Goal: Task Accomplishment & Management: Manage account settings

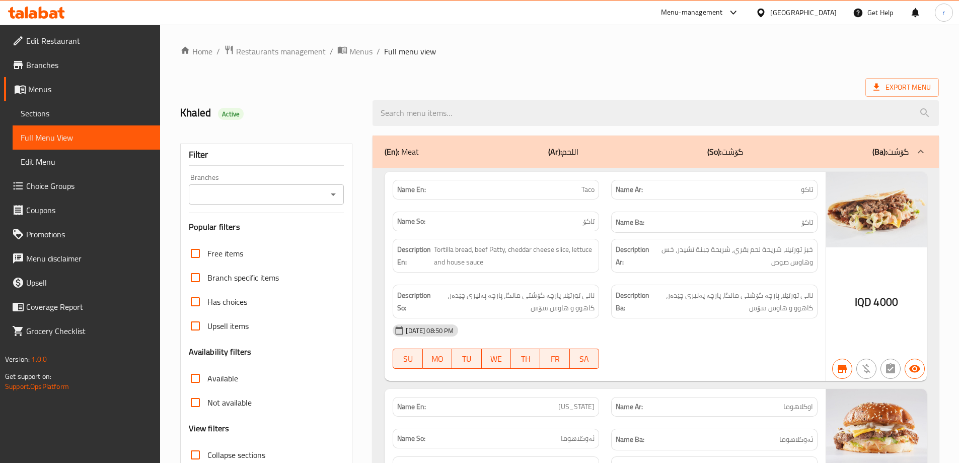
click at [61, 111] on span "Sections" at bounding box center [86, 113] width 131 height 12
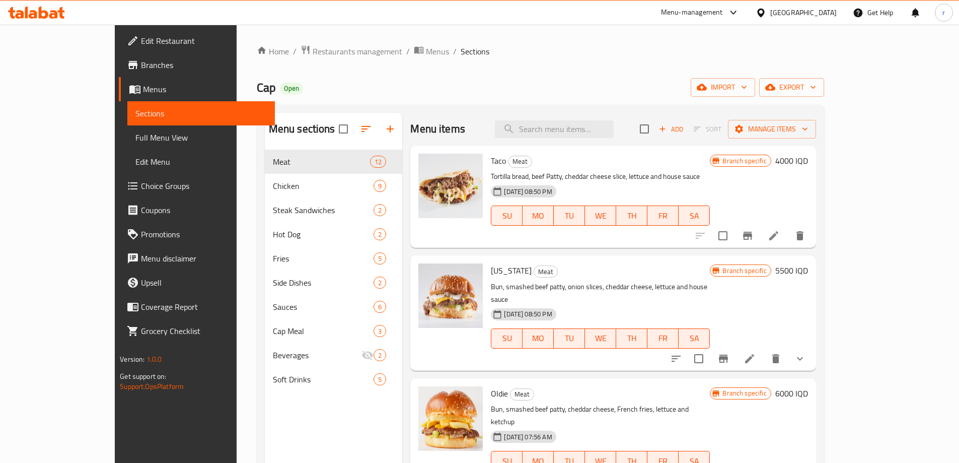
click at [50, 14] on icon at bounding box center [53, 14] width 9 height 9
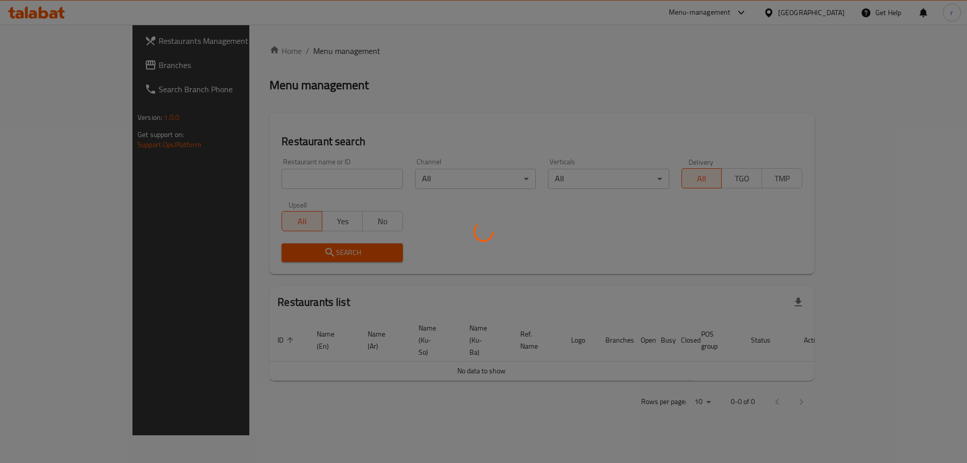
click at [54, 63] on div at bounding box center [483, 231] width 967 height 463
click at [58, 62] on div at bounding box center [483, 231] width 967 height 463
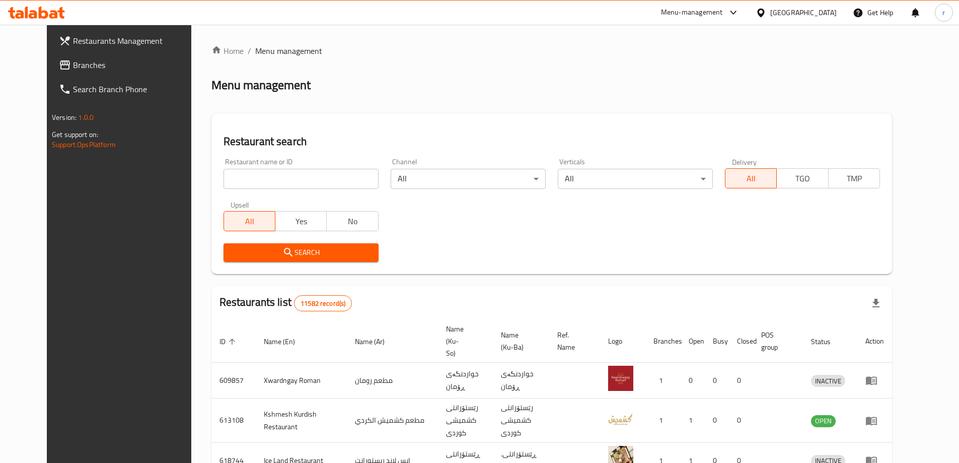
click at [73, 68] on span "Branches" at bounding box center [136, 65] width 126 height 12
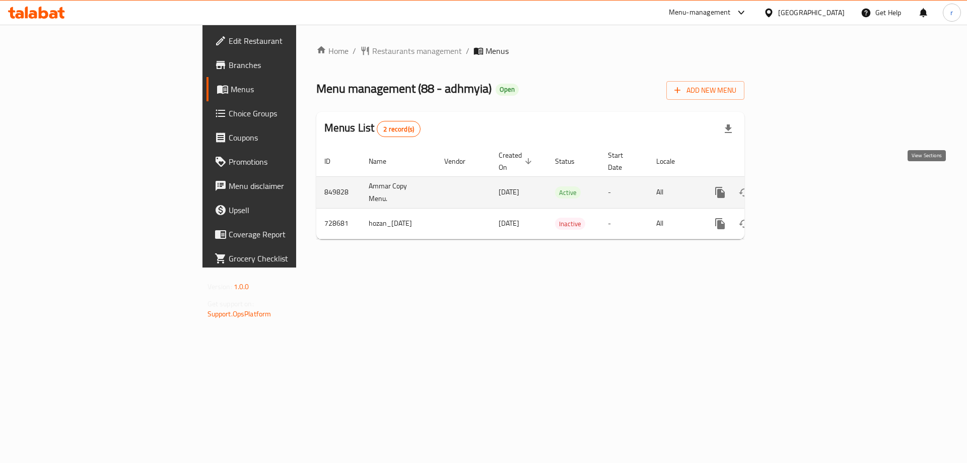
click at [799, 186] on icon "enhanced table" at bounding box center [792, 192] width 12 height 12
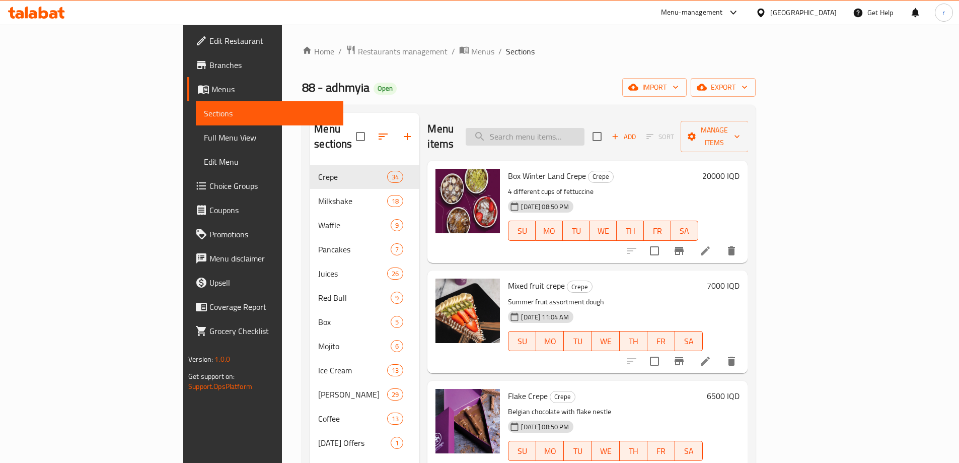
click at [559, 128] on input "search" at bounding box center [525, 137] width 119 height 18
paste input "Temptation Crepe"
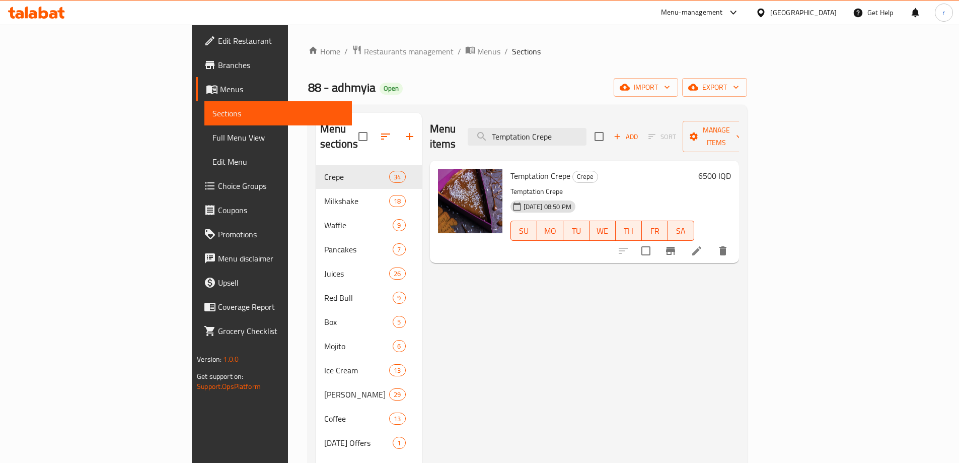
type input "Temptation Crepe"
click at [701, 246] on icon at bounding box center [696, 250] width 9 height 9
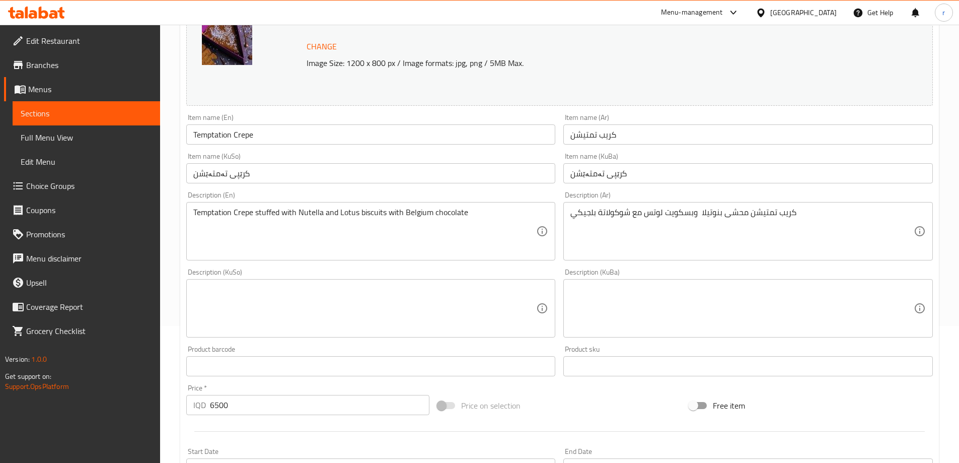
scroll to position [252, 0]
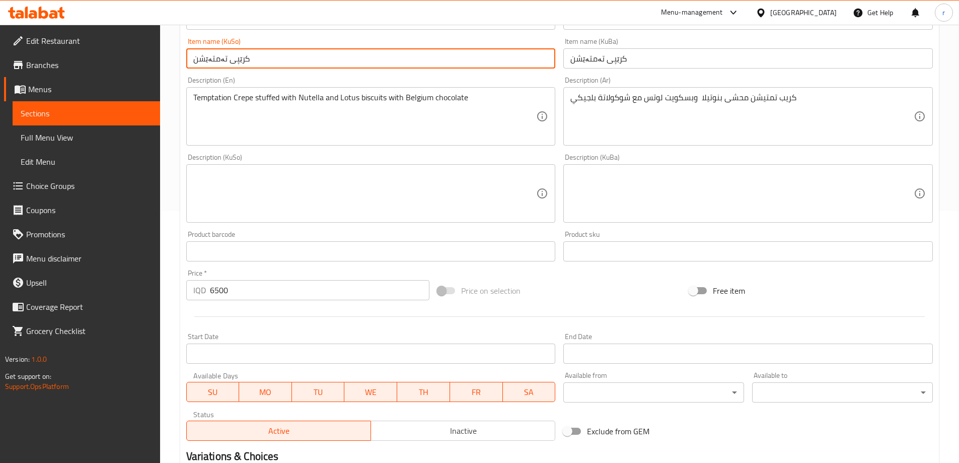
drag, startPoint x: 286, startPoint y: 61, endPoint x: 185, endPoint y: 62, distance: 101.2
click at [185, 62] on div "Item name (KuSo) کرێپی تەمتەێشن Item name (KuSo)" at bounding box center [371, 53] width 378 height 39
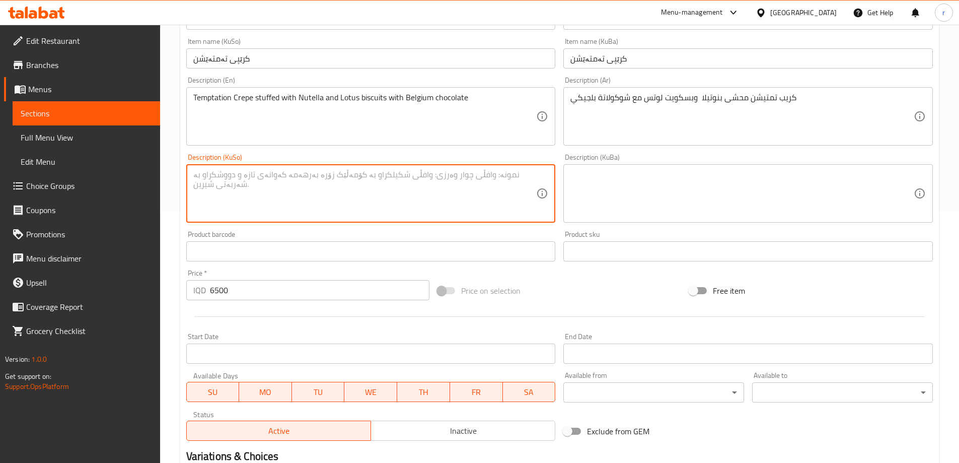
click at [316, 189] on textarea at bounding box center [364, 194] width 343 height 48
paste textarea "کرێپی تەمتەێشن"
click at [316, 189] on textarea "کرێپی تەمتەێشن مەحشی بە نۆتێلا و بسکویتی لۆتس لەگەڵ چۆکلێتی بەلجیکی" at bounding box center [364, 194] width 343 height 48
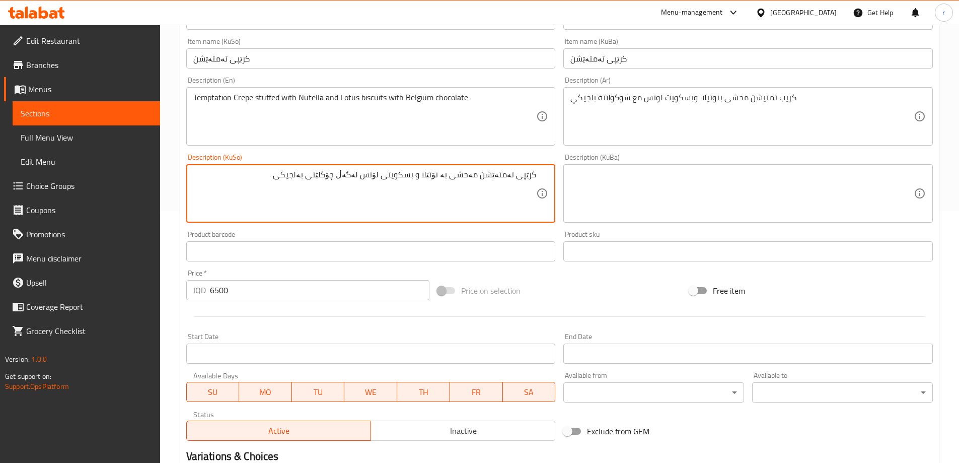
type textarea "کرێپی تەمتەێشن مەحشی بە نۆتێلا و بسکویتی لۆتس لەگەڵ چۆکلێتی بەلجیکی"
click at [606, 189] on textarea at bounding box center [741, 194] width 343 height 48
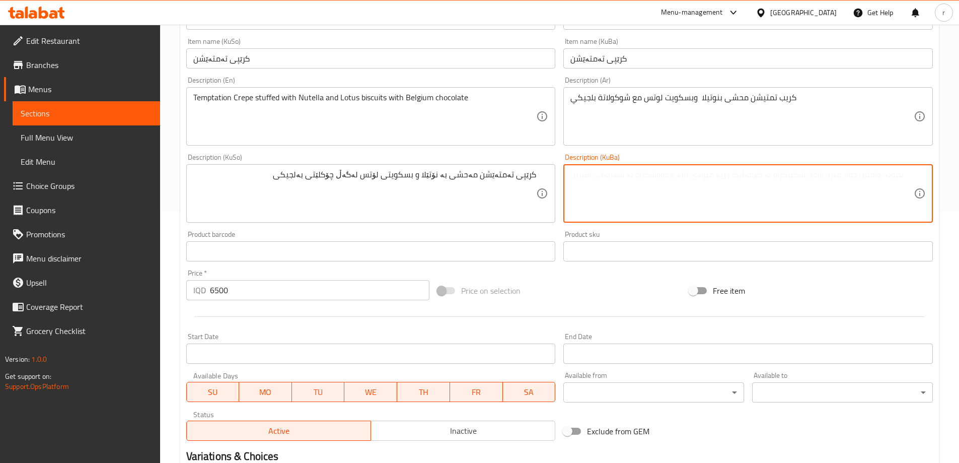
paste textarea "کرێپی تەمتەێشن مەحشی بە نۆتێلا و بسکویتی لۆتس لەگەڵ چۆکلێتی بەلجیکی"
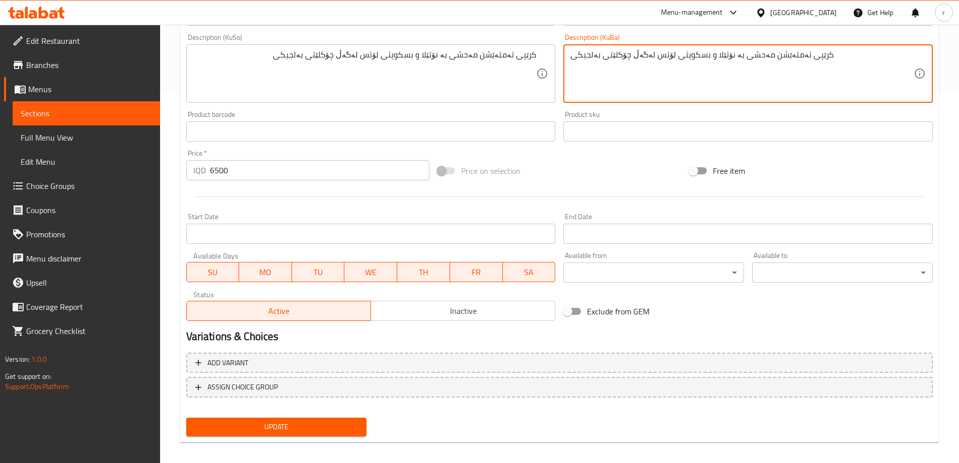
scroll to position [379, 0]
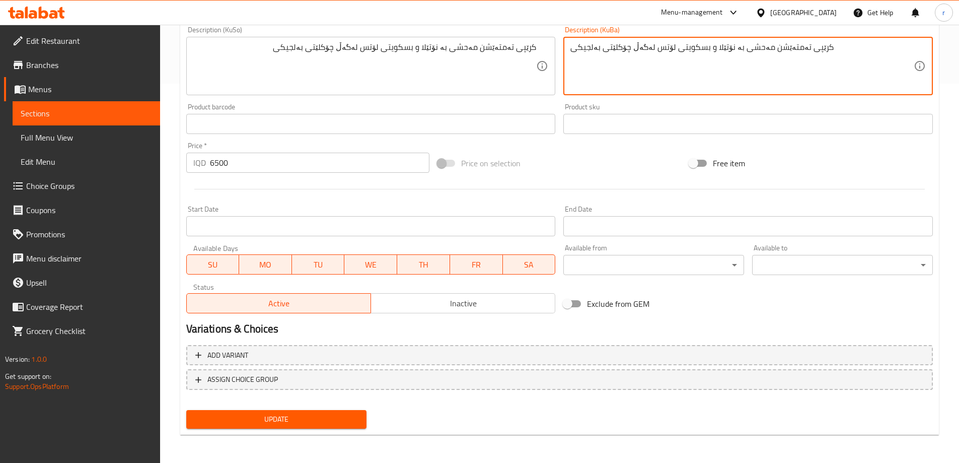
type textarea "کرێپی تەمتەێشن مەحشی بە نۆتێلا و بسکویتی لۆتس لەگەڵ چۆکلێتی بەلجیکی"
click at [332, 424] on span "Update" at bounding box center [276, 419] width 165 height 13
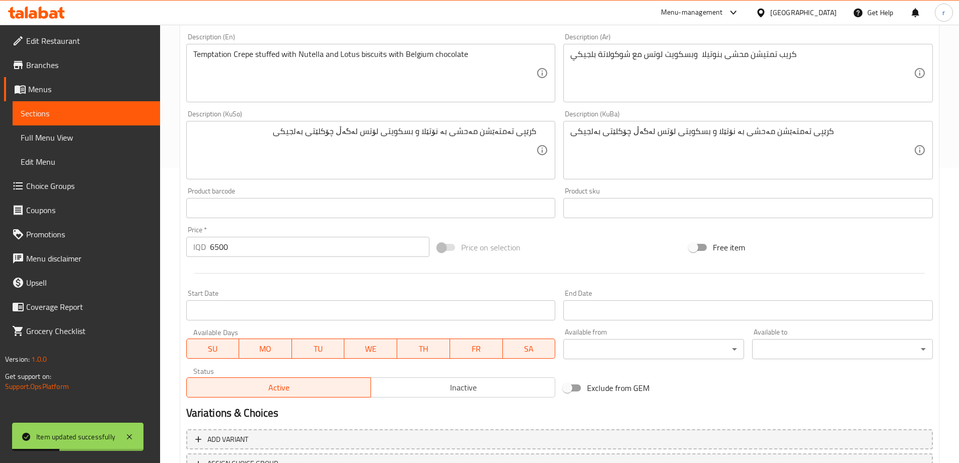
scroll to position [127, 0]
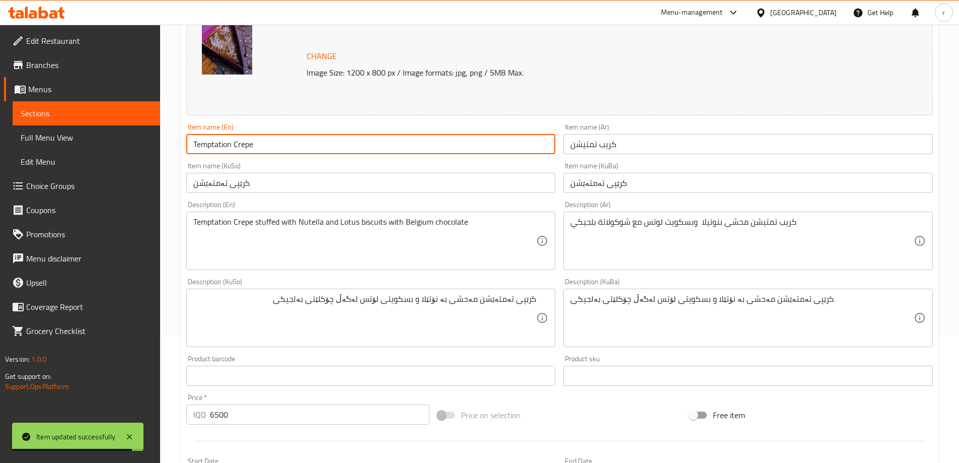
drag, startPoint x: 276, startPoint y: 142, endPoint x: 191, endPoint y: 143, distance: 85.1
click at [191, 143] on input "Temptation Crepe" at bounding box center [371, 144] width 370 height 20
click at [57, 143] on span "Full Menu View" at bounding box center [86, 137] width 131 height 12
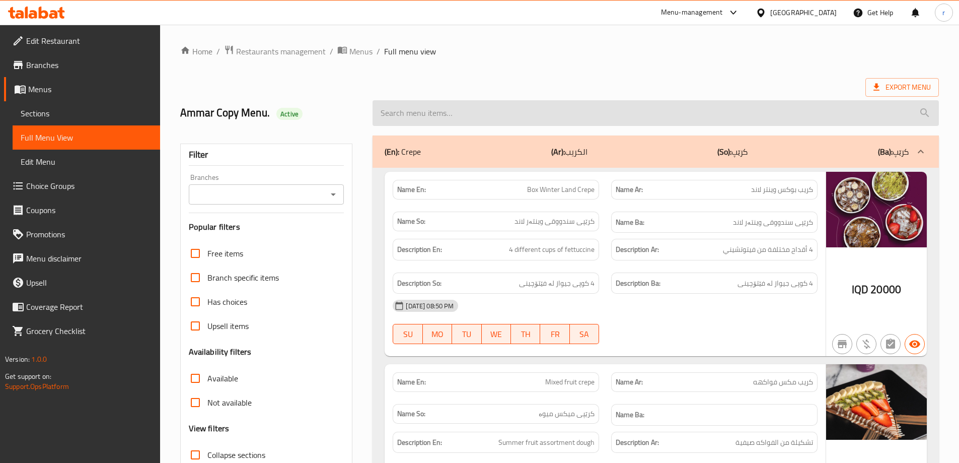
click at [427, 115] on input "search" at bounding box center [656, 113] width 566 height 26
paste input "Temptation Crepe"
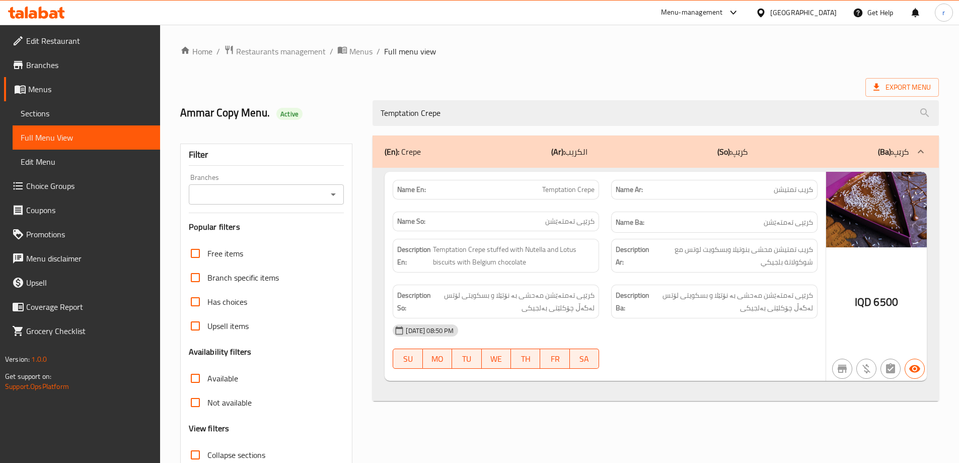
type input "Temptation Crepe"
click at [260, 198] on input "Branches" at bounding box center [258, 194] width 133 height 14
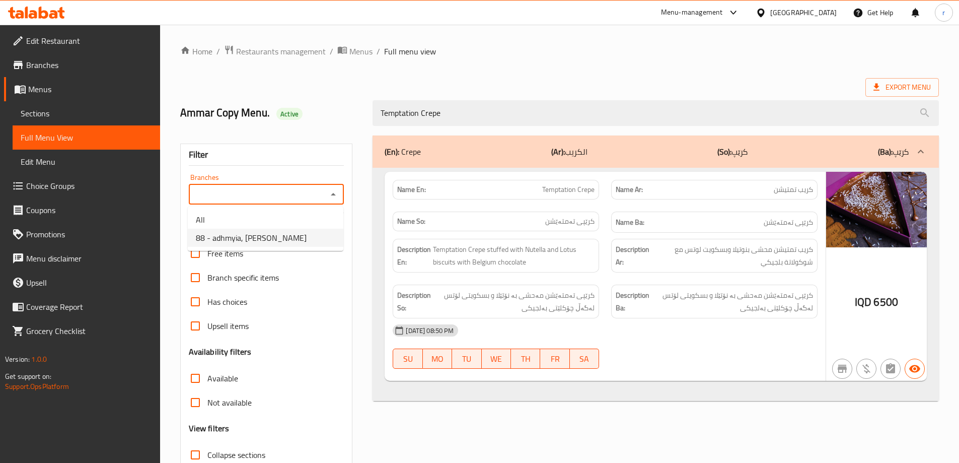
click at [267, 239] on span "88 - adhmyia, Al Aathameya" at bounding box center [251, 238] width 111 height 12
type input "88 - adhmyia, Al Aathameya"
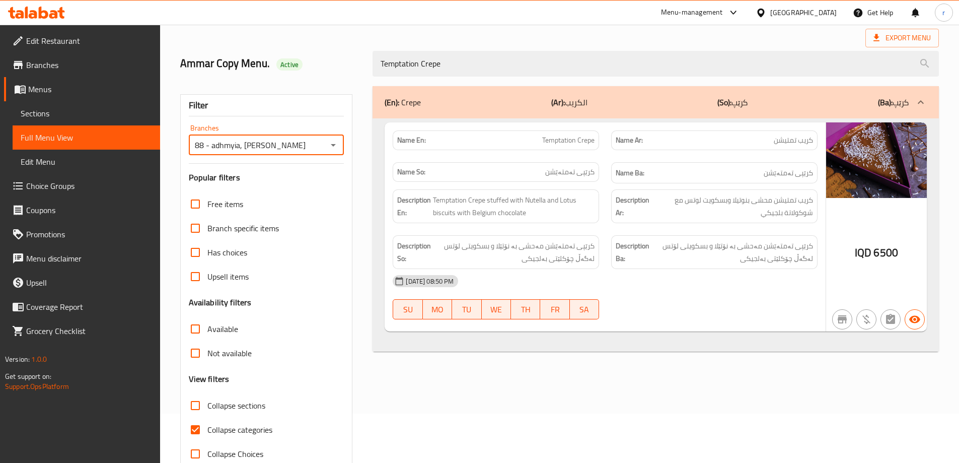
scroll to position [73, 0]
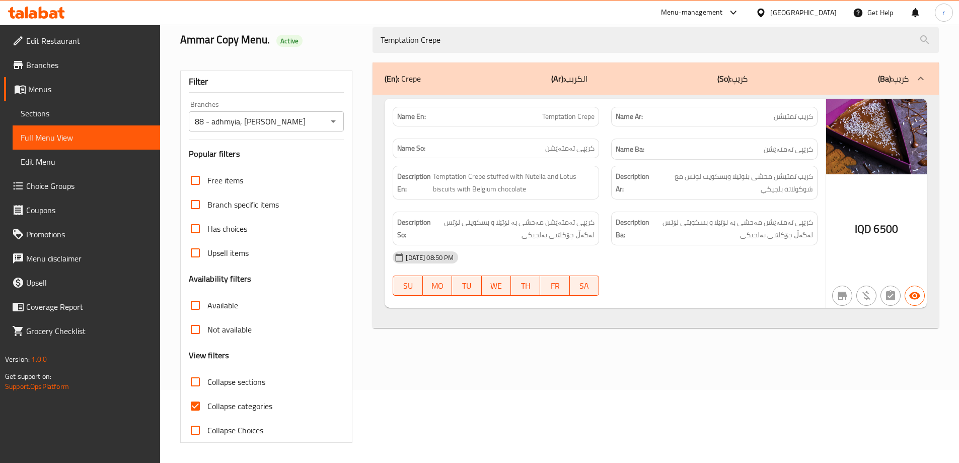
click at [230, 401] on span "Collapse categories" at bounding box center [239, 406] width 65 height 12
click at [207, 401] on input "Collapse categories" at bounding box center [195, 406] width 24 height 24
checkbox input "false"
click at [45, 111] on span "Sections" at bounding box center [86, 113] width 131 height 12
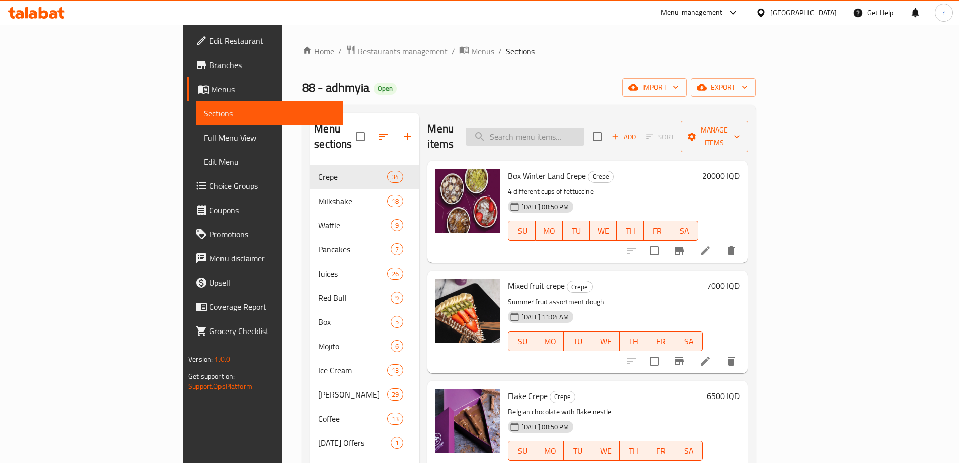
click at [585, 132] on input "search" at bounding box center [525, 137] width 119 height 18
paste input "Lolo Milkshake"
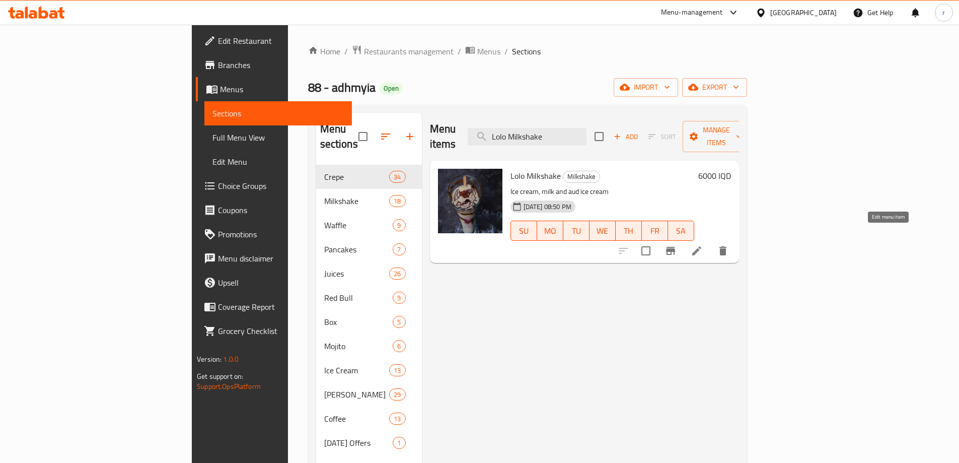
type input "Lolo Milkshake"
click at [701, 246] on icon at bounding box center [696, 250] width 9 height 9
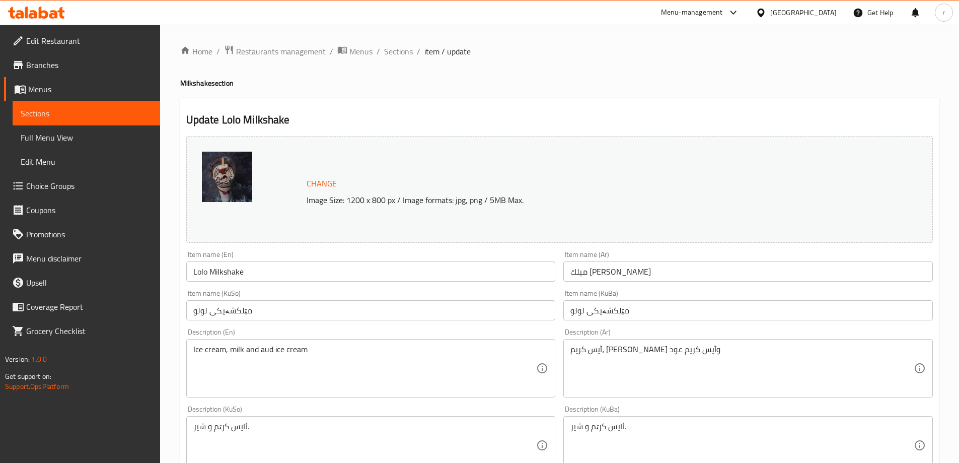
scroll to position [84, 0]
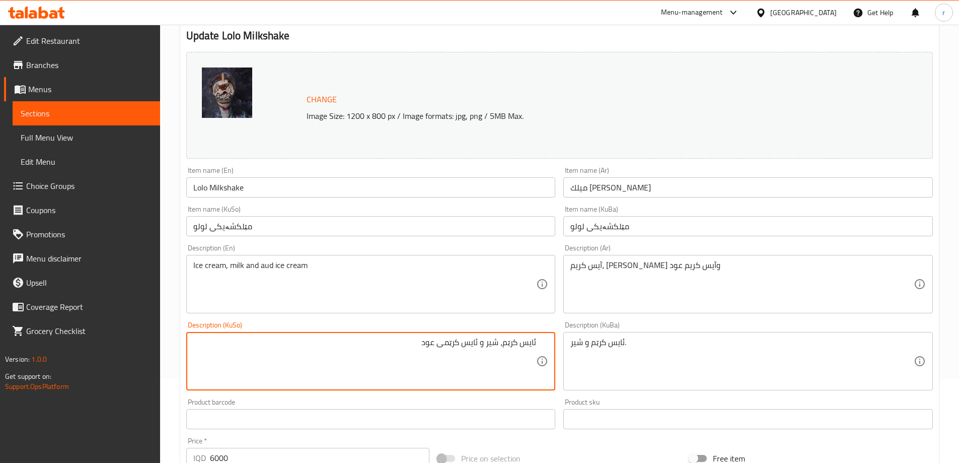
drag, startPoint x: 361, startPoint y: 351, endPoint x: 594, endPoint y: 342, distance: 233.3
click at [594, 342] on div "Change Image Size: 1200 x 800 px / Image formats: jpg, png / 5MB Max. Item name…" at bounding box center [559, 330] width 755 height 564
type textarea "ئایس کرێم، شیر و ئایس کرێمی عود"
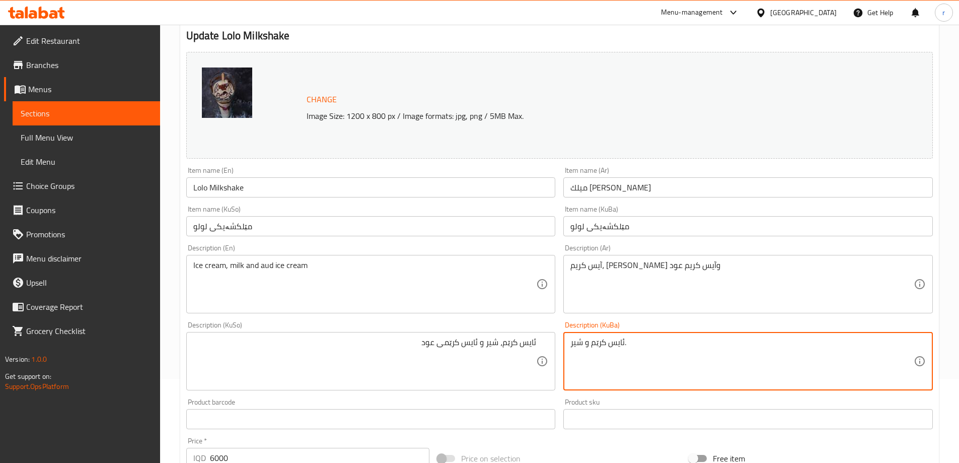
drag, startPoint x: 630, startPoint y: 343, endPoint x: 503, endPoint y: 346, distance: 127.4
paste textarea "، شیر و ئایس کرێمی عود"
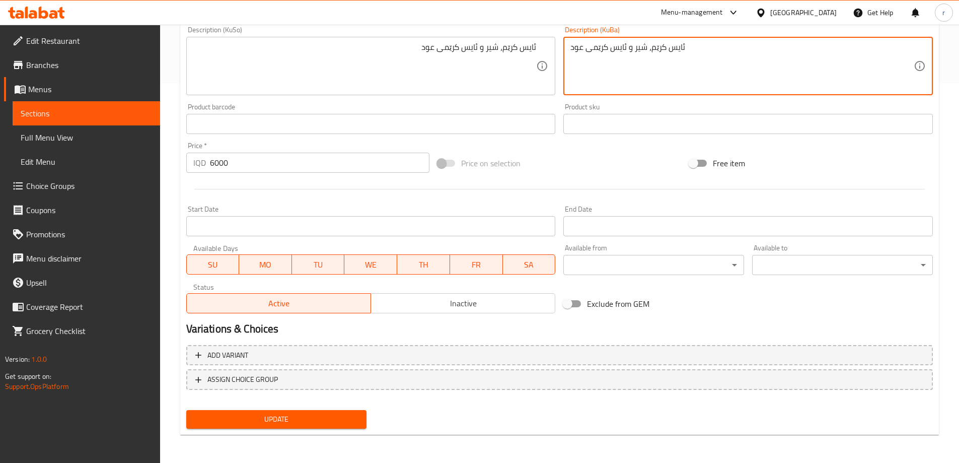
type textarea "ئایس کرێم، شیر و ئایس کرێمی عود"
click at [267, 419] on span "Update" at bounding box center [276, 419] width 165 height 13
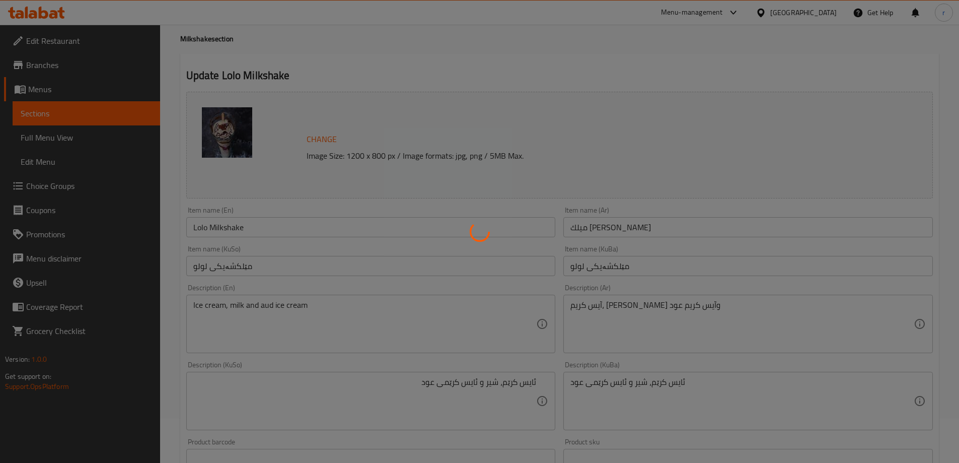
scroll to position [43, 0]
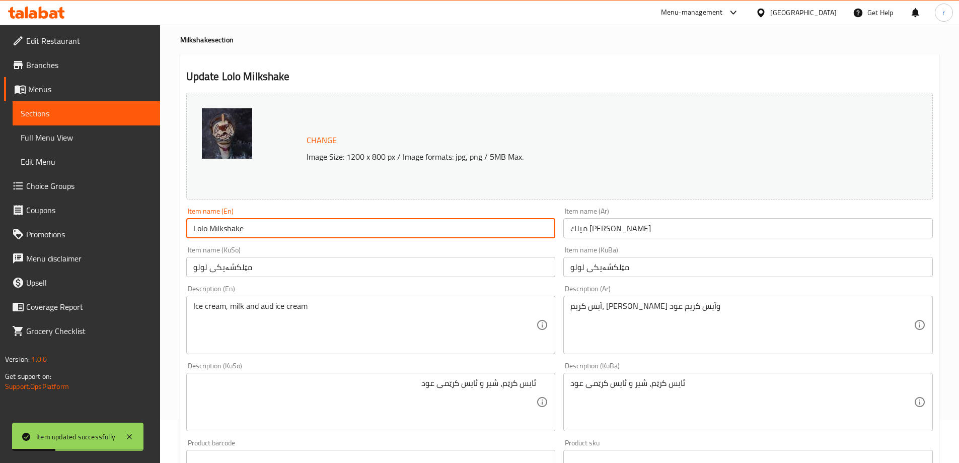
drag, startPoint x: 255, startPoint y: 232, endPoint x: 183, endPoint y: 229, distance: 71.5
click at [183, 229] on div "Item name (En) Lolo Milkshake Item name (En)" at bounding box center [371, 222] width 378 height 39
click at [46, 140] on span "Full Menu View" at bounding box center [86, 137] width 131 height 12
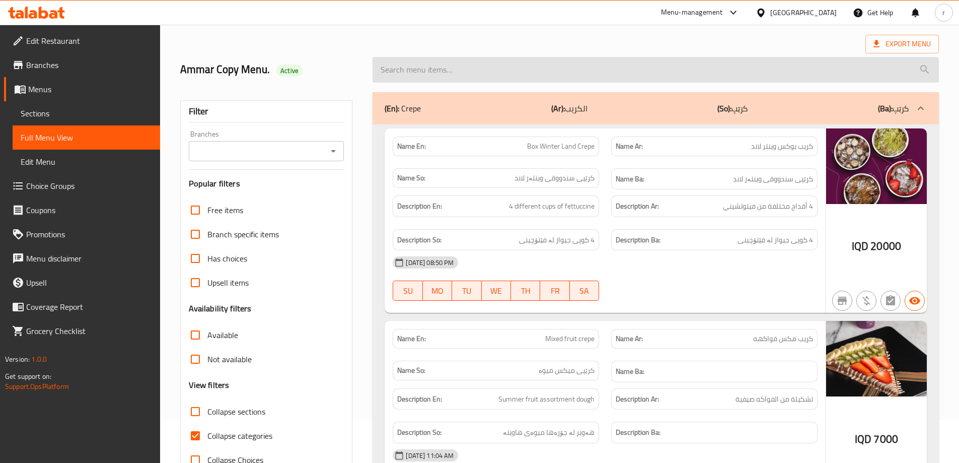
click at [419, 80] on input "search" at bounding box center [656, 70] width 566 height 26
paste input "Lolo Milkshake"
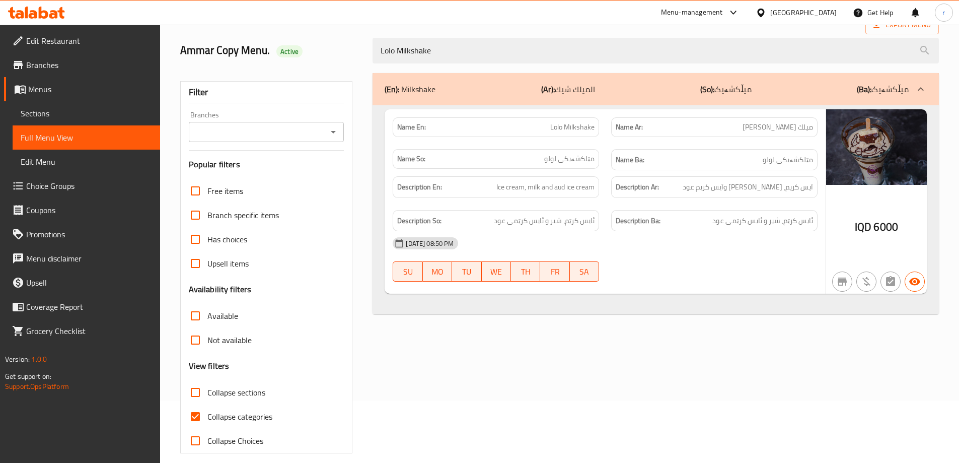
scroll to position [73, 0]
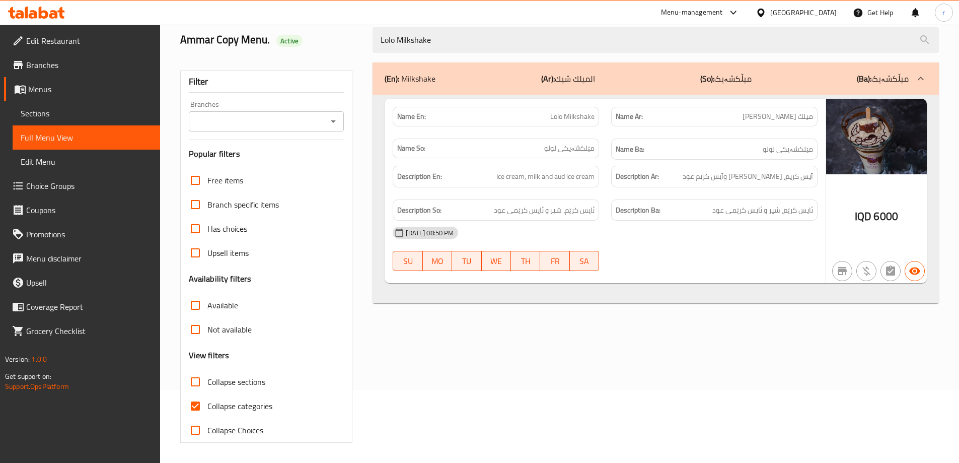
type input "Lolo Milkshake"
click at [265, 402] on span "Collapse categories" at bounding box center [239, 406] width 65 height 12
click at [207, 402] on input "Collapse categories" at bounding box center [195, 406] width 24 height 24
checkbox input "false"
click at [256, 126] on input "Branches" at bounding box center [258, 121] width 133 height 14
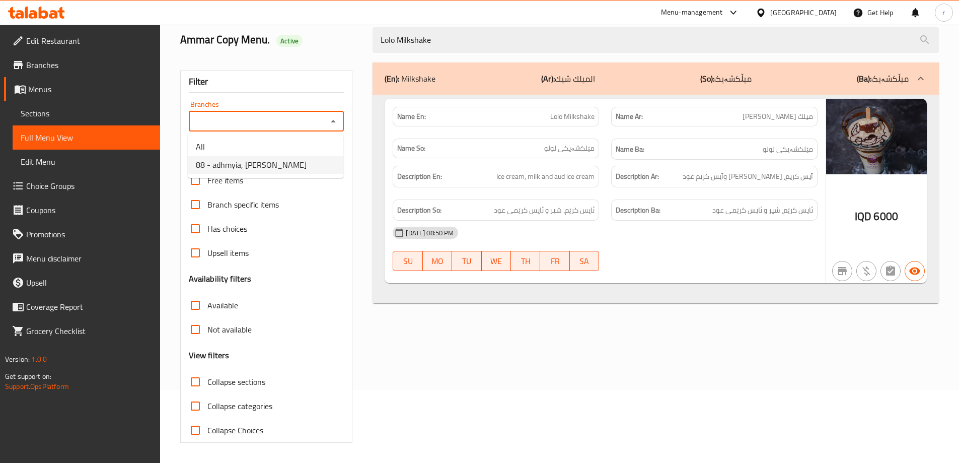
click at [258, 172] on li "88 - adhmyia, Al Aathameya" at bounding box center [266, 165] width 156 height 18
type input "88 - adhmyia, Al Aathameya"
click at [48, 111] on span "Sections" at bounding box center [86, 113] width 131 height 12
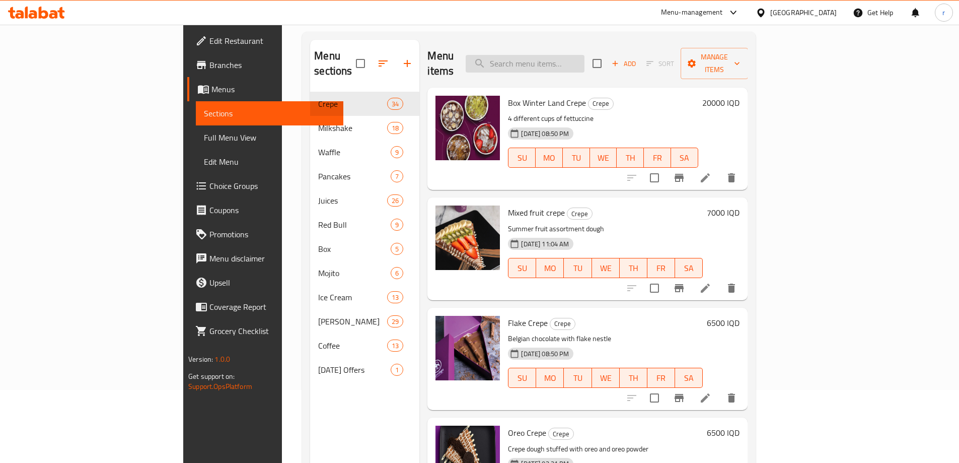
click at [585, 59] on input "search" at bounding box center [525, 64] width 119 height 18
paste input "Secret Milkshake"
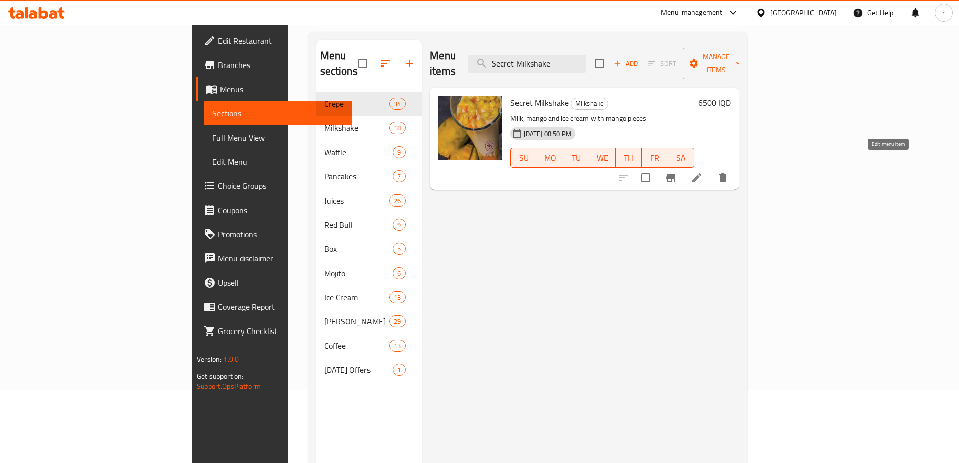
type input "Secret Milkshake"
click at [703, 172] on icon at bounding box center [697, 178] width 12 height 12
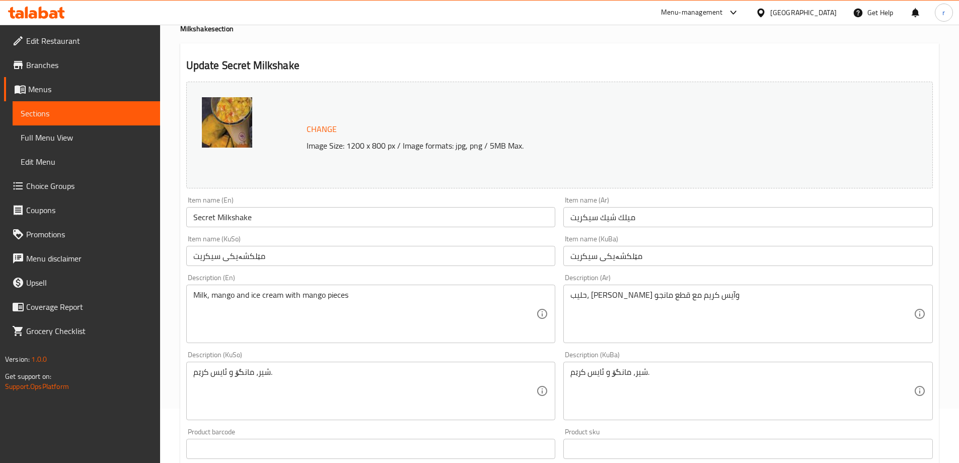
scroll to position [168, 0]
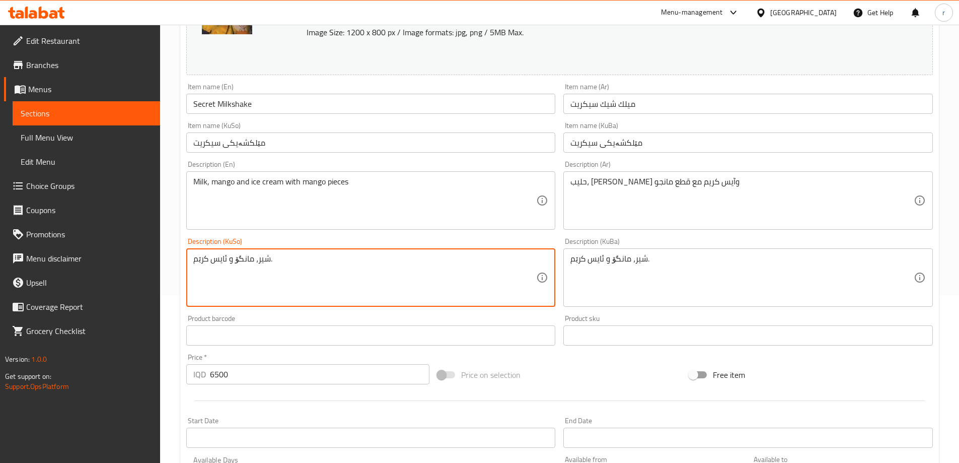
drag, startPoint x: 212, startPoint y: 268, endPoint x: 79, endPoint y: 263, distance: 133.5
click at [79, 263] on div "Edit Restaurant Branches Menus Sections Full Menu View Edit Menu Choice Groups …" at bounding box center [479, 265] width 959 height 817
drag, startPoint x: 371, startPoint y: 267, endPoint x: 168, endPoint y: 269, distance: 202.4
click at [168, 269] on div "Home / Restaurants management / Menus / Sections / item / update Milkshake sect…" at bounding box center [559, 265] width 799 height 817
type textarea "شیر، ،مانگۆ و ئایس کرێم لەگەڵ پارچە مانگۆ"
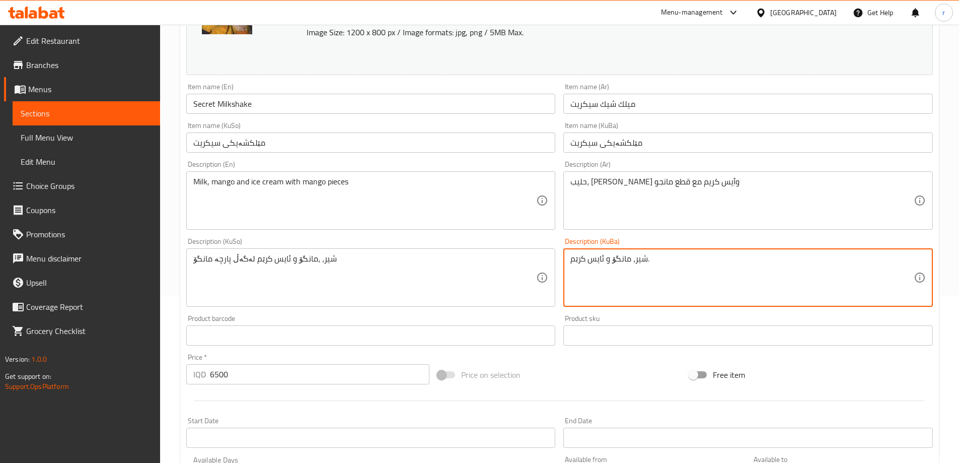
drag, startPoint x: 673, startPoint y: 261, endPoint x: 574, endPoint y: 263, distance: 98.7
click at [574, 263] on textarea "شیر، مانگۆ و ئایس کرێم." at bounding box center [741, 278] width 343 height 48
click at [578, 263] on textarea "شیر، مانگۆ و ئایس کرێم." at bounding box center [741, 278] width 343 height 48
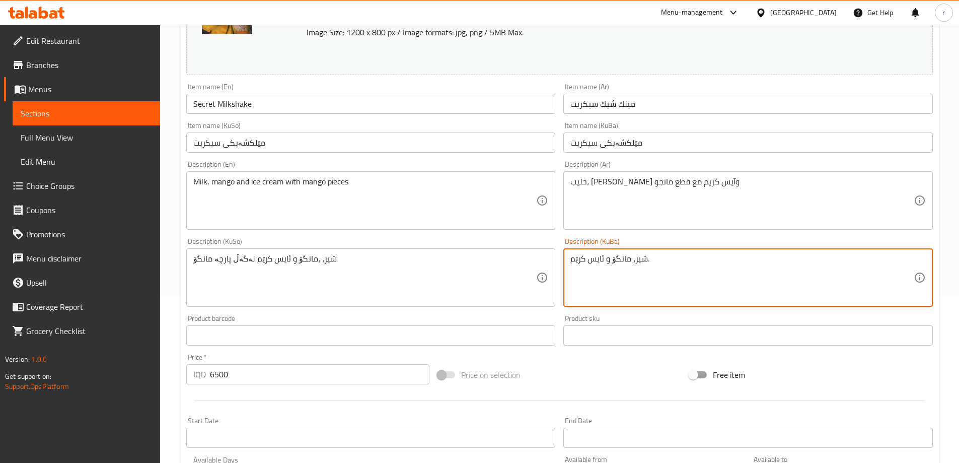
paste textarea "،مانگۆ و ئایس کرێم لەگەڵ پارچە مانگۆ"
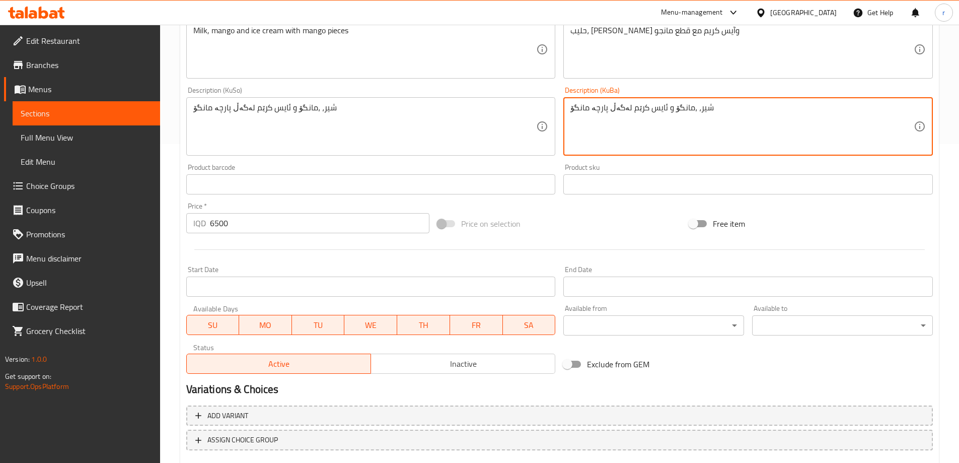
scroll to position [379, 0]
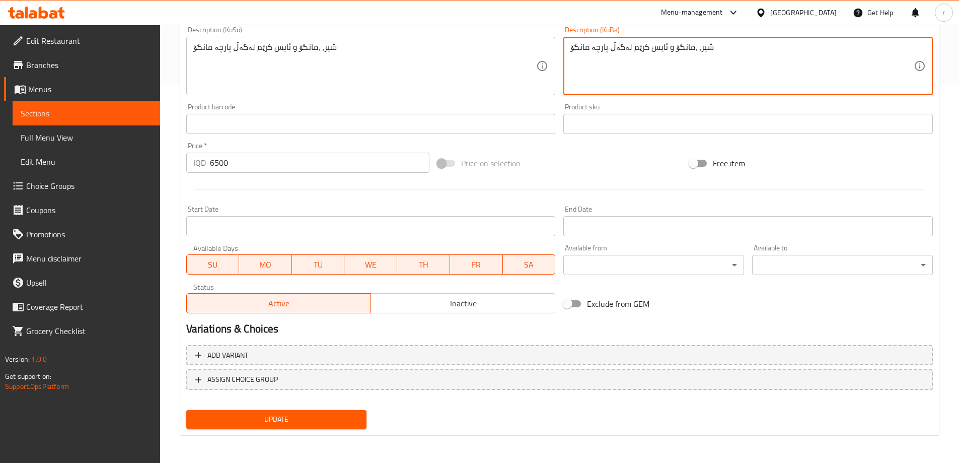
type textarea "شیر، ،مانگۆ و ئایس کرێم لەگەڵ پارچە مانگۆ"
click at [309, 406] on div "Update" at bounding box center [276, 419] width 189 height 27
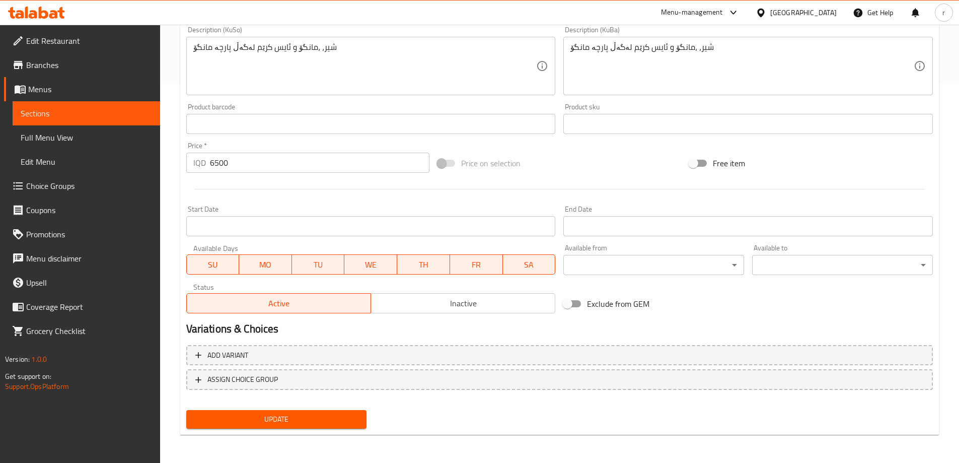
click at [309, 409] on div "Update" at bounding box center [276, 419] width 189 height 27
click at [310, 414] on span "Update" at bounding box center [276, 419] width 165 height 13
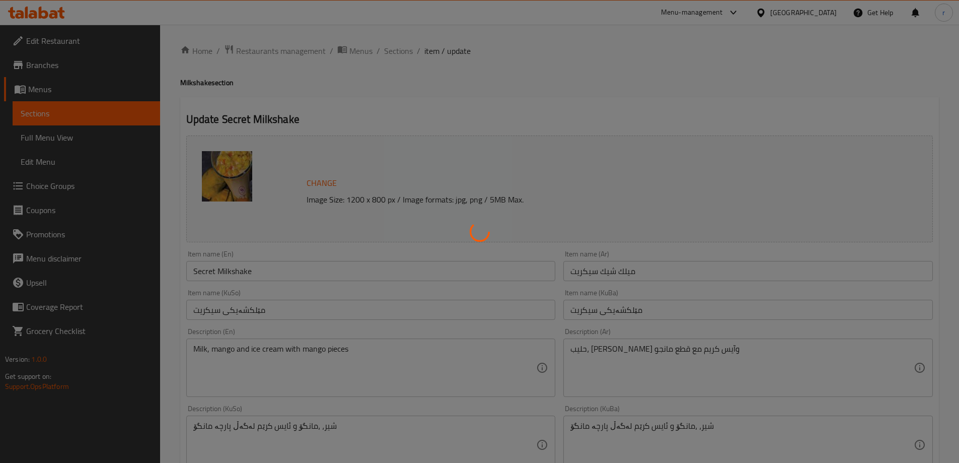
scroll to position [0, 0]
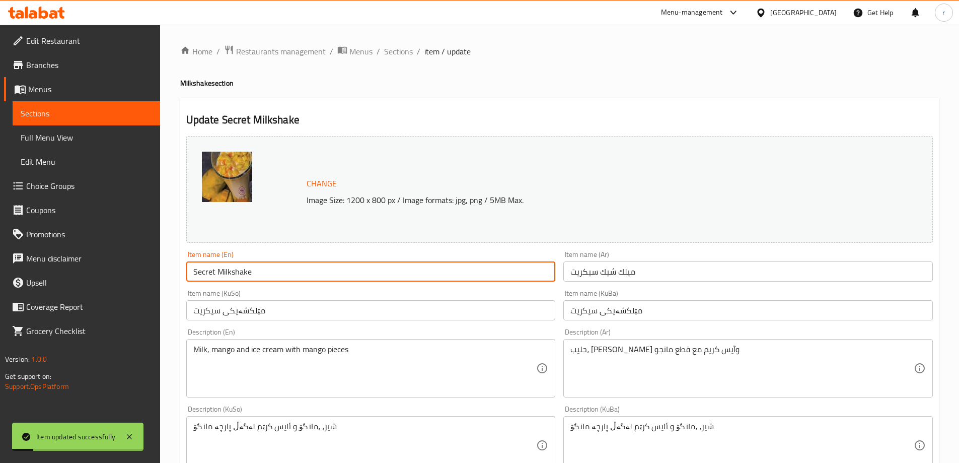
drag, startPoint x: 264, startPoint y: 273, endPoint x: 185, endPoint y: 265, distance: 79.5
click at [185, 265] on div "Item name (En) Secret Milkshake Item name (En)" at bounding box center [371, 266] width 378 height 39
click at [89, 135] on span "Full Menu View" at bounding box center [86, 137] width 131 height 12
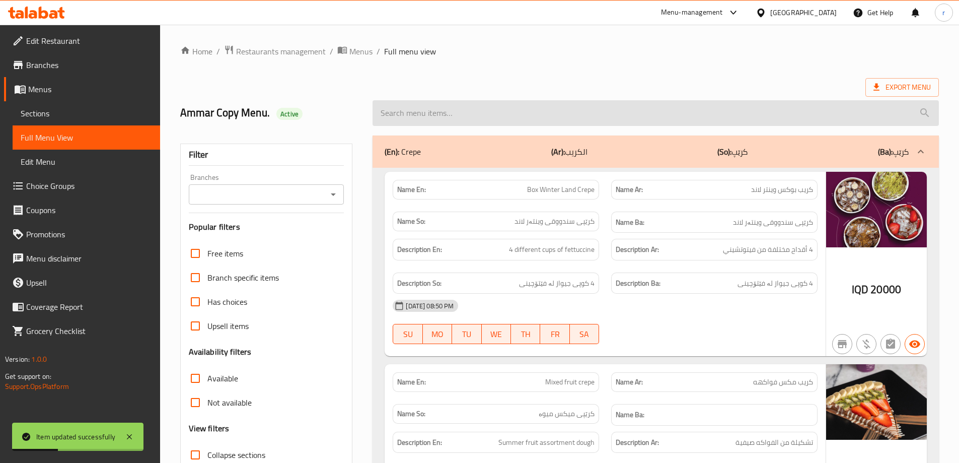
click at [504, 113] on input "search" at bounding box center [656, 113] width 566 height 26
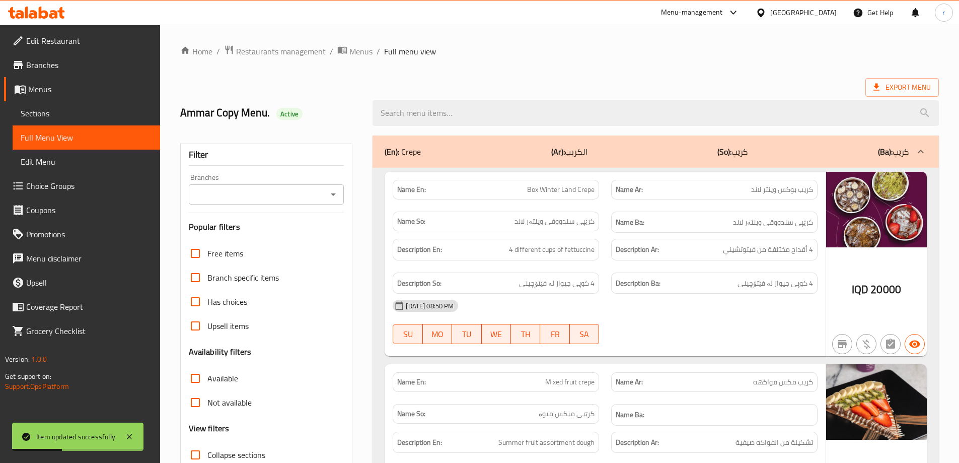
paste input "Secret Milkshake"
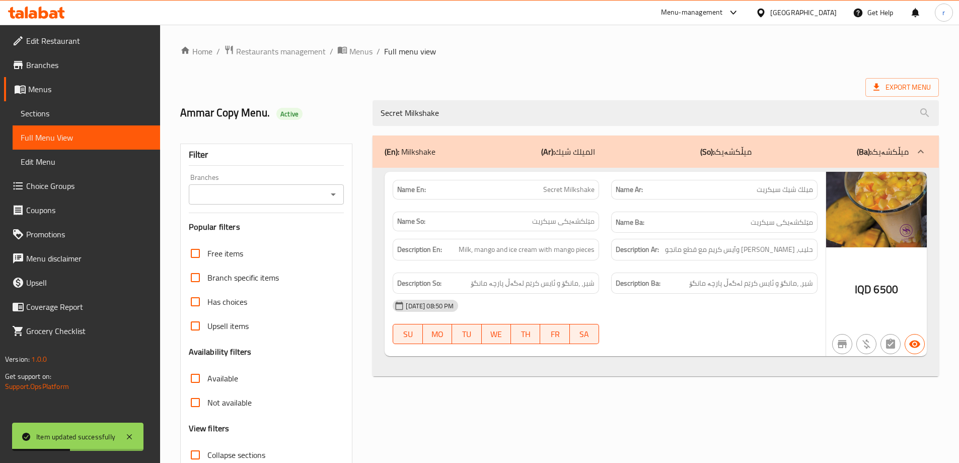
type input "Secret Milkshake"
click at [280, 200] on input "Branches" at bounding box center [258, 194] width 133 height 14
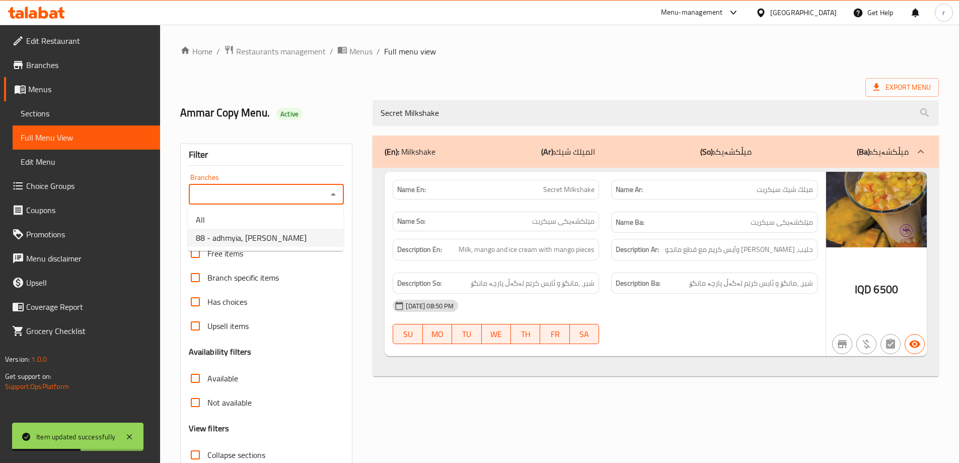
click at [262, 233] on span "88 - adhmyia, Al Aathameya" at bounding box center [251, 238] width 111 height 12
type input "88 - adhmyia, Al Aathameya"
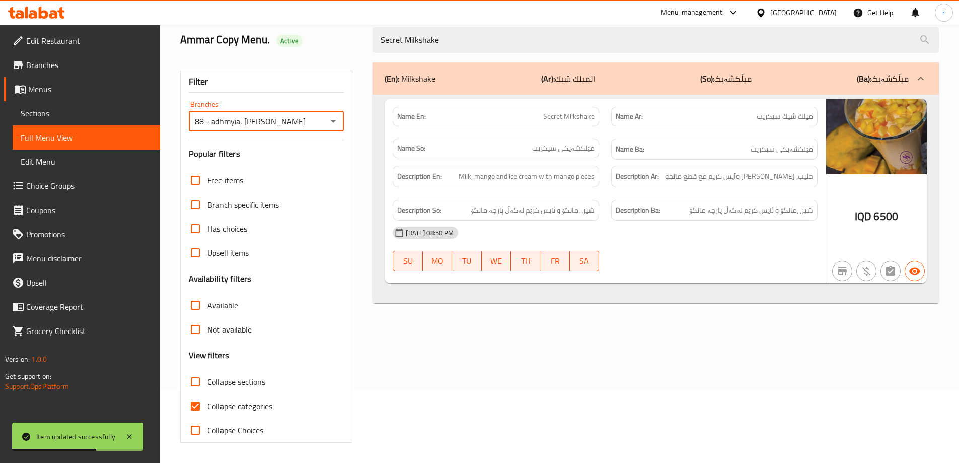
click at [241, 405] on span "Collapse categories" at bounding box center [239, 406] width 65 height 12
click at [207, 405] on input "Collapse categories" at bounding box center [195, 406] width 24 height 24
checkbox input "false"
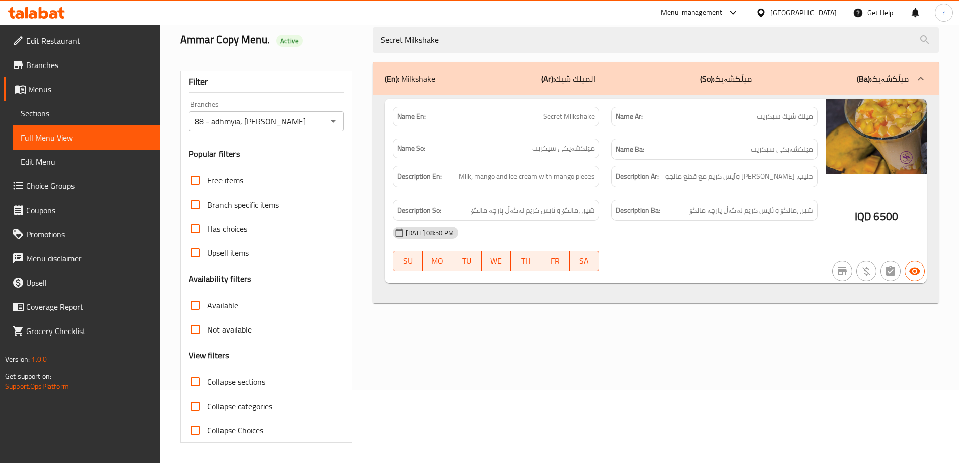
click at [50, 122] on link "Sections" at bounding box center [87, 113] width 148 height 24
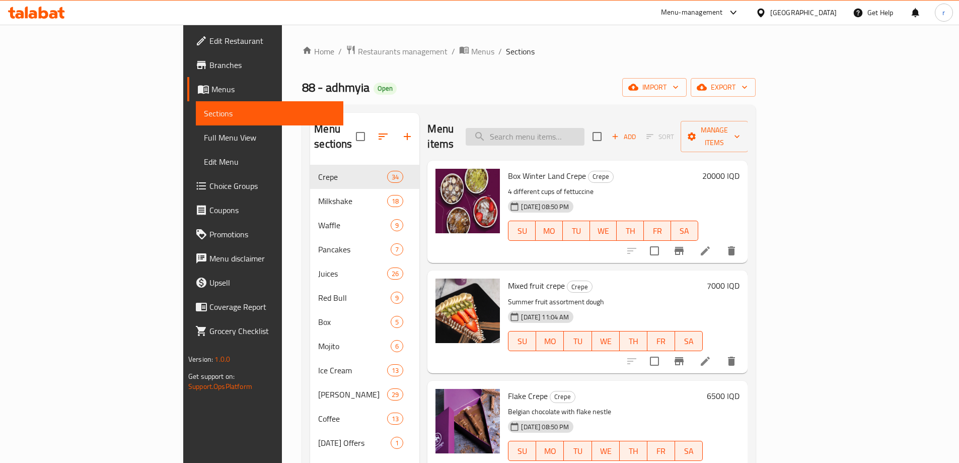
click at [564, 132] on input "search" at bounding box center [525, 137] width 119 height 18
paste input "Lotus Waffle"
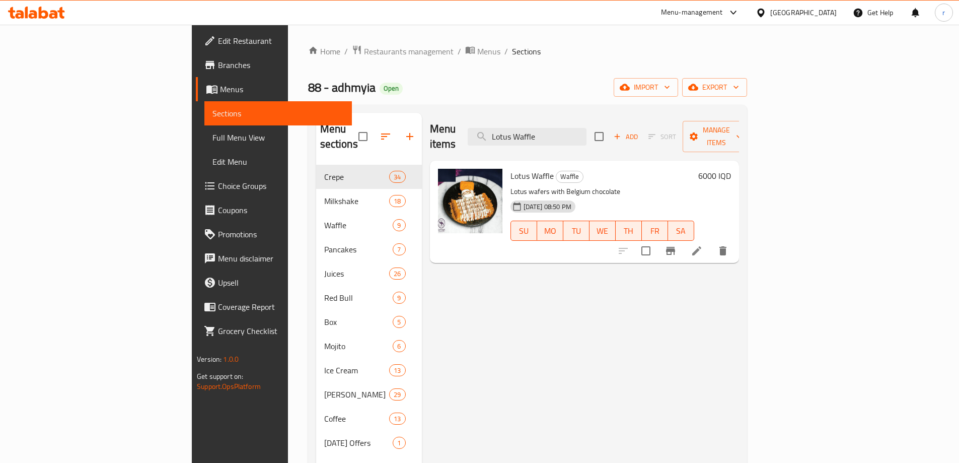
type input "Lotus Waffle"
click at [711, 243] on li at bounding box center [697, 251] width 28 height 18
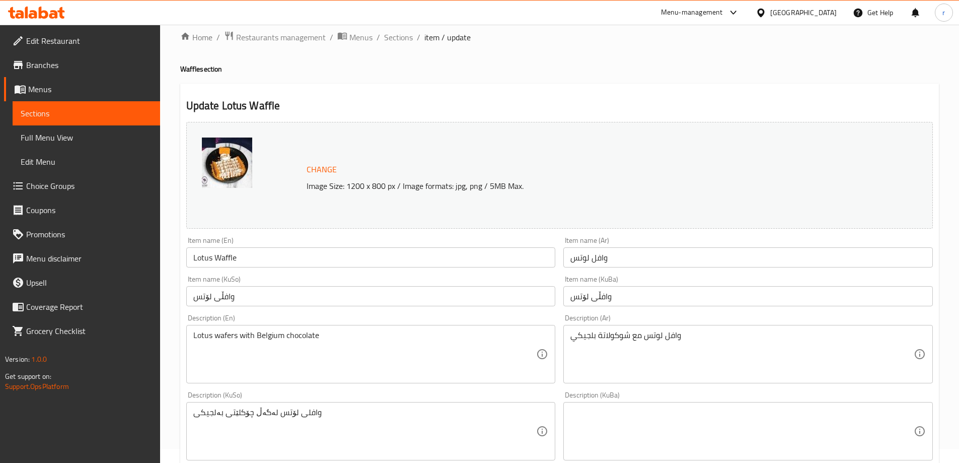
scroll to position [84, 0]
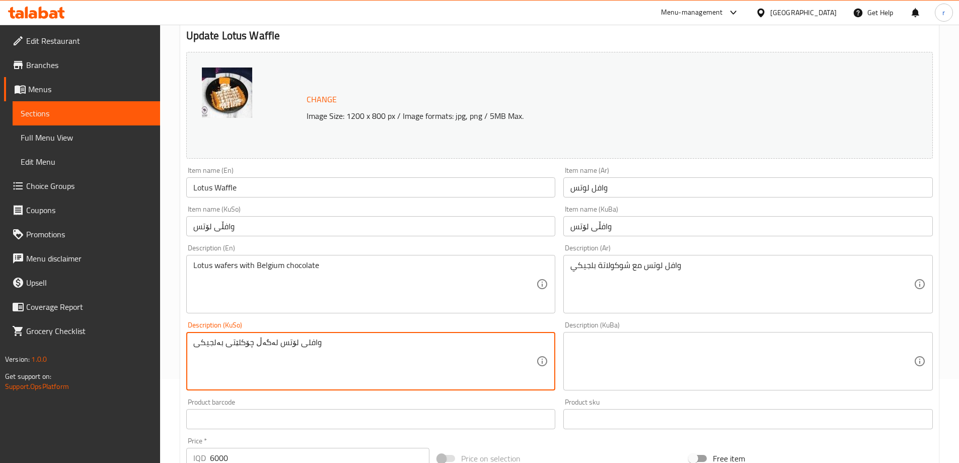
drag, startPoint x: 363, startPoint y: 344, endPoint x: 91, endPoint y: 339, distance: 271.4
click at [91, 339] on div "Edit Restaurant Branches Menus Sections Full Menu View Edit Menu Choice Groups …" at bounding box center [479, 349] width 959 height 817
click at [537, 357] on icon at bounding box center [542, 361] width 12 height 12
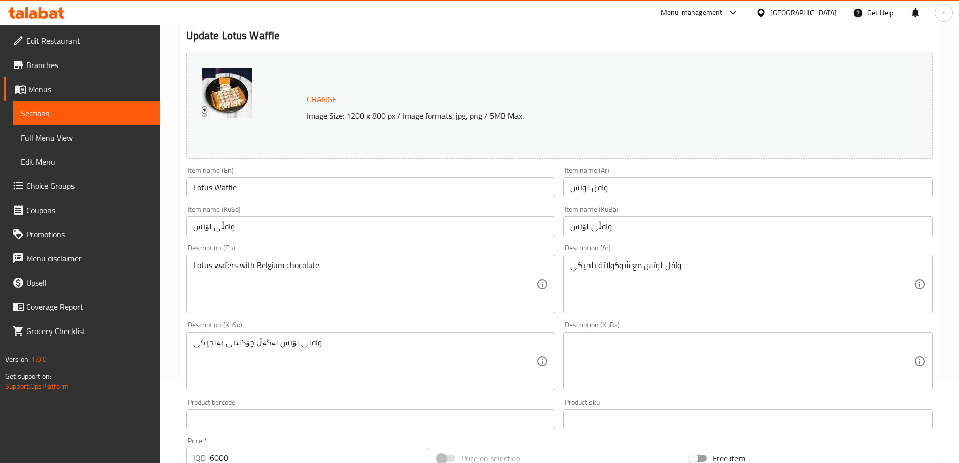
click at [583, 353] on textarea at bounding box center [741, 361] width 343 height 48
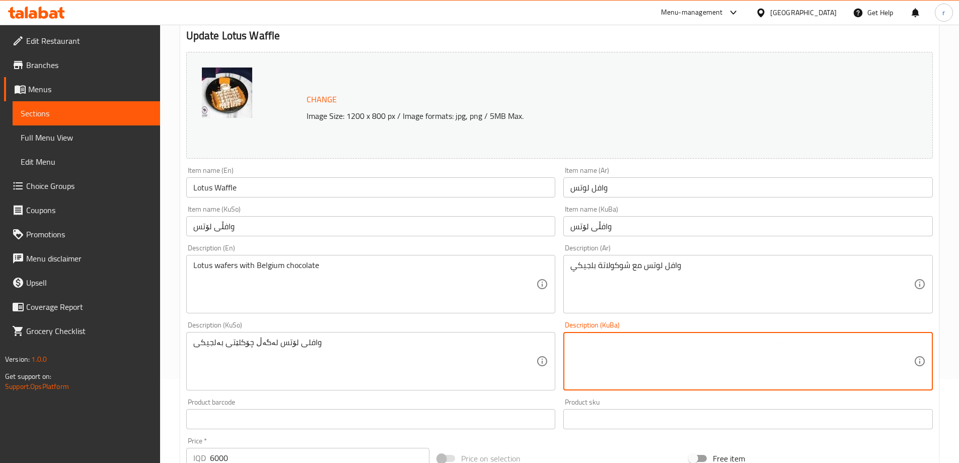
paste textarea "وافلی لۆتس لەگەڵ چۆکلێتی بەلجیکی"
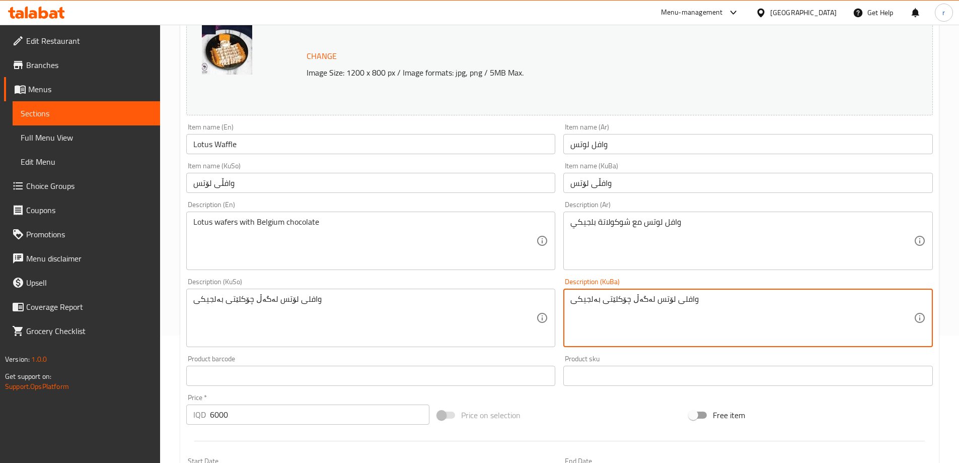
scroll to position [379, 0]
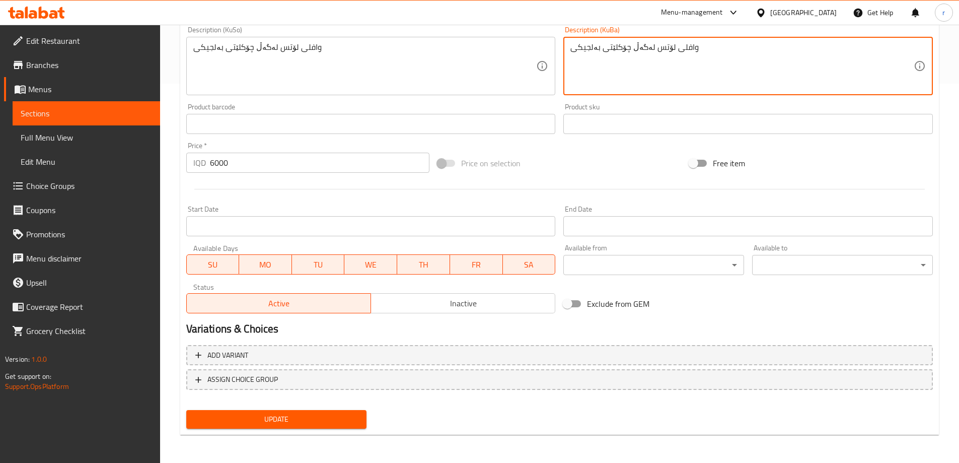
type textarea "وافلی لۆتس لەگەڵ چۆکلێتی بەلجیکی"
click at [286, 421] on span "Update" at bounding box center [276, 419] width 165 height 13
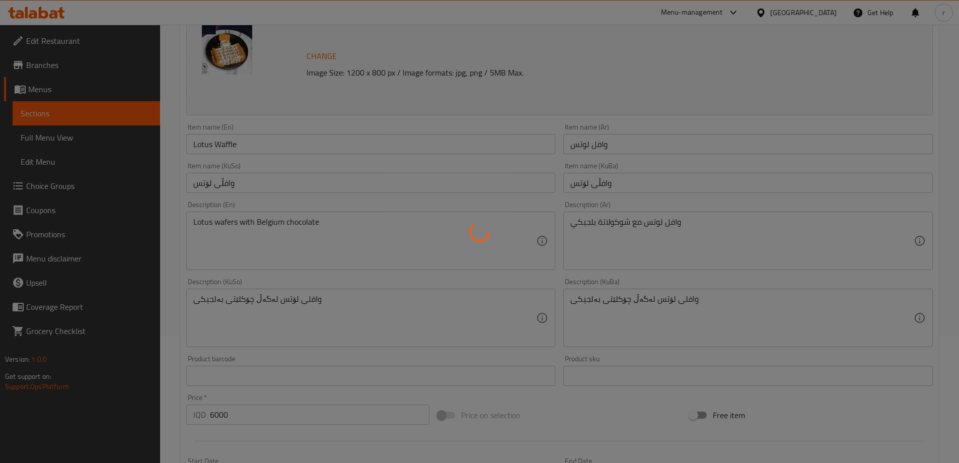
scroll to position [0, 0]
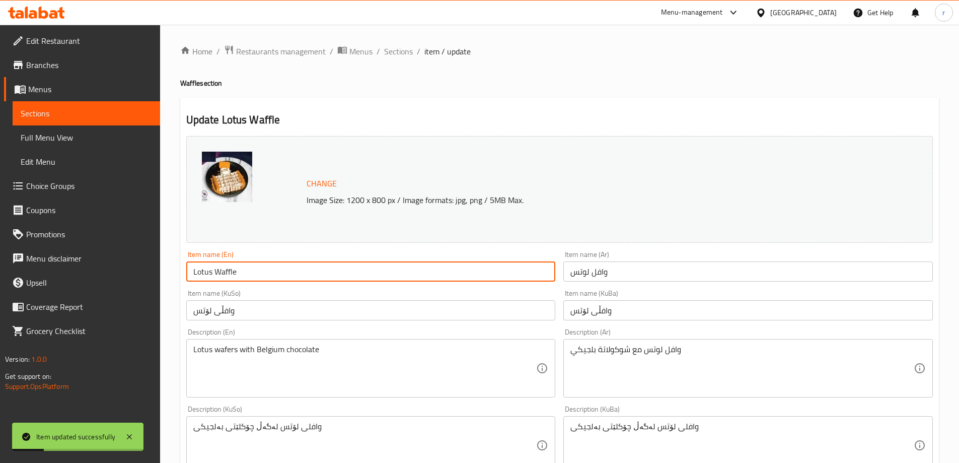
drag, startPoint x: 252, startPoint y: 268, endPoint x: 133, endPoint y: 270, distance: 118.8
click at [133, 270] on div "Edit Restaurant Branches Menus Sections Full Menu View Edit Menu Choice Groups …" at bounding box center [479, 433] width 959 height 817
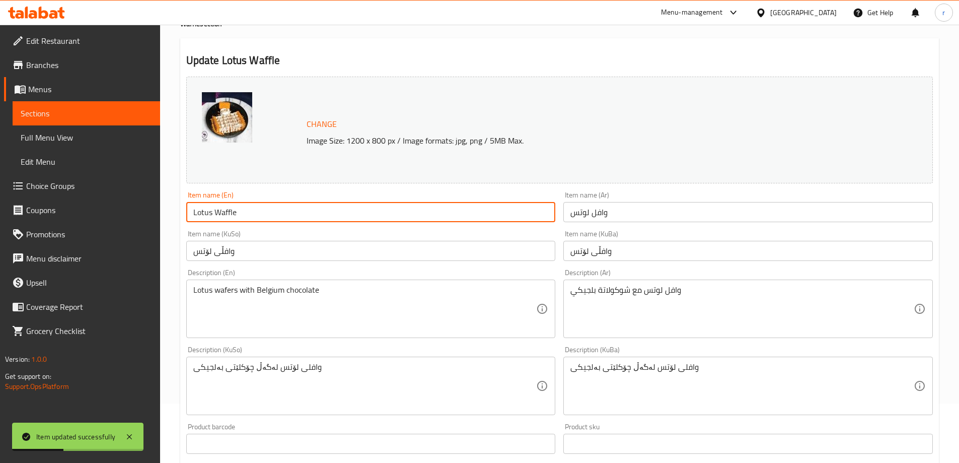
scroll to position [84, 0]
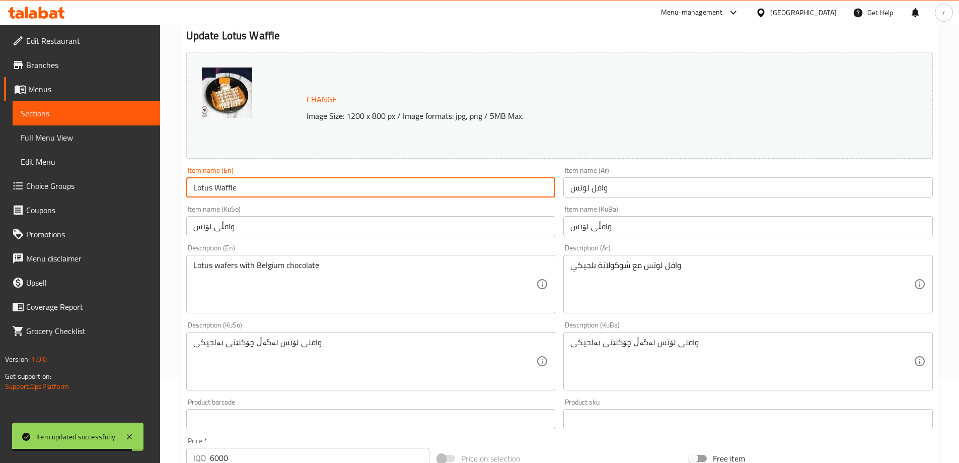
drag, startPoint x: 241, startPoint y: 183, endPoint x: 216, endPoint y: 190, distance: 26.0
click at [216, 190] on input "Lotus Waffle" at bounding box center [371, 187] width 370 height 20
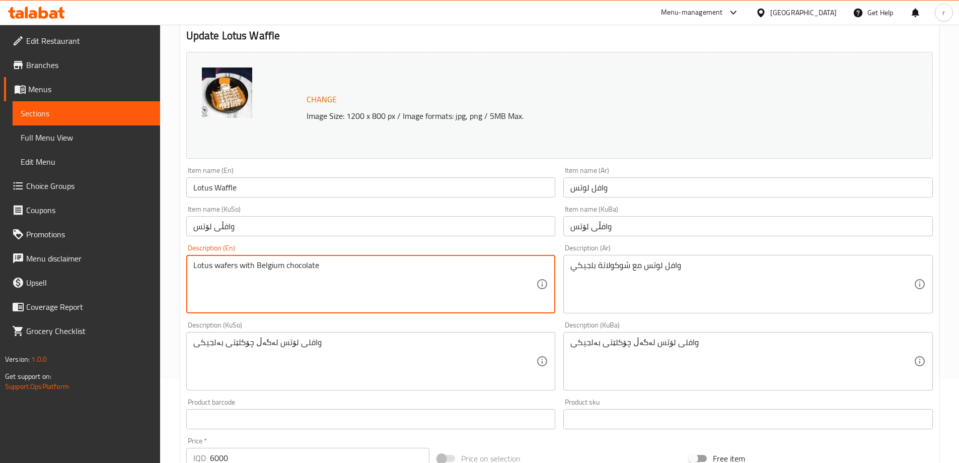
drag, startPoint x: 215, startPoint y: 266, endPoint x: 237, endPoint y: 267, distance: 22.2
paste textarea "Waffle"
click at [220, 267] on textarea "Lotus Waffle with Belgium chocolate" at bounding box center [364, 284] width 343 height 48
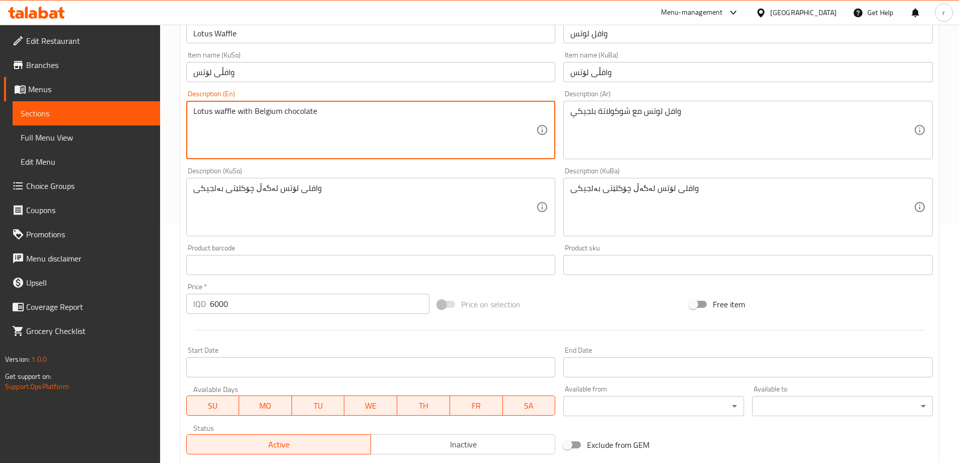
scroll to position [336, 0]
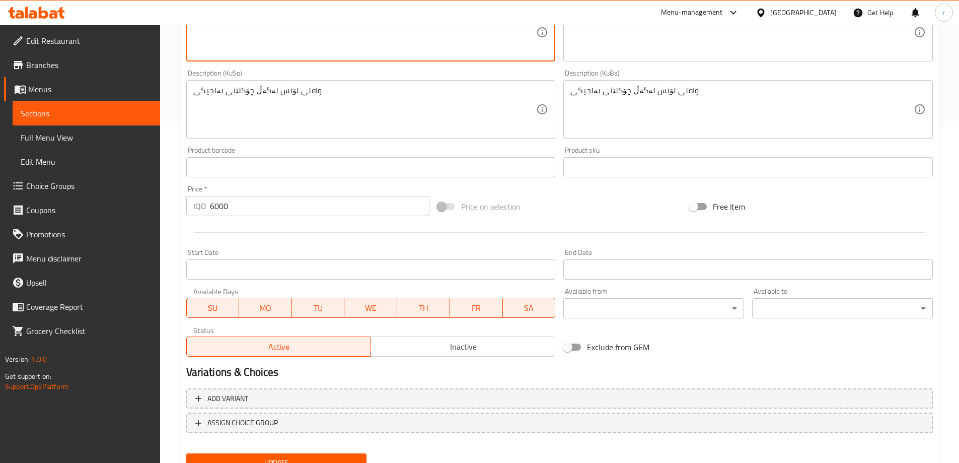
type textarea "Lotus waffle with Belgium chocolate"
click at [286, 457] on span "Update" at bounding box center [276, 462] width 165 height 13
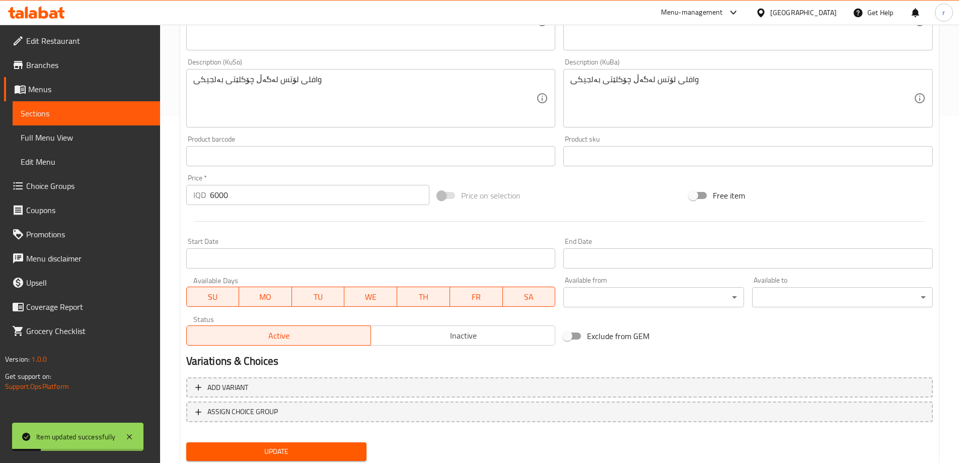
scroll to position [0, 0]
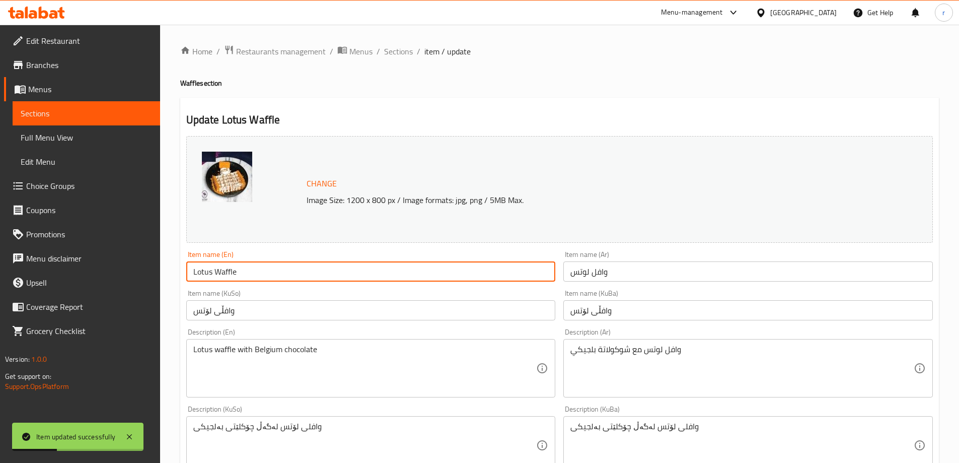
drag, startPoint x: 270, startPoint y: 272, endPoint x: 144, endPoint y: 282, distance: 126.8
click at [144, 282] on div "Edit Restaurant Branches Menus Sections Full Menu View Edit Menu Choice Groups …" at bounding box center [479, 433] width 959 height 817
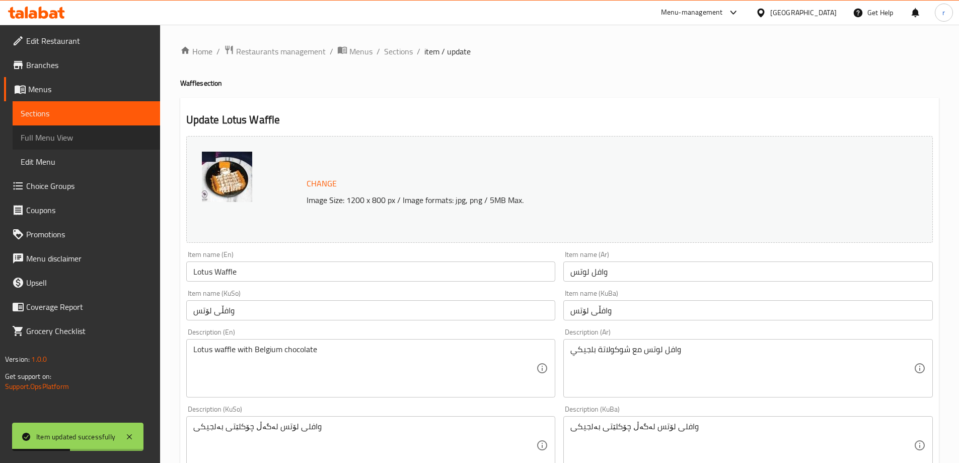
click at [86, 141] on span "Full Menu View" at bounding box center [86, 137] width 131 height 12
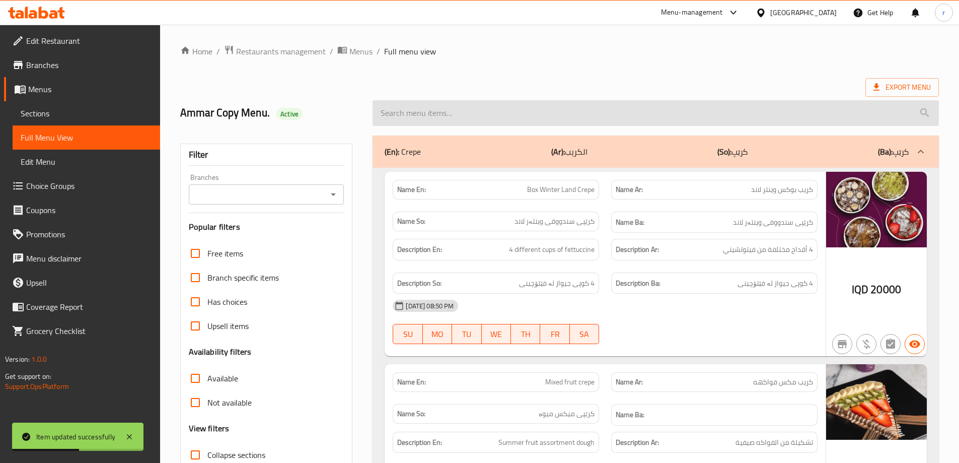
click at [422, 114] on input "search" at bounding box center [656, 113] width 566 height 26
paste input "Lotus Waffle"
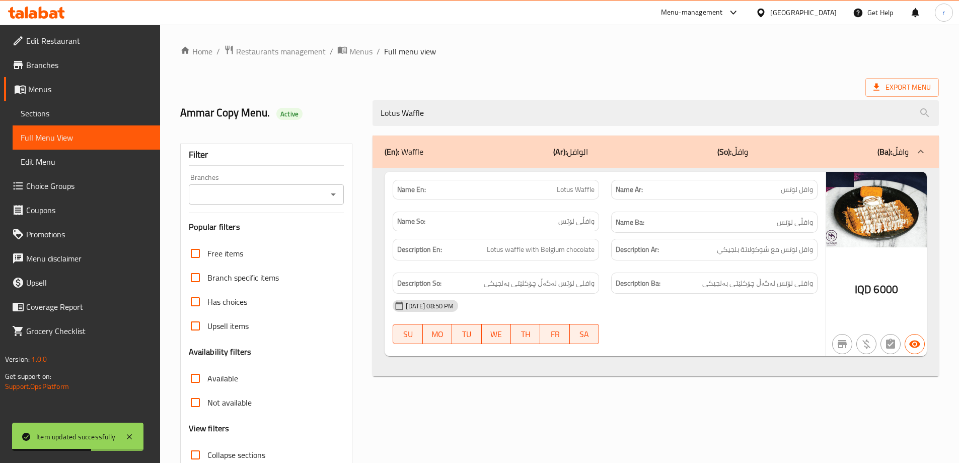
type input "Lotus Waffle"
click at [278, 190] on input "Branches" at bounding box center [258, 194] width 133 height 14
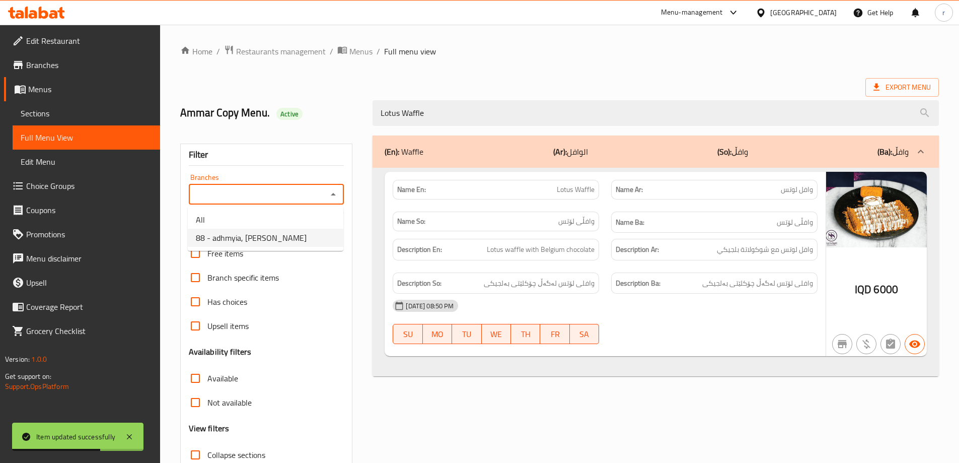
click at [274, 244] on span "88 - adhmyia, Al Aathameya" at bounding box center [251, 238] width 111 height 12
type input "88 - adhmyia, Al Aathameya"
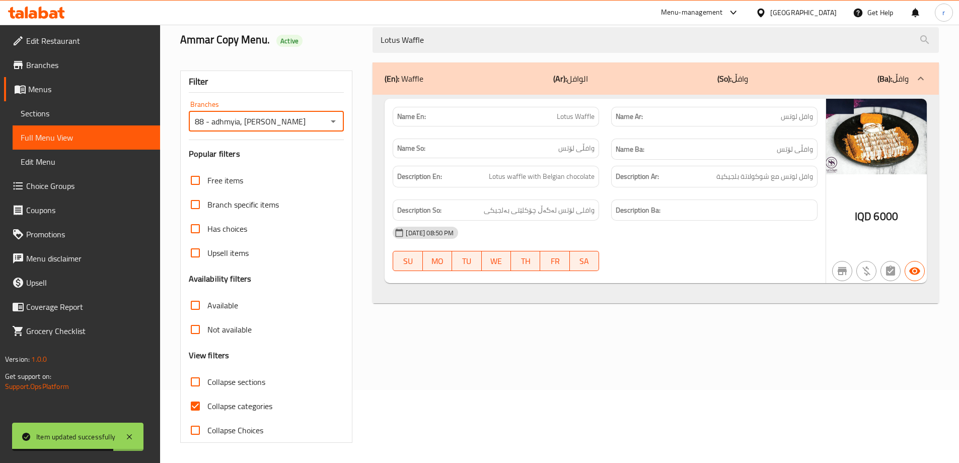
click at [227, 412] on span "Collapse categories" at bounding box center [239, 406] width 65 height 12
click at [207, 412] on input "Collapse categories" at bounding box center [195, 406] width 24 height 24
checkbox input "false"
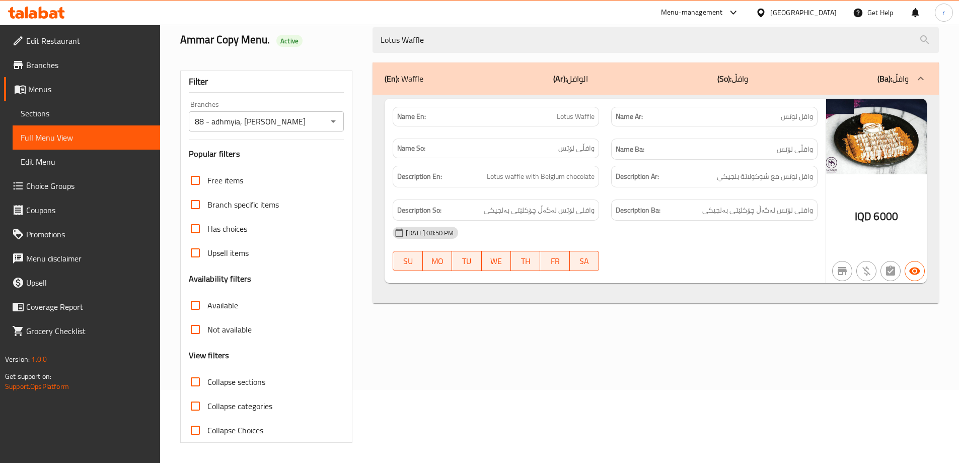
click at [43, 108] on span "Sections" at bounding box center [86, 113] width 131 height 12
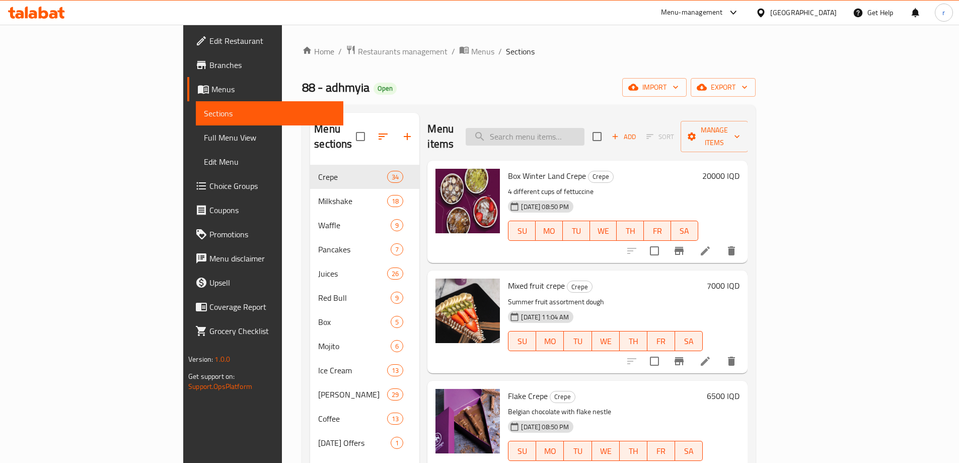
click at [585, 132] on input "search" at bounding box center [525, 137] width 119 height 18
paste input "Bueno Waffle"
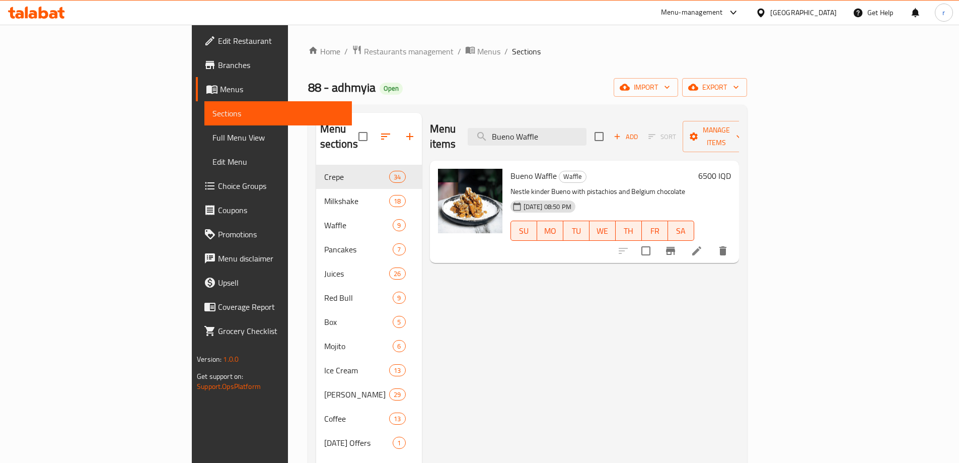
type input "Bueno Waffle"
click at [703, 245] on icon at bounding box center [697, 251] width 12 height 12
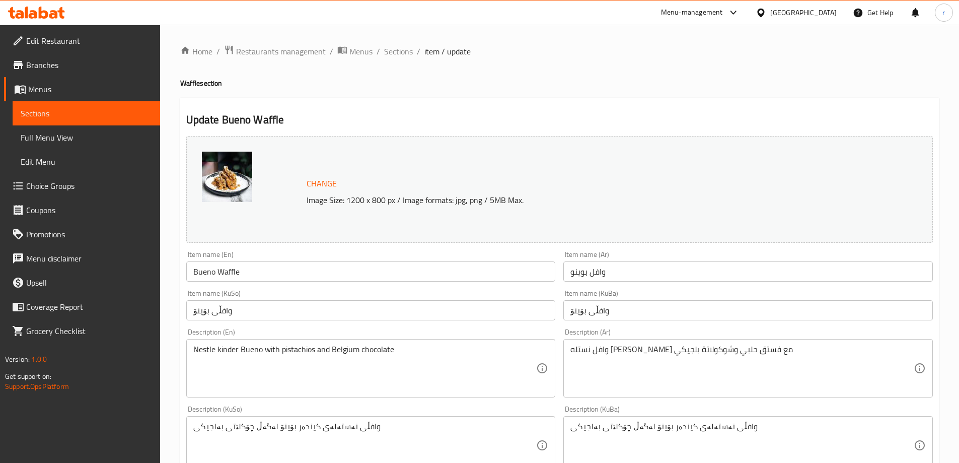
scroll to position [84, 0]
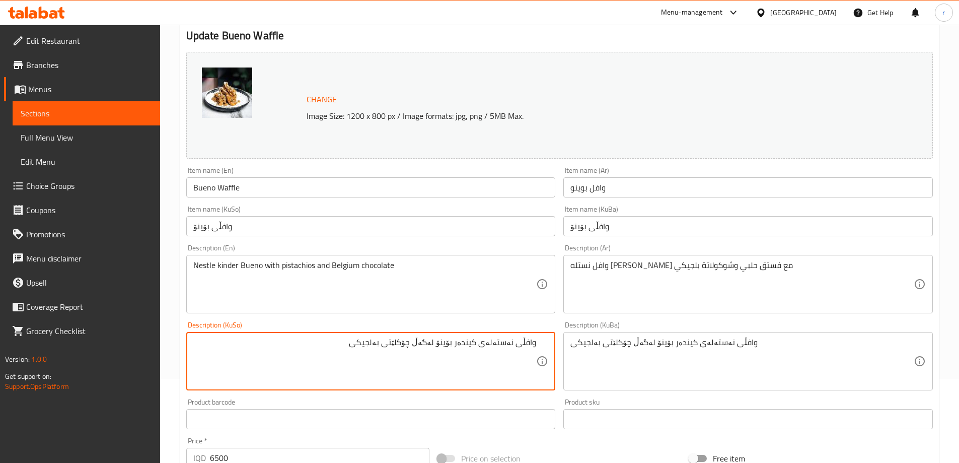
click at [515, 342] on textarea "وافڵی نەستەلەی کیندەر بۆینۆ لەگەڵ چۆکلێتی بەلجیکی" at bounding box center [364, 361] width 343 height 48
click at [450, 342] on textarea "نەستەلەی کیندەر بۆینۆ لەگەڵ چۆکلێتی بەلجیکی" at bounding box center [364, 361] width 343 height 48
click at [453, 374] on textarea "نەستەلەی کیندەر بۆینۆ لەگەڵ فستەقی حەلەبی و چۆکلێتی بەلجیکی" at bounding box center [364, 361] width 343 height 48
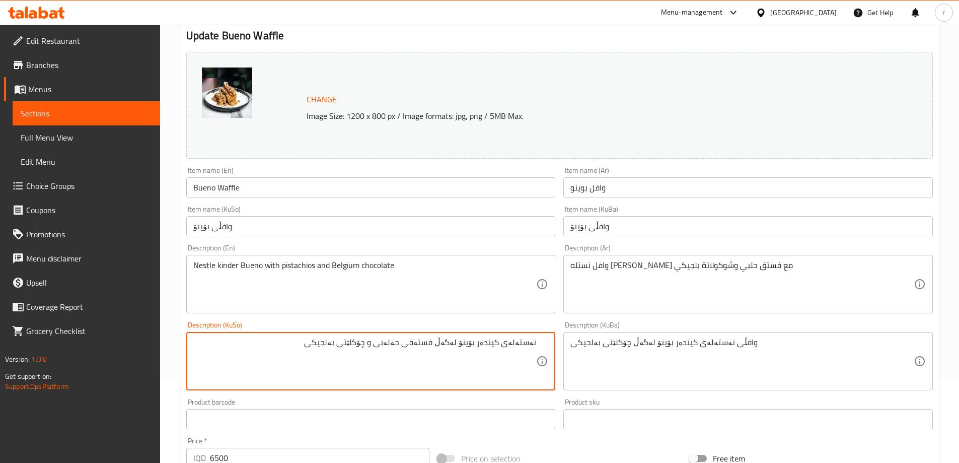
type textarea "نەستەلەی کیندەر بۆینۆ لەگەڵ فستەقی حەلەبی و چۆکلێتی بەلجیکی"
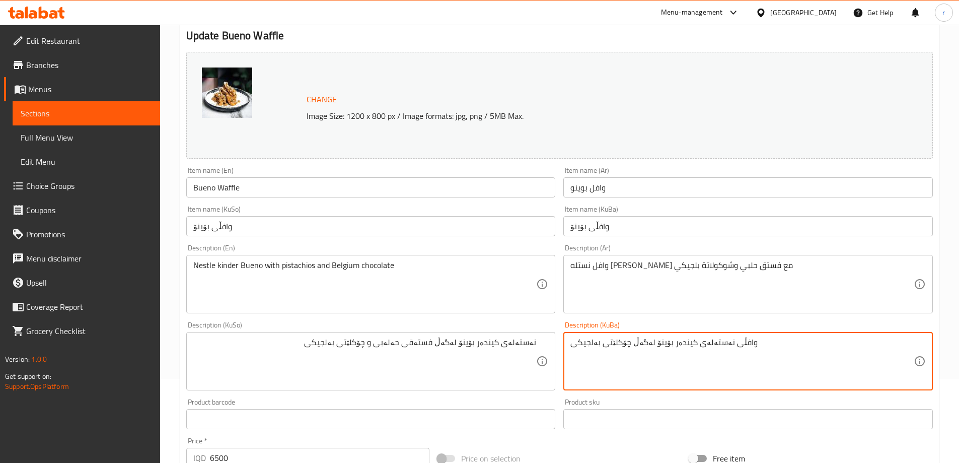
click at [647, 352] on textarea "وافڵی نەستەلەی کیندەر بۆینۆ لەگەڵ چۆکلێتی بەلجیکی" at bounding box center [741, 361] width 343 height 48
paste textarea "ەستەلەی کیندەر بۆینۆ لەگەڵ فستەقی حەلەبی و"
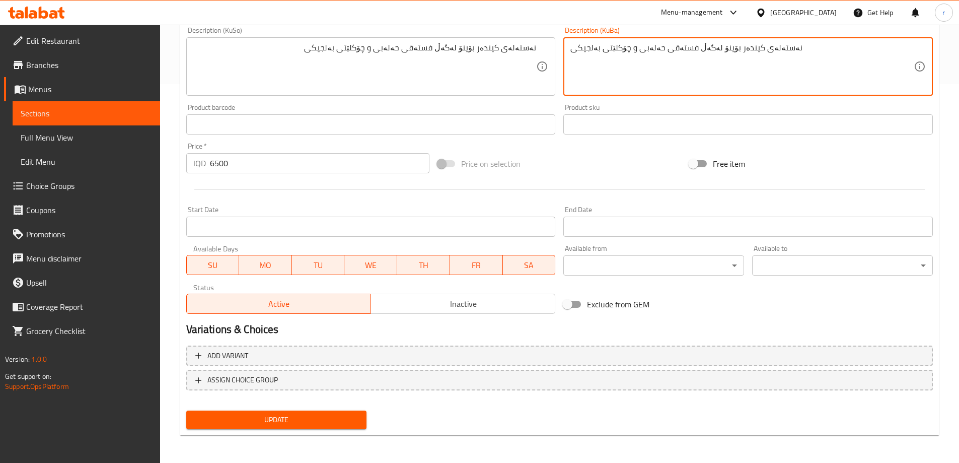
scroll to position [379, 0]
type textarea "نەستەلەی کیندەر بۆینۆ لەگەڵ فستەقی حەلەبی و چۆکلێتی بەلجیکی"
click at [215, 429] on div "Update" at bounding box center [276, 419] width 189 height 27
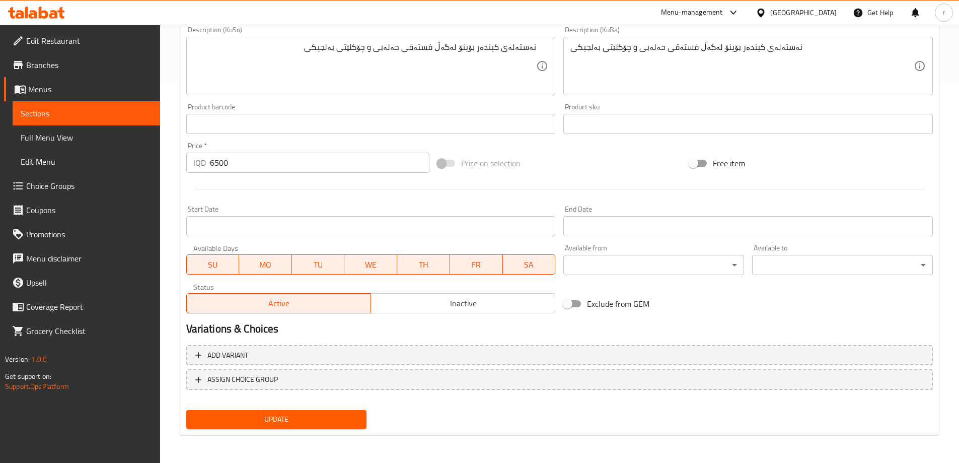
click at [253, 408] on div "Update" at bounding box center [276, 419] width 189 height 27
click at [274, 424] on span "Update" at bounding box center [276, 419] width 165 height 13
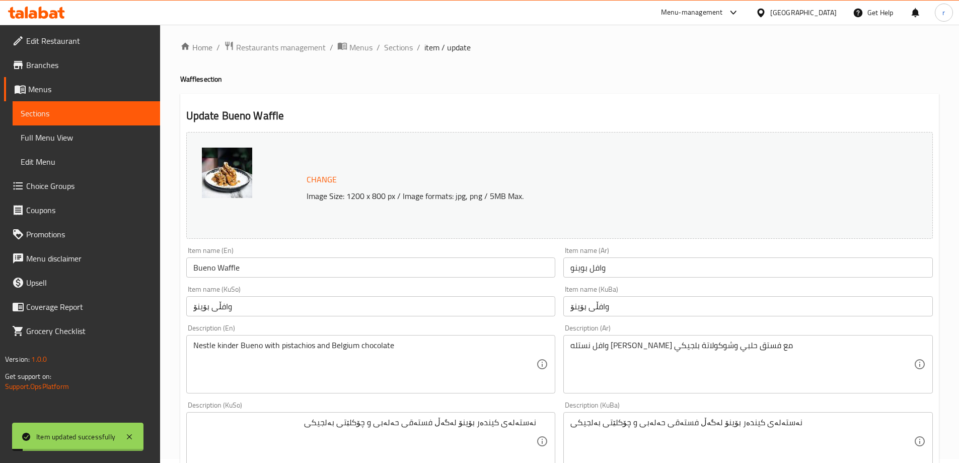
scroll to position [0, 0]
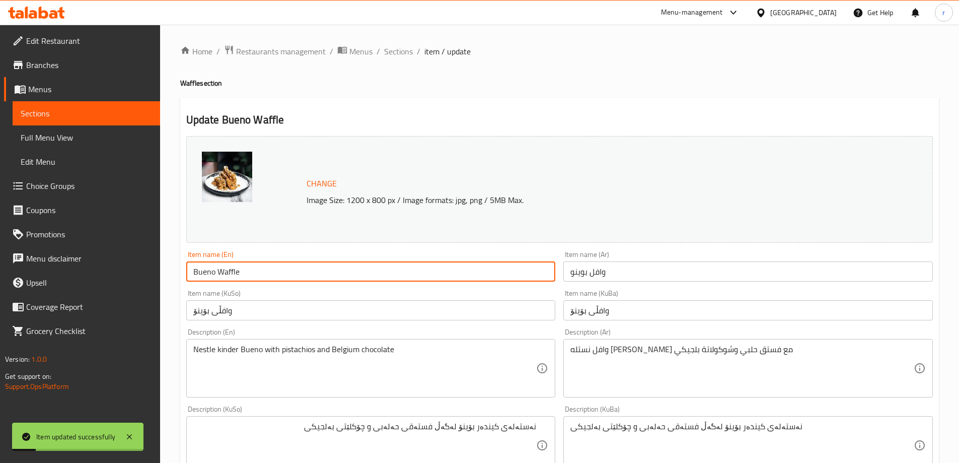
drag, startPoint x: 280, startPoint y: 271, endPoint x: 106, endPoint y: 268, distance: 173.7
click at [106, 268] on div "Edit Restaurant Branches Menus Sections Full Menu View Edit Menu Choice Groups …" at bounding box center [479, 433] width 959 height 817
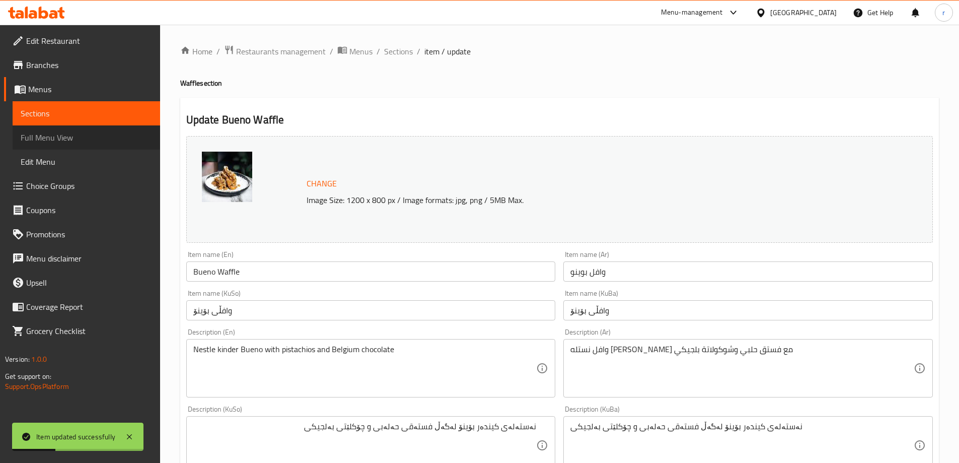
click at [58, 135] on span "Full Menu View" at bounding box center [86, 137] width 131 height 12
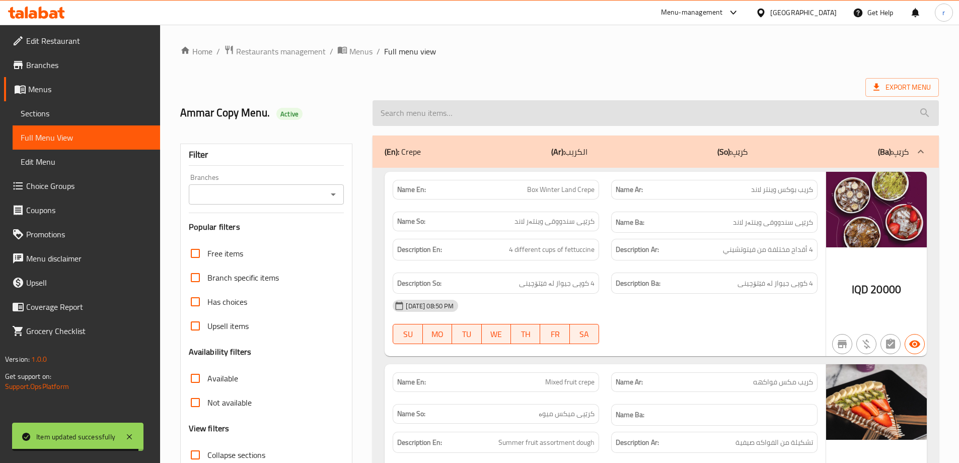
click at [445, 114] on input "search" at bounding box center [656, 113] width 566 height 26
paste input "Bueno Waffle"
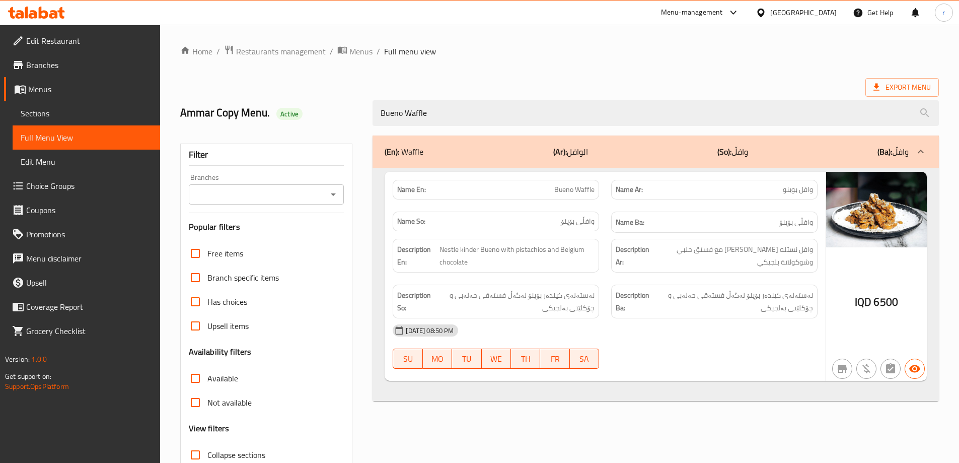
type input "Bueno Waffle"
click at [258, 188] on input "Branches" at bounding box center [258, 194] width 133 height 14
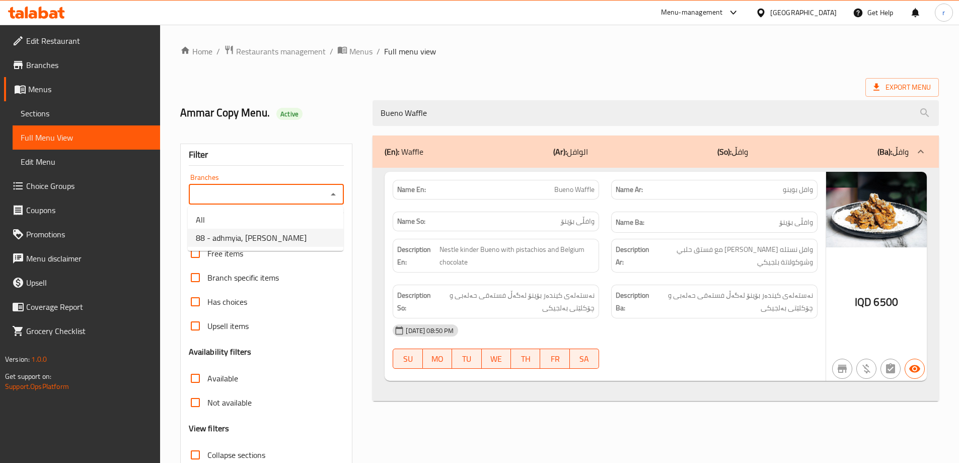
click at [264, 236] on span "88 - adhmyia, Al Aathameya" at bounding box center [251, 238] width 111 height 12
type input "88 - adhmyia, Al Aathameya"
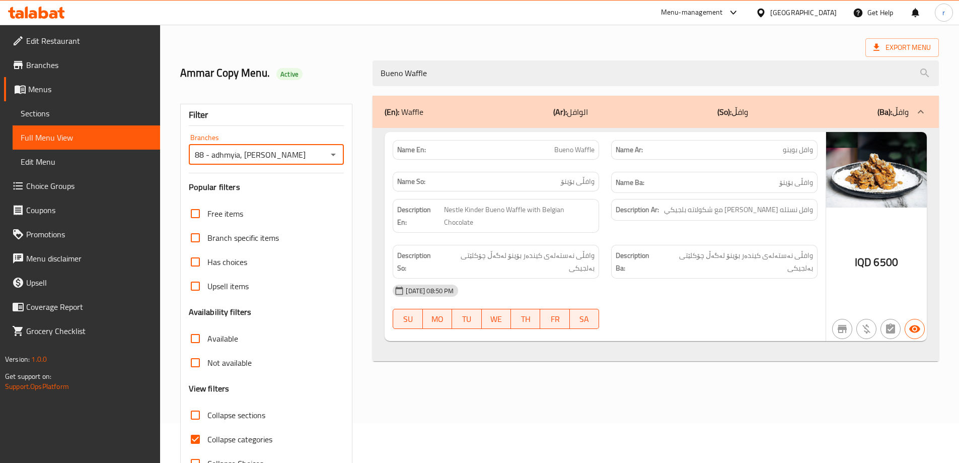
scroll to position [73, 0]
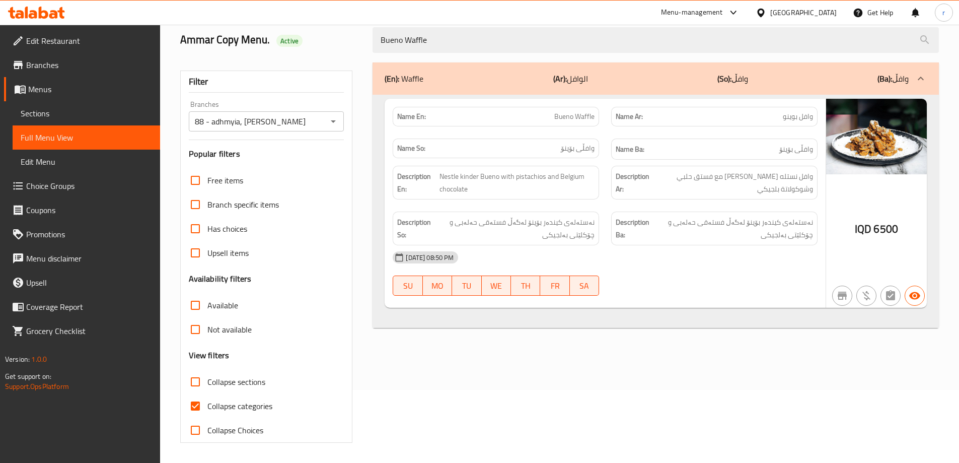
click at [269, 400] on span "Collapse categories" at bounding box center [239, 406] width 65 height 12
click at [207, 398] on input "Collapse categories" at bounding box center [195, 406] width 24 height 24
checkbox input "false"
click at [68, 116] on span "Sections" at bounding box center [86, 113] width 131 height 12
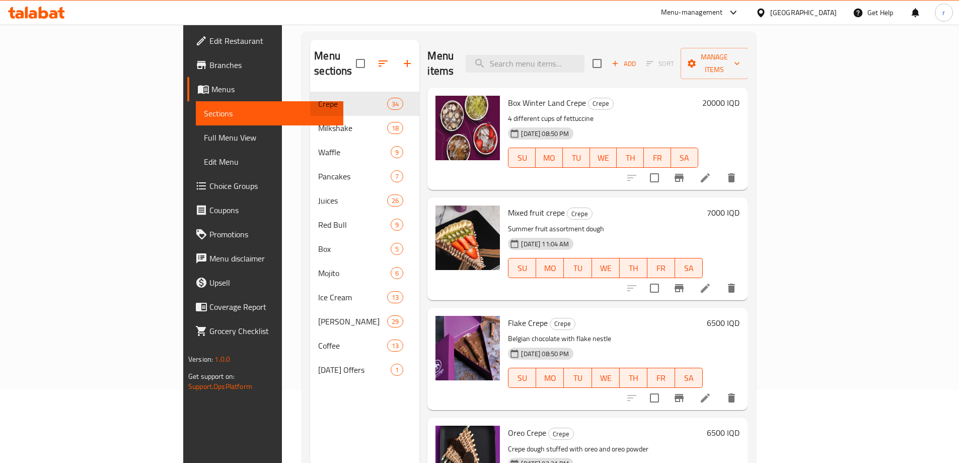
click at [556, 68] on div "Menu items Add Sort Manage items" at bounding box center [587, 64] width 320 height 48
click at [564, 59] on input "search" at bounding box center [525, 64] width 119 height 18
paste input "Bueno Waffle"
type input "Bueno Waffle"
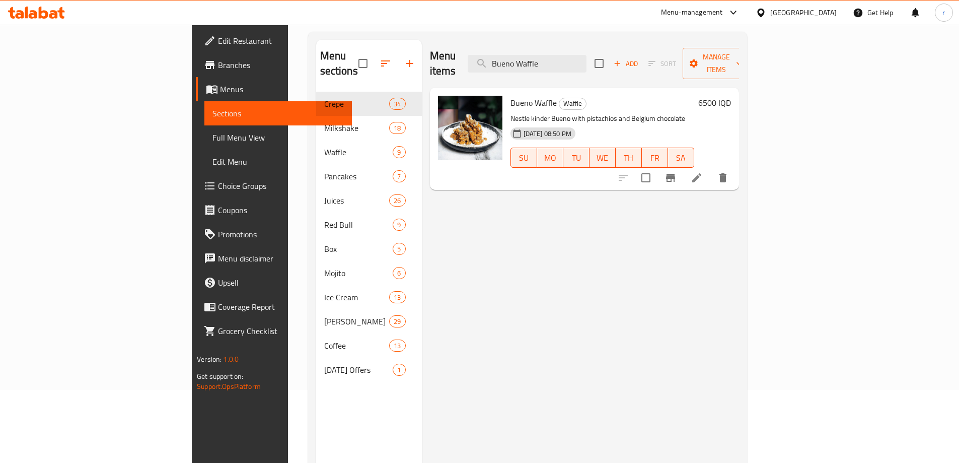
click at [711, 169] on li at bounding box center [697, 178] width 28 height 18
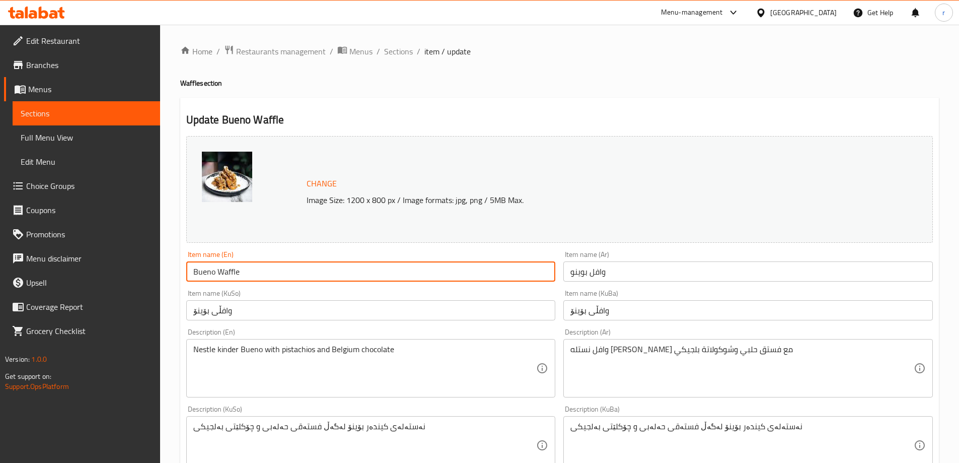
drag, startPoint x: 239, startPoint y: 272, endPoint x: 218, endPoint y: 274, distance: 20.7
click at [218, 274] on input "Bueno Waffle" at bounding box center [371, 271] width 370 height 20
drag, startPoint x: 223, startPoint y: 274, endPoint x: 229, endPoint y: 274, distance: 6.6
click at [230, 274] on input "Bueno Waffle" at bounding box center [371, 271] width 370 height 20
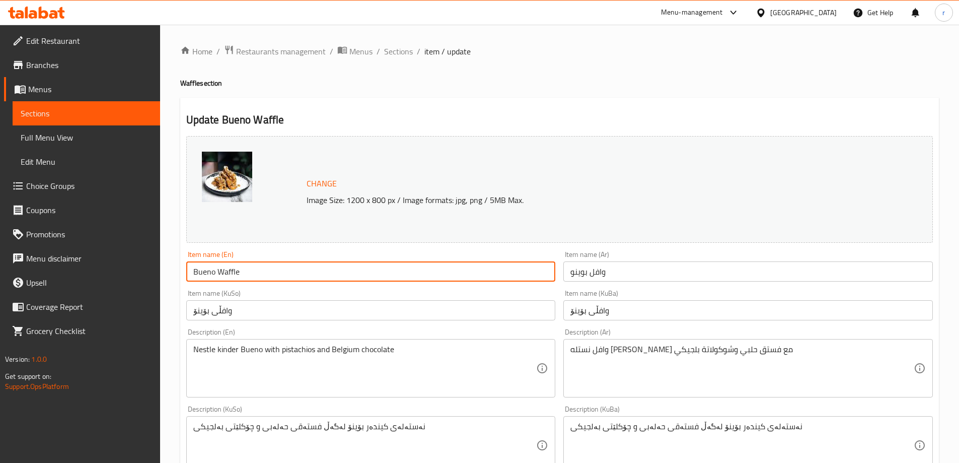
click at [244, 273] on input "Bueno Waffle" at bounding box center [371, 271] width 370 height 20
drag, startPoint x: 229, startPoint y: 273, endPoint x: 220, endPoint y: 273, distance: 8.6
click at [220, 273] on input "Bueno Waffle" at bounding box center [371, 271] width 370 height 20
click at [233, 273] on input "Bueno Waffle" at bounding box center [371, 271] width 370 height 20
drag, startPoint x: 243, startPoint y: 273, endPoint x: 220, endPoint y: 274, distance: 23.7
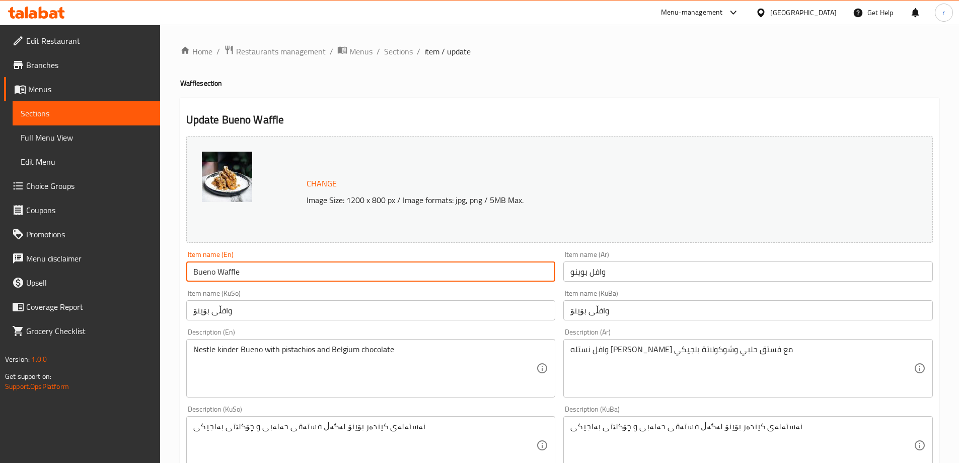
click at [220, 274] on input "Bueno Waffle" at bounding box center [371, 271] width 370 height 20
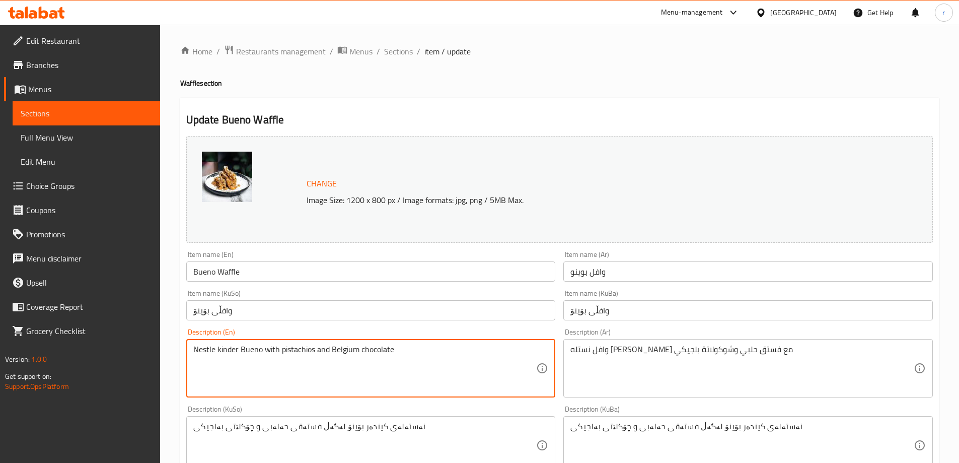
paste textarea "Waffle"
drag, startPoint x: 241, startPoint y: 349, endPoint x: 263, endPoint y: 348, distance: 22.7
click at [263, 348] on textarea "Nestle kinder Waffle Bueno with pistachios and Belgium chocolate" at bounding box center [364, 368] width 343 height 48
click at [265, 349] on textarea "Nestle kinder Bueno with pistachios and Belgium chocolate" at bounding box center [364, 368] width 343 height 48
paste textarea "Waffle"
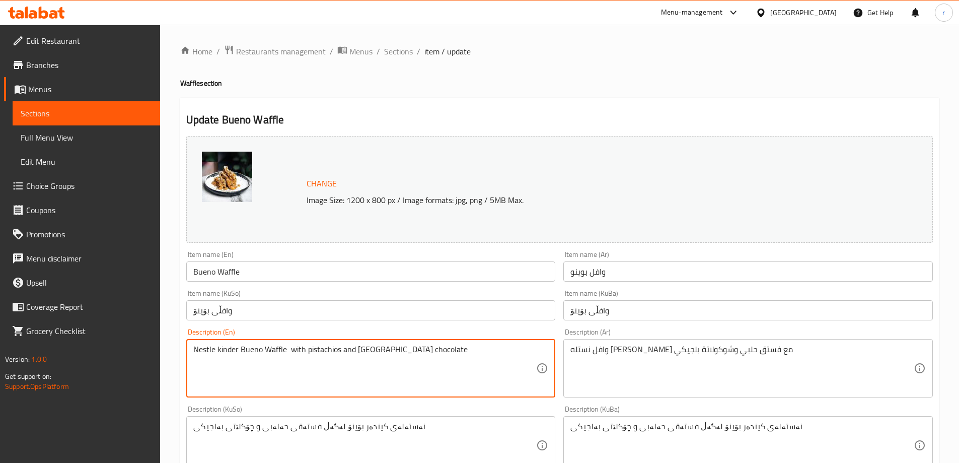
click at [268, 353] on textarea "Nestle kinder Bueno Waffle with pistachios and Belgium chocolate" at bounding box center [364, 368] width 343 height 48
type textarea "Nestle kinder Bueno waffle with pistachios and Belgium chocolate"
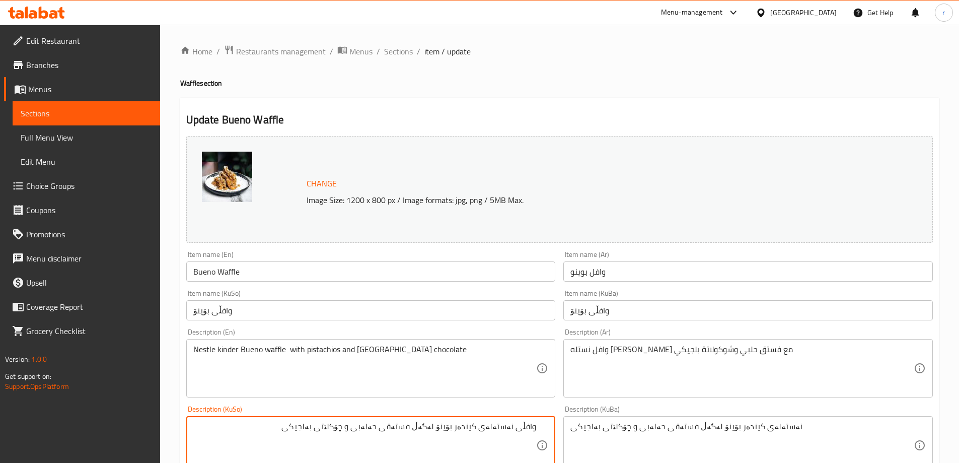
click at [486, 425] on textarea "وافڵی نەستەلەی کیندەر بۆینۆ لەگەڵ فستەقی حەلەبی و چۆکلێتی بەلجیکی" at bounding box center [364, 445] width 343 height 48
type textarea "وافڵی نەستەلەی کیندەر بۆینۆ لەگەڵ فستەقی حەلەبی و چۆکلێتی بەلجیکی"
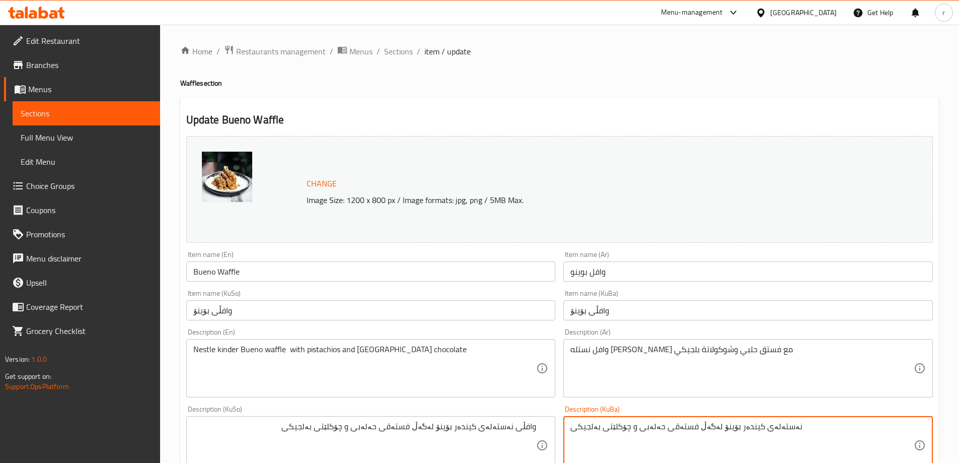
click at [636, 436] on textarea "نەستەلەی کیندەر بۆینۆ لەگەڵ فستەقی حەلەبی و چۆکلێتی بەلجیکی" at bounding box center [741, 445] width 343 height 48
paste textarea "وافڵی"
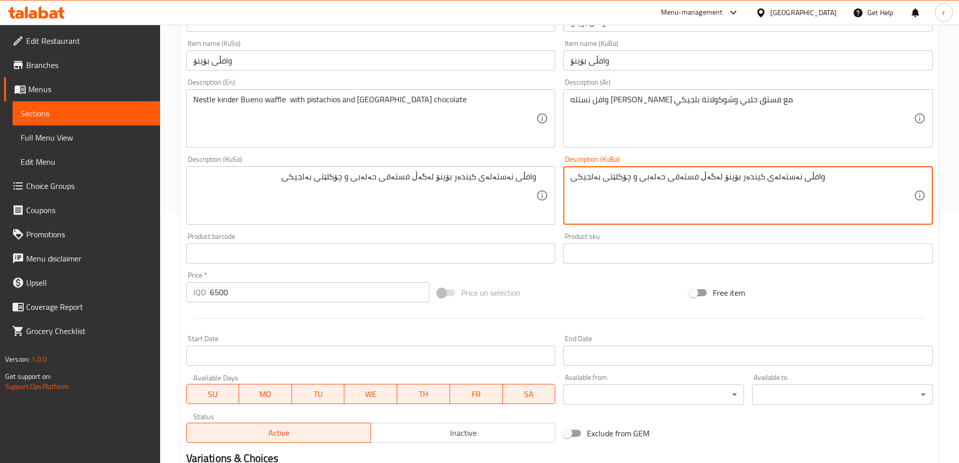
scroll to position [379, 0]
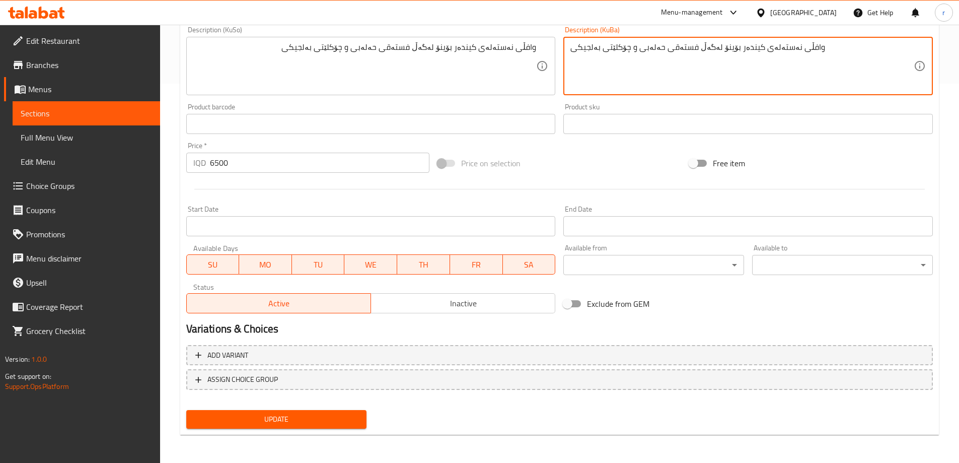
type textarea "وافڵی نەستەلەی کیندەر بۆینۆ لەگەڵ فستەقی حەلەبی و چۆکلێتی بەلجیکی"
click at [316, 425] on span "Update" at bounding box center [276, 419] width 165 height 13
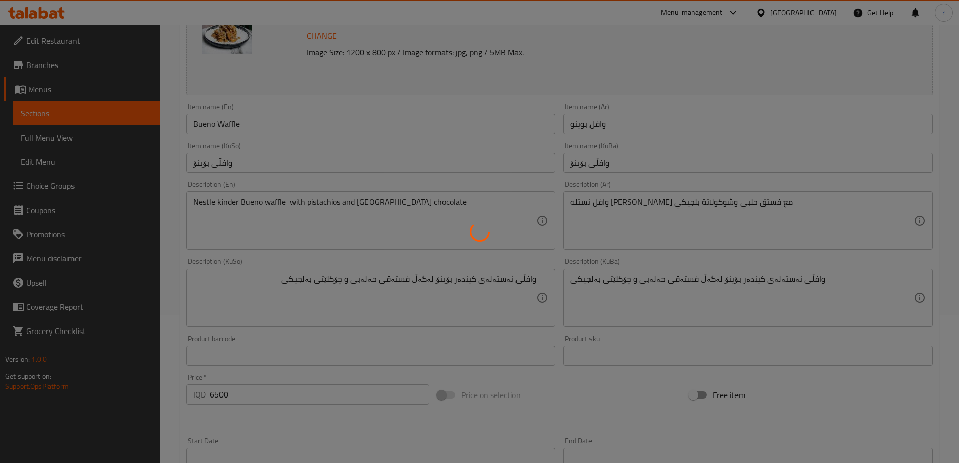
scroll to position [43, 0]
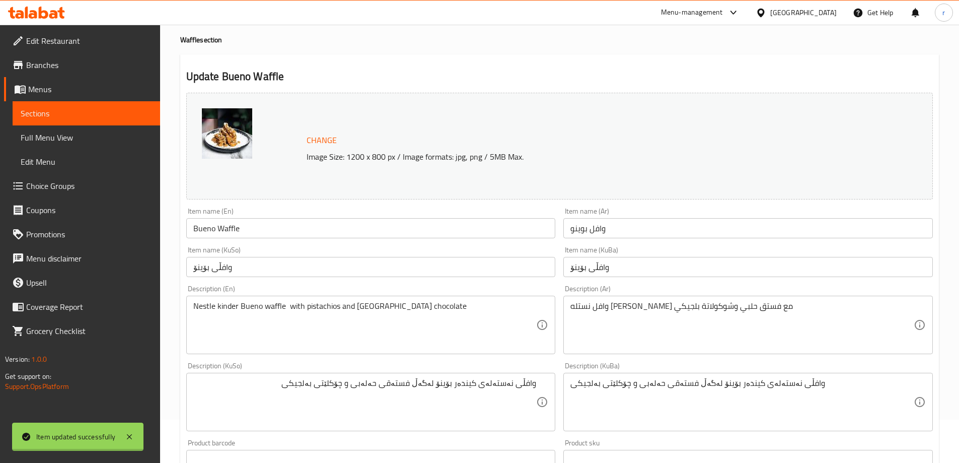
drag, startPoint x: 260, startPoint y: 229, endPoint x: 153, endPoint y: 226, distance: 107.3
click at [153, 226] on div at bounding box center [479, 231] width 959 height 463
click at [202, 224] on input "Bueno Waffle" at bounding box center [371, 228] width 370 height 20
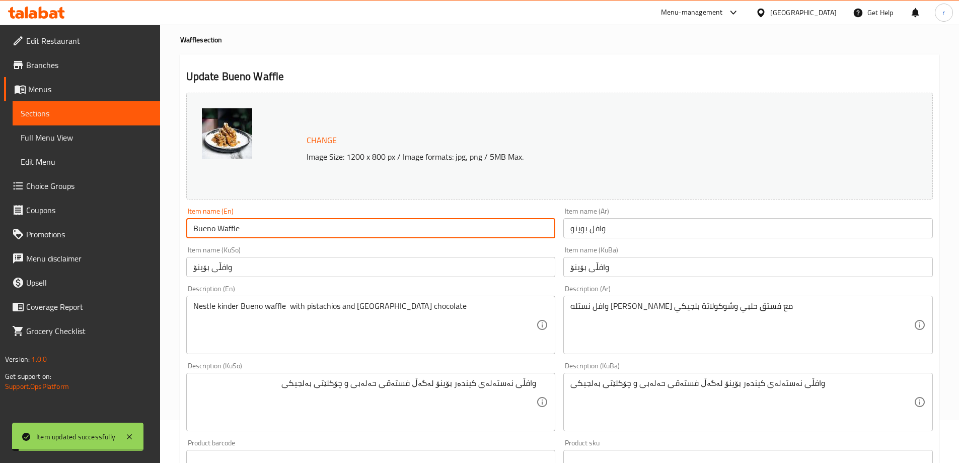
click at [202, 224] on input "Bueno Waffle" at bounding box center [371, 228] width 370 height 20
click at [84, 142] on span "Full Menu View" at bounding box center [86, 137] width 131 height 12
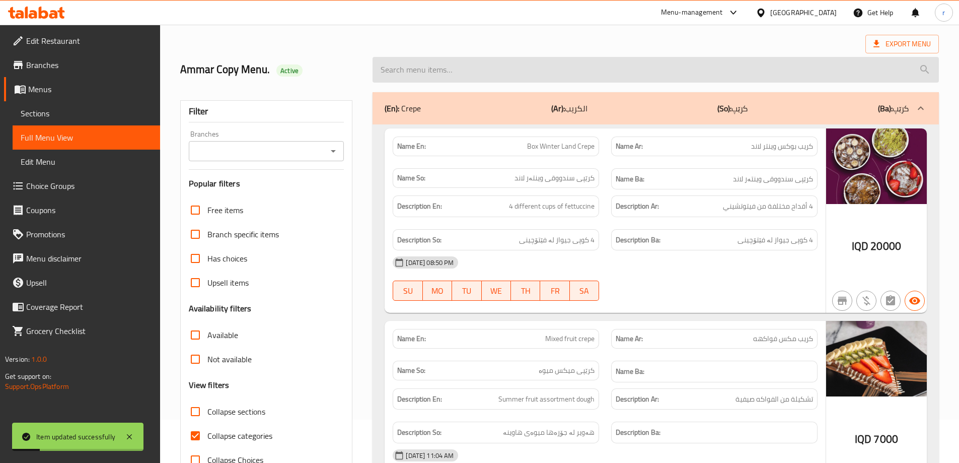
click at [460, 76] on input "search" at bounding box center [656, 70] width 566 height 26
paste input "Bueno Waffle"
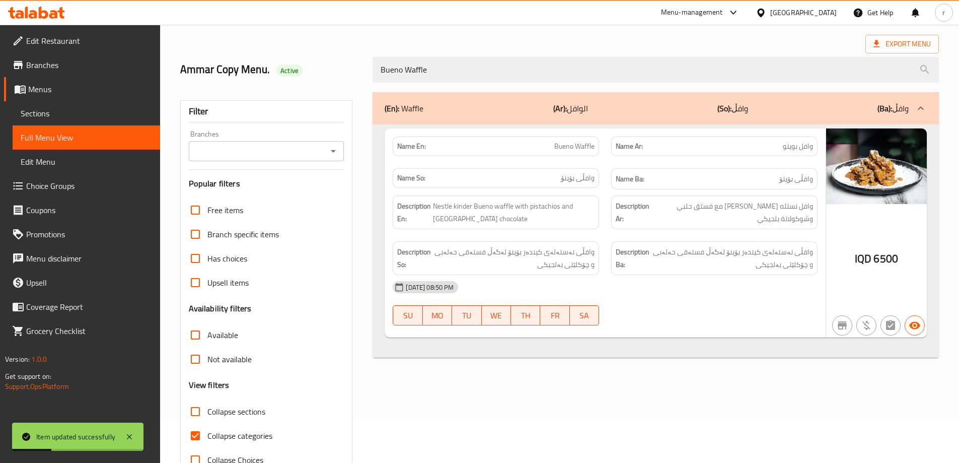
type input "Bueno Waffle"
click at [287, 150] on input "Branches" at bounding box center [258, 151] width 133 height 14
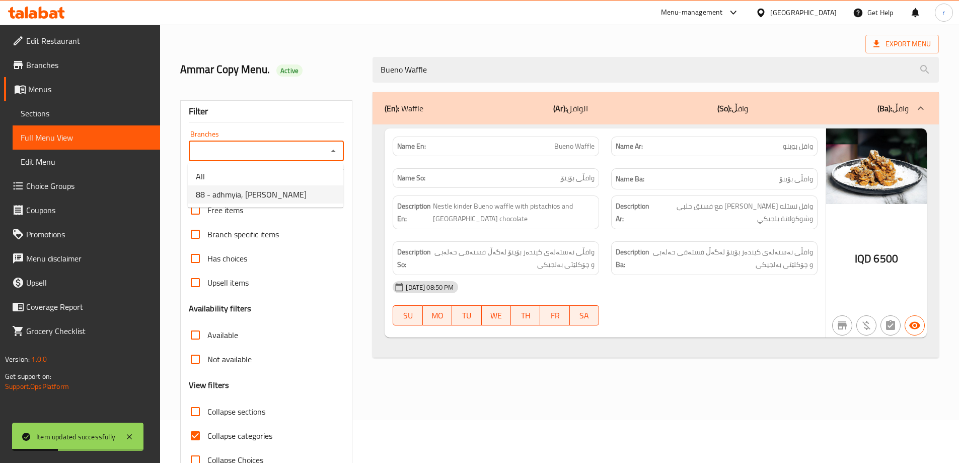
click at [267, 196] on span "88 - adhmyia, Al Aathameya" at bounding box center [251, 194] width 111 height 12
type input "88 - adhmyia, Al Aathameya"
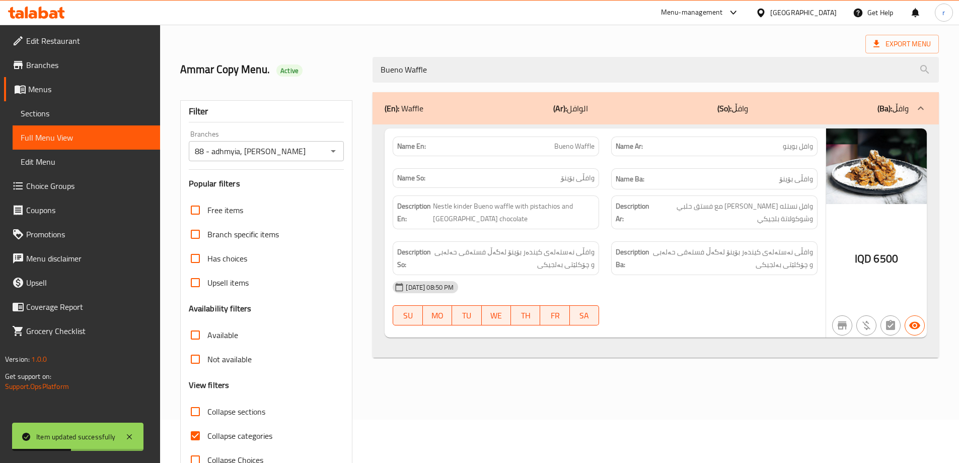
click at [232, 438] on span "Collapse categories" at bounding box center [239, 435] width 65 height 12
click at [207, 438] on input "Collapse categories" at bounding box center [195, 435] width 24 height 24
checkbox input "false"
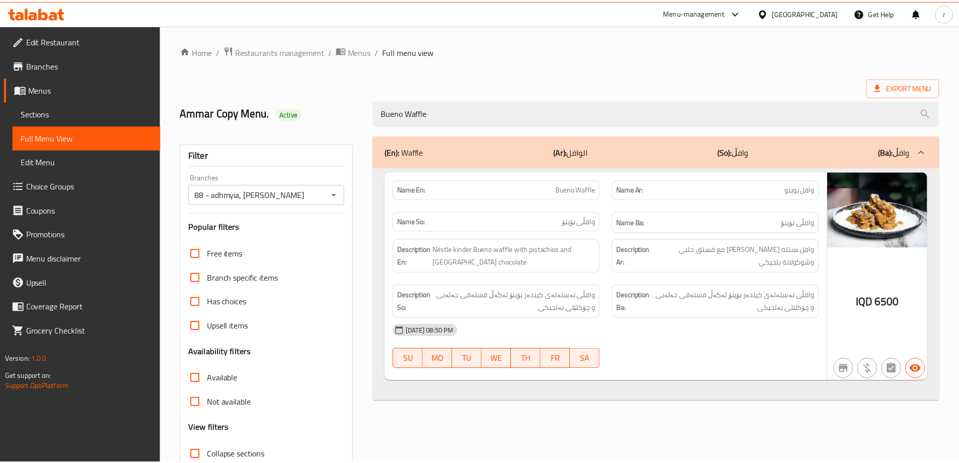
scroll to position [73, 0]
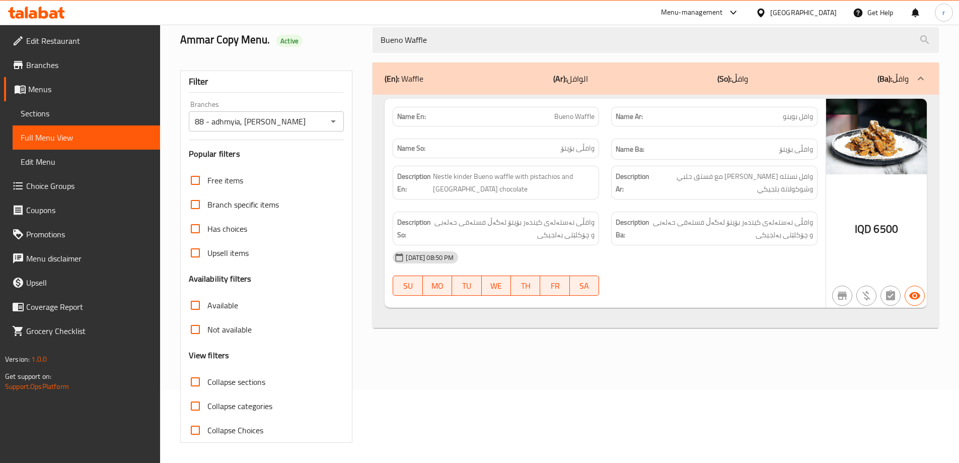
click at [59, 110] on span "Sections" at bounding box center [86, 113] width 131 height 12
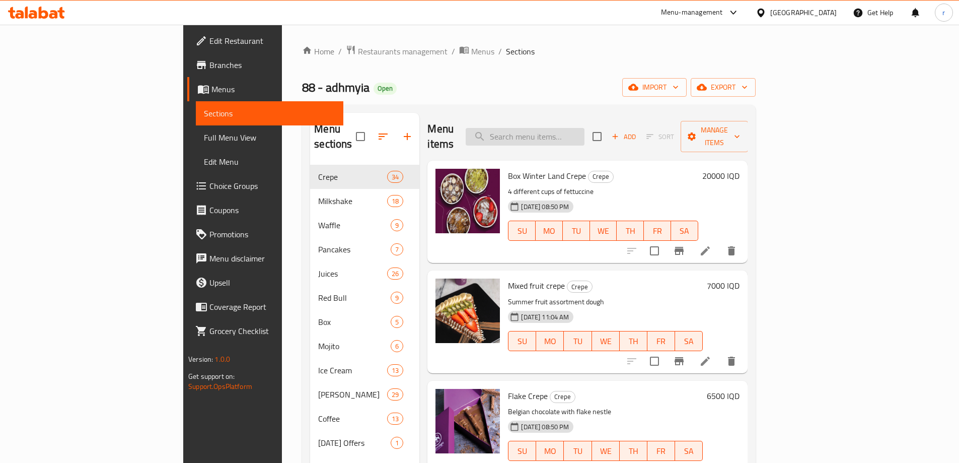
click at [559, 134] on input "search" at bounding box center [525, 137] width 119 height 18
paste input "Milk And Melon Juice"
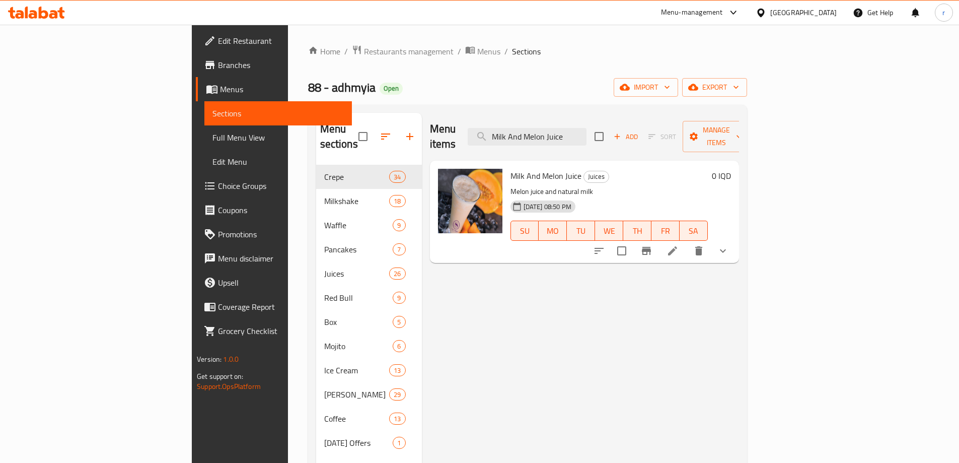
type input "Milk And Melon Juice"
click at [677, 246] on icon at bounding box center [672, 250] width 9 height 9
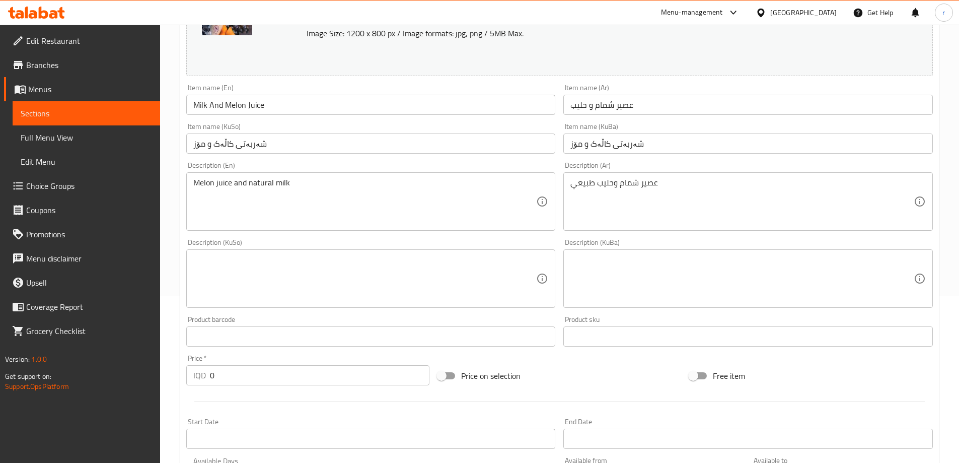
scroll to position [168, 0]
click at [317, 273] on textarea at bounding box center [364, 278] width 343 height 48
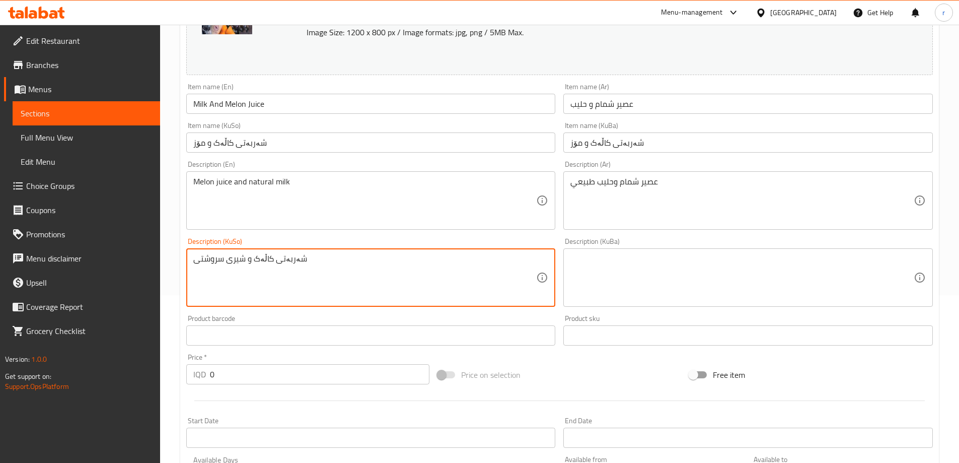
drag, startPoint x: 364, startPoint y: 258, endPoint x: 163, endPoint y: 249, distance: 200.6
click at [163, 249] on div "Home / Restaurants management / Menus / Sections / item / update Juices section…" at bounding box center [559, 277] width 799 height 840
type textarea "شەربەتی کاڵەک و شیری سروشتی"
click at [584, 266] on textarea at bounding box center [741, 278] width 343 height 48
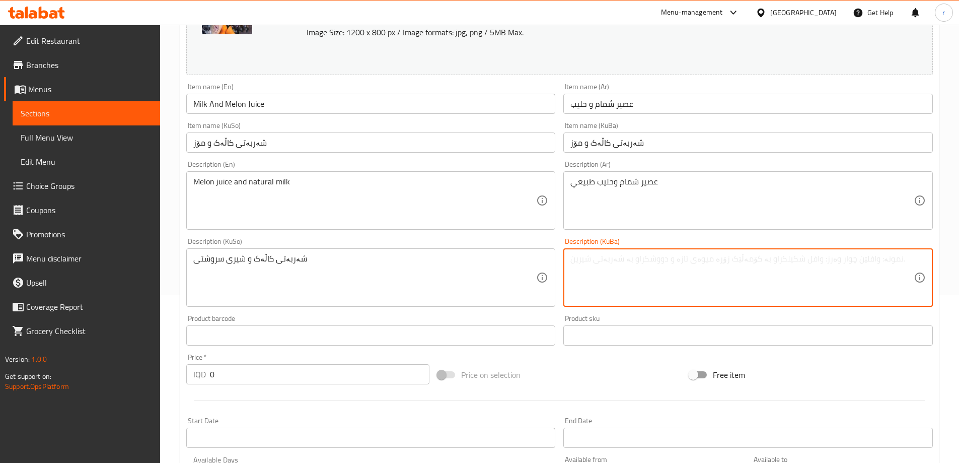
paste textarea "شەربەتی کاڵەک و شیری سروشتی"
type textarea "شەربەتی کاڵەک و شیری سروشتی"
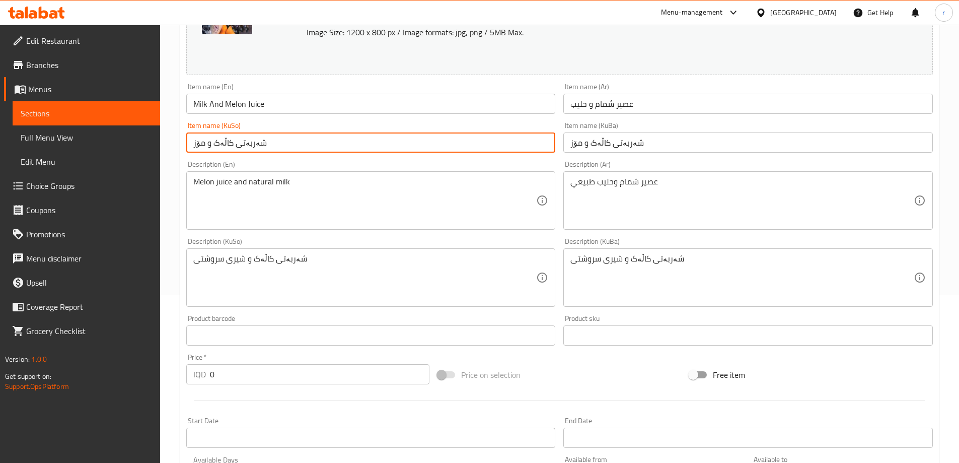
drag, startPoint x: 204, startPoint y: 141, endPoint x: 190, endPoint y: 142, distance: 14.1
click at [190, 142] on input "شەربەتی کاڵەک و مۆز" at bounding box center [371, 142] width 370 height 20
click at [258, 144] on input "شەربەتی کاڵەک و شیر" at bounding box center [371, 142] width 370 height 20
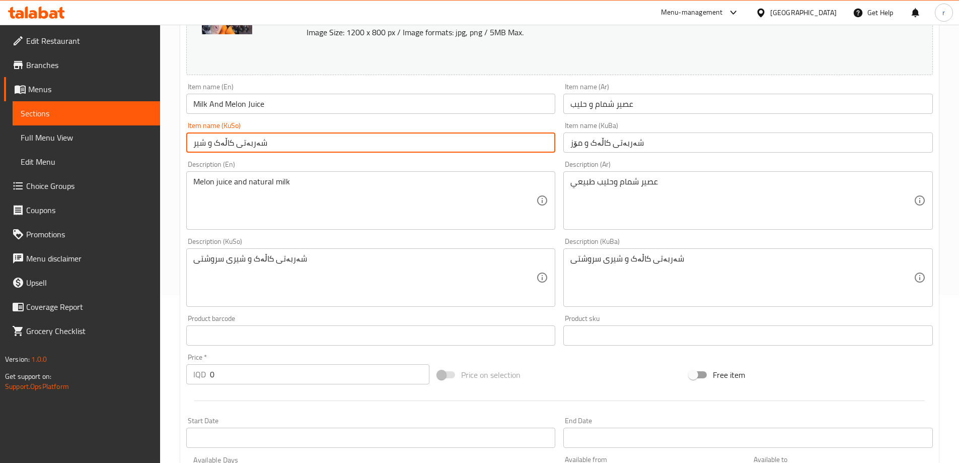
type input "شەربەتی کاڵەک و شیر"
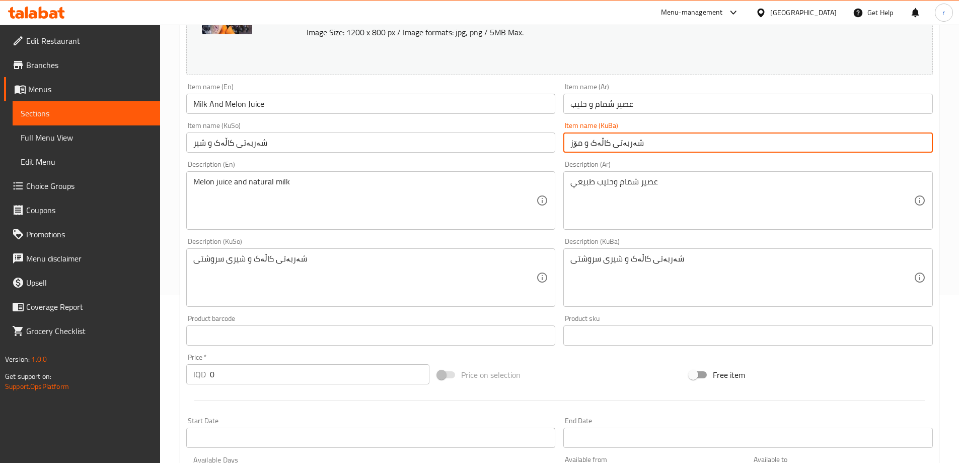
click at [594, 140] on input "شەربەتی کاڵەک و مۆز" at bounding box center [748, 142] width 370 height 20
paste input "شیر"
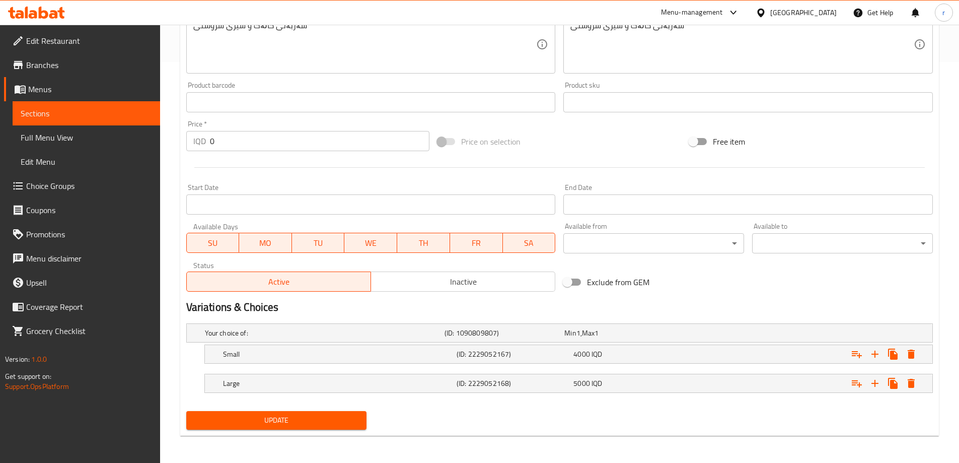
scroll to position [402, 0]
type input "شەربەتی کاڵەک و شیر"
click at [319, 411] on button "Update" at bounding box center [276, 419] width 181 height 19
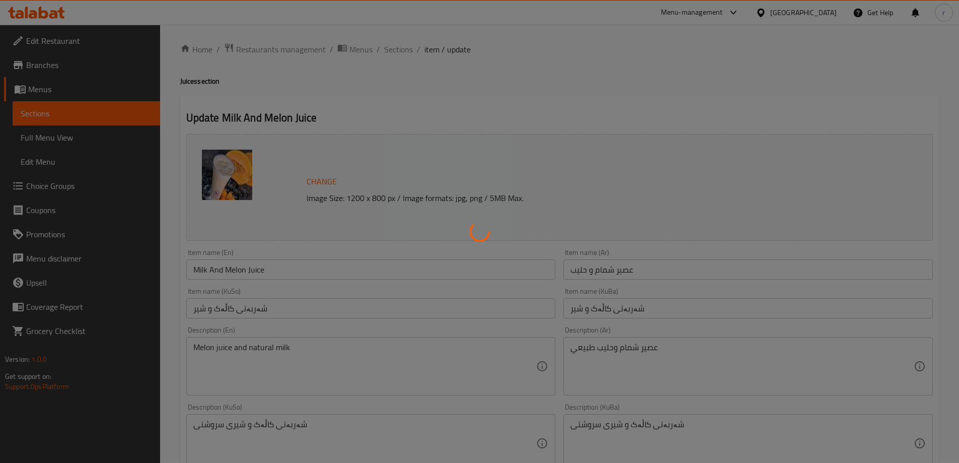
scroll to position [0, 0]
click at [283, 273] on div at bounding box center [479, 231] width 959 height 463
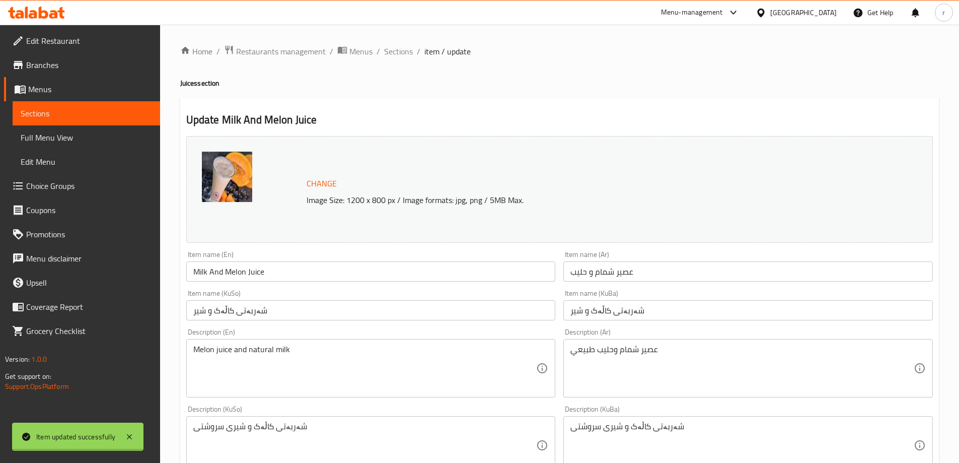
click at [270, 269] on div at bounding box center [479, 231] width 959 height 463
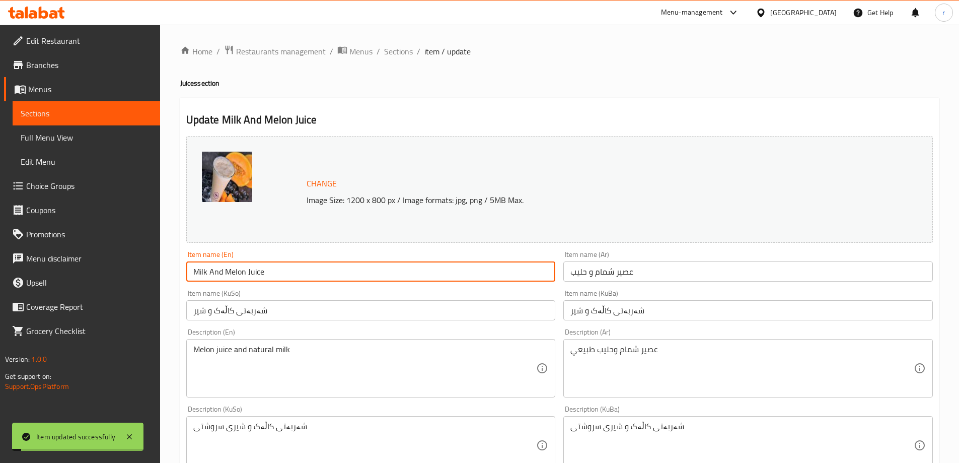
drag, startPoint x: 276, startPoint y: 271, endPoint x: 102, endPoint y: 278, distance: 174.9
click at [102, 278] on div "Edit Restaurant Branches Menus Sections Full Menu View Edit Menu Choice Groups …" at bounding box center [479, 445] width 959 height 840
click at [82, 139] on span "Full Menu View" at bounding box center [86, 137] width 131 height 12
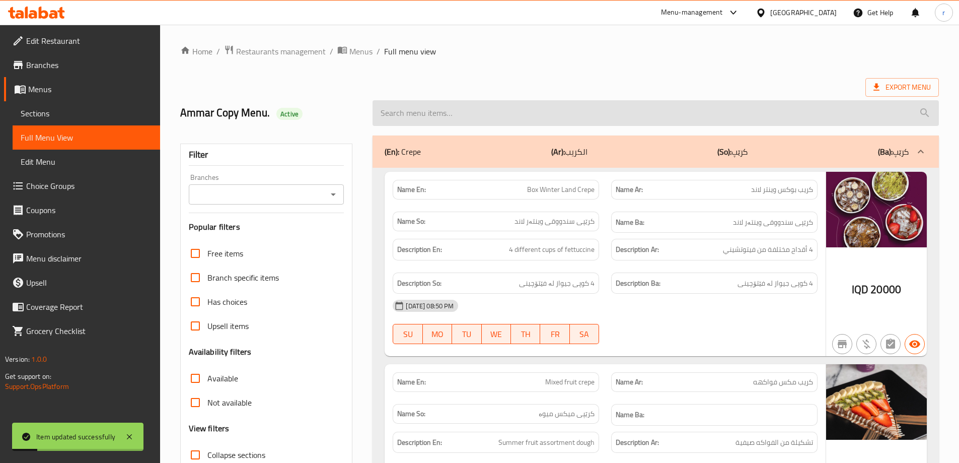
click at [435, 114] on input "search" at bounding box center [656, 113] width 566 height 26
paste input "Milk And Melon Juice"
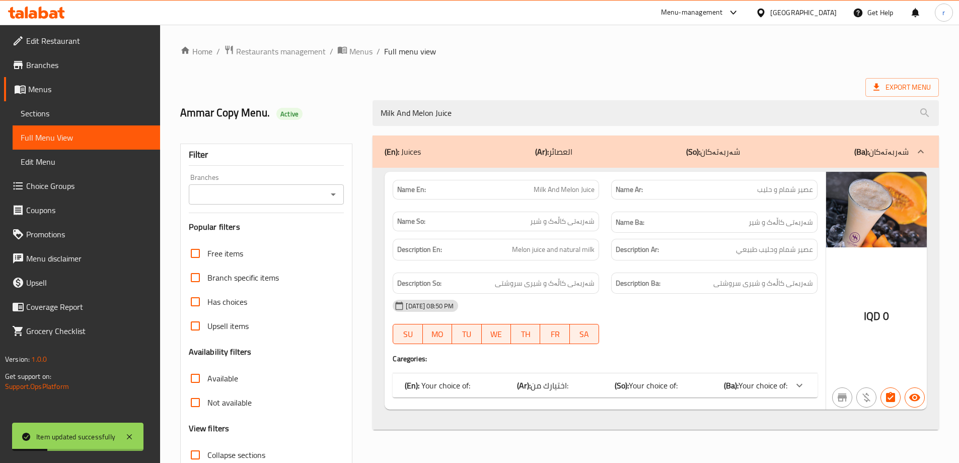
type input "Milk And Melon Juice"
click at [249, 199] on input "Branches" at bounding box center [258, 194] width 133 height 14
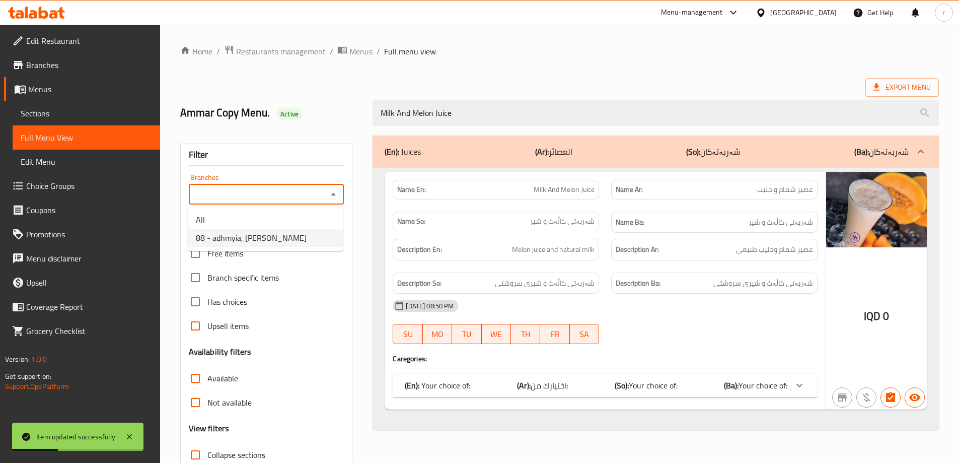
click at [254, 234] on span "88 - adhmyia, Al Aathameya" at bounding box center [251, 238] width 111 height 12
type input "88 - adhmyia, Al Aathameya"
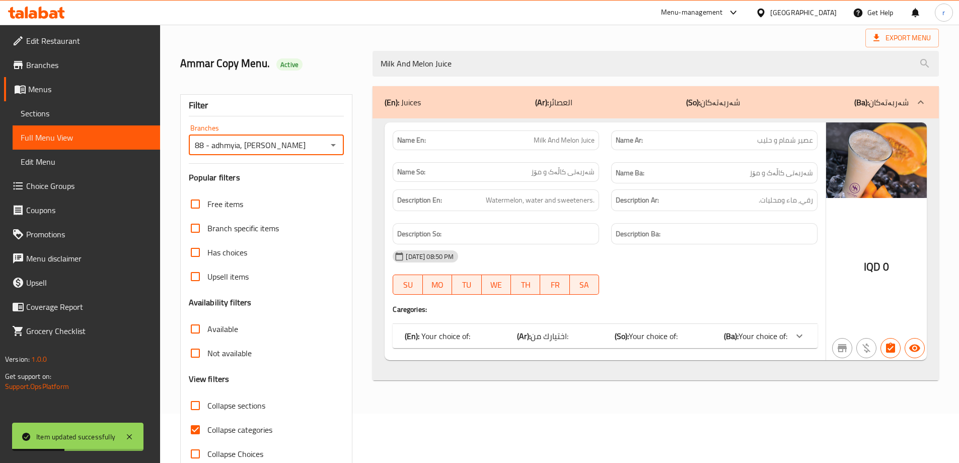
scroll to position [73, 0]
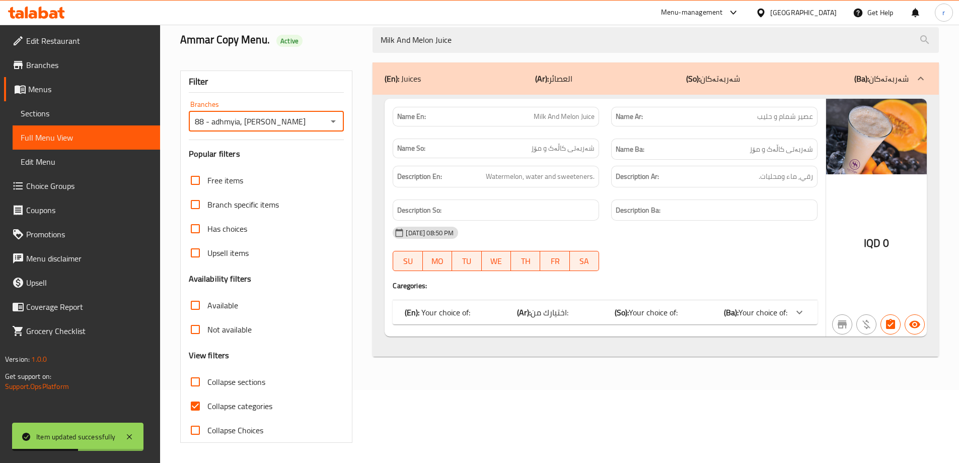
click at [246, 401] on span "Collapse categories" at bounding box center [239, 406] width 65 height 12
click at [207, 401] on input "Collapse categories" at bounding box center [195, 406] width 24 height 24
checkbox input "false"
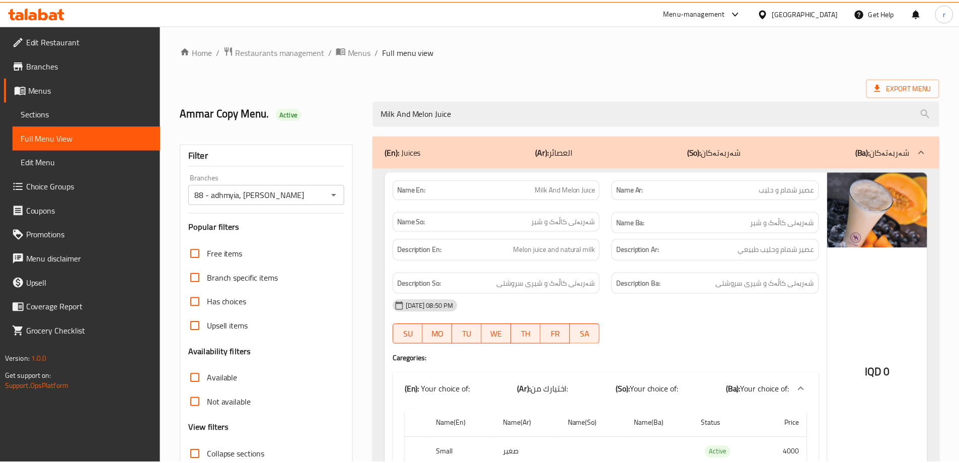
scroll to position [100, 0]
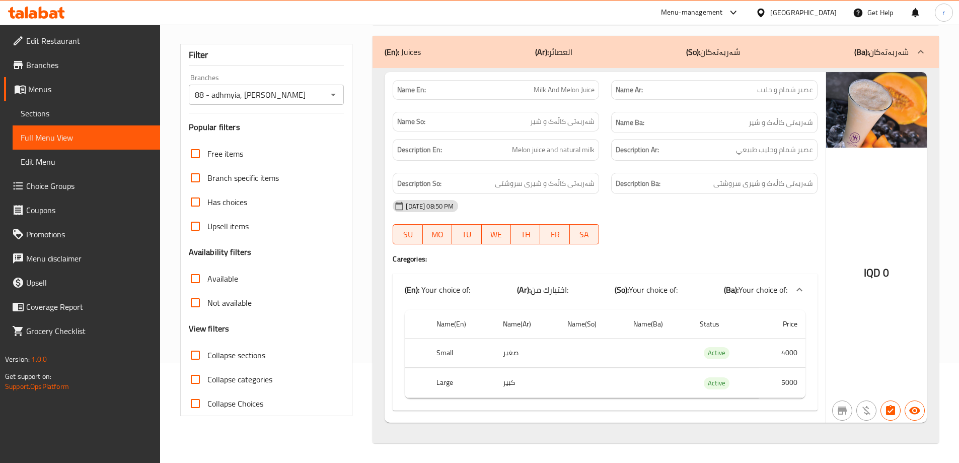
click at [55, 13] on icon at bounding box center [53, 14] width 9 height 9
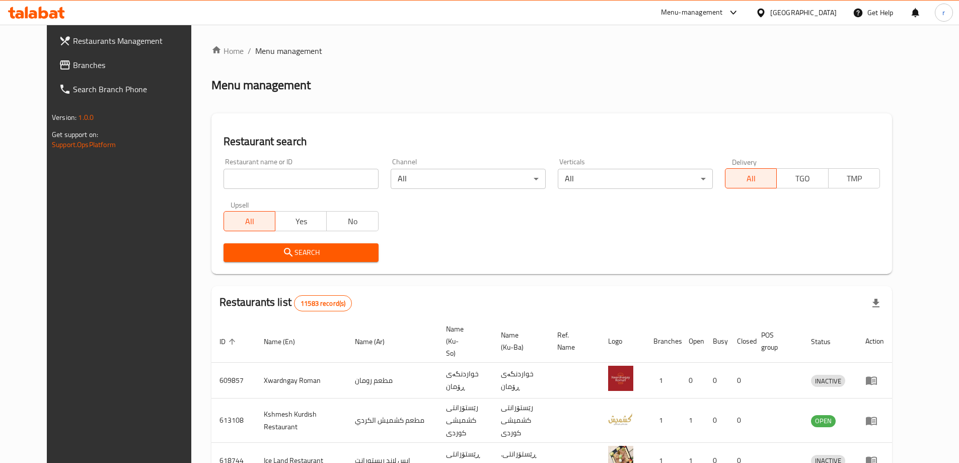
click at [228, 182] on div at bounding box center [479, 231] width 959 height 463
click at [229, 182] on input "search" at bounding box center [301, 179] width 155 height 20
paste input "705551"
type input "705551"
click at [238, 240] on div "Search" at bounding box center [301, 252] width 167 height 31
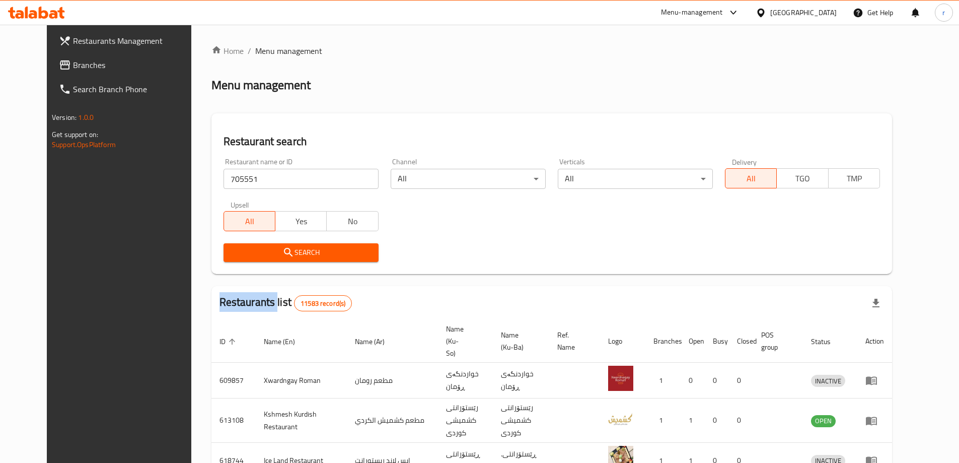
click at [237, 247] on span "Search" at bounding box center [301, 252] width 139 height 13
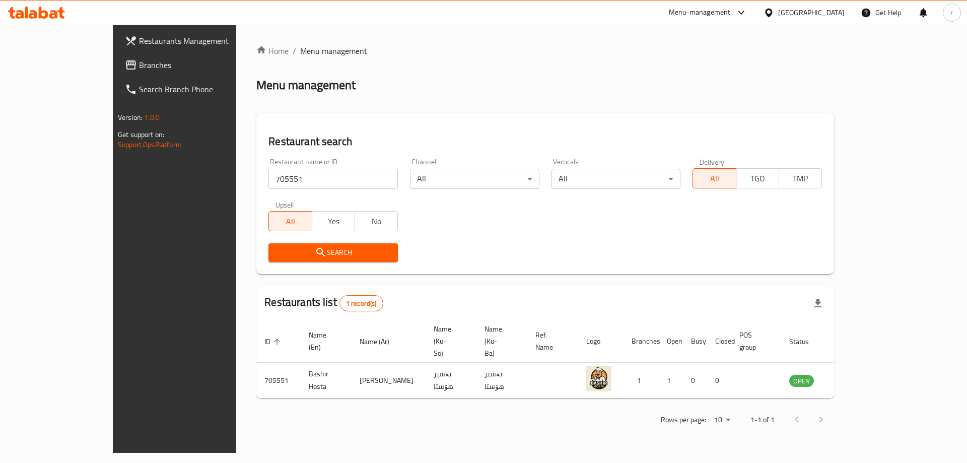
drag, startPoint x: 240, startPoint y: 176, endPoint x: 98, endPoint y: 176, distance: 141.5
click at [113, 176] on div "Restaurants Management Branches Search Branch Phone Version: 1.0.0 Get support …" at bounding box center [483, 239] width 741 height 428
click at [276, 255] on span "Search" at bounding box center [332, 252] width 113 height 13
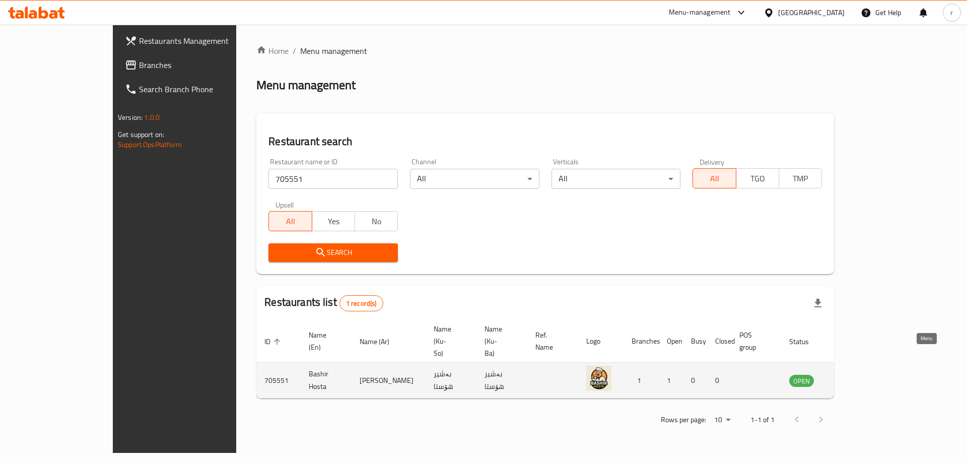
click at [853, 377] on icon "enhanced table" at bounding box center [847, 381] width 11 height 9
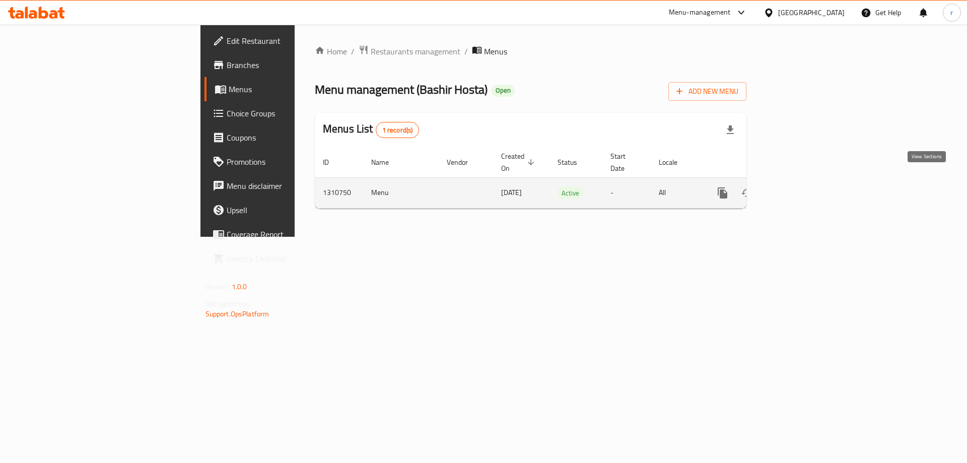
click at [800, 188] on icon "enhanced table" at bounding box center [795, 192] width 9 height 9
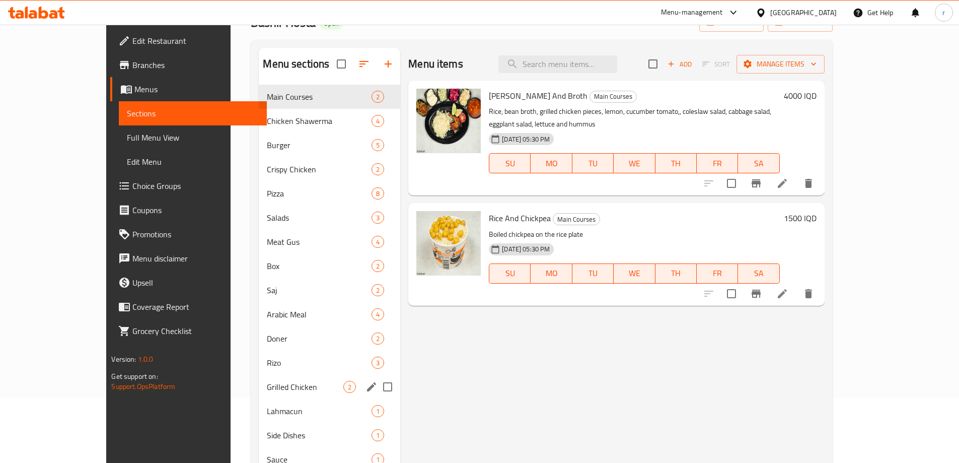
scroll to position [141, 0]
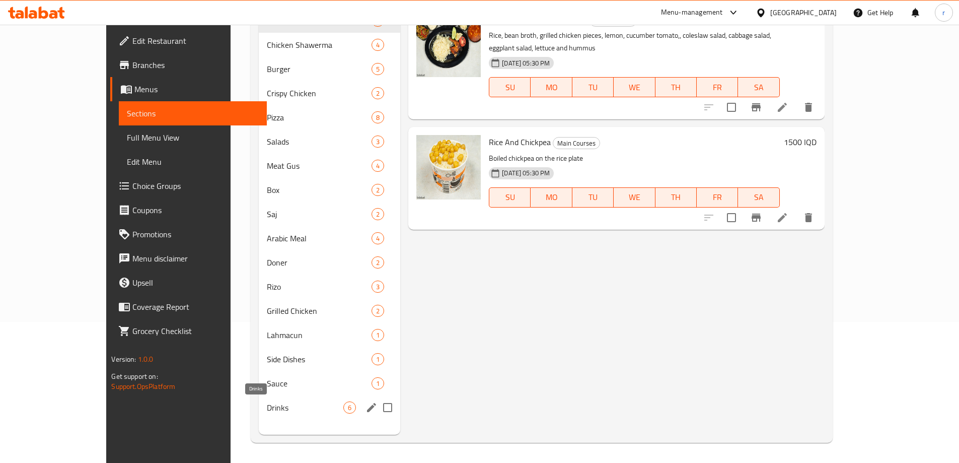
click at [267, 411] on span "Drinks" at bounding box center [305, 407] width 77 height 12
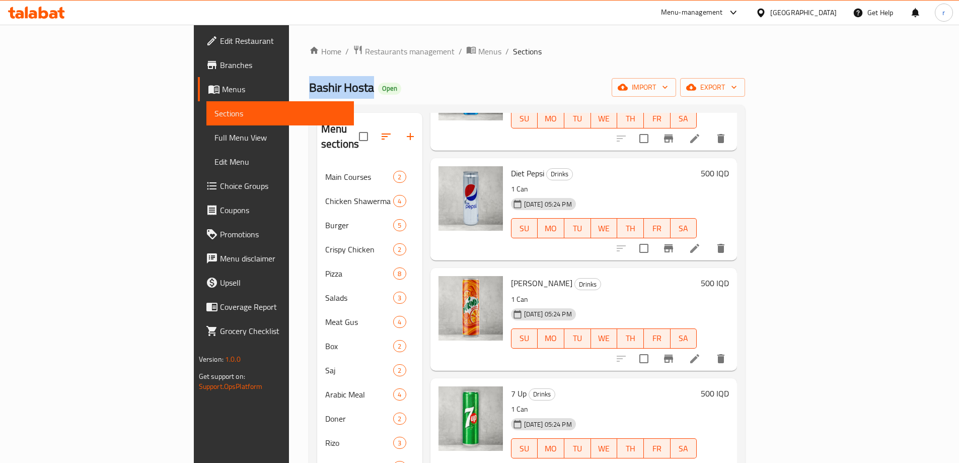
drag, startPoint x: 181, startPoint y: 87, endPoint x: 248, endPoint y: 96, distance: 68.1
click at [309, 96] on div "Bashir Hosta Open import export" at bounding box center [527, 87] width 436 height 19
copy span "Bashir Hosta"
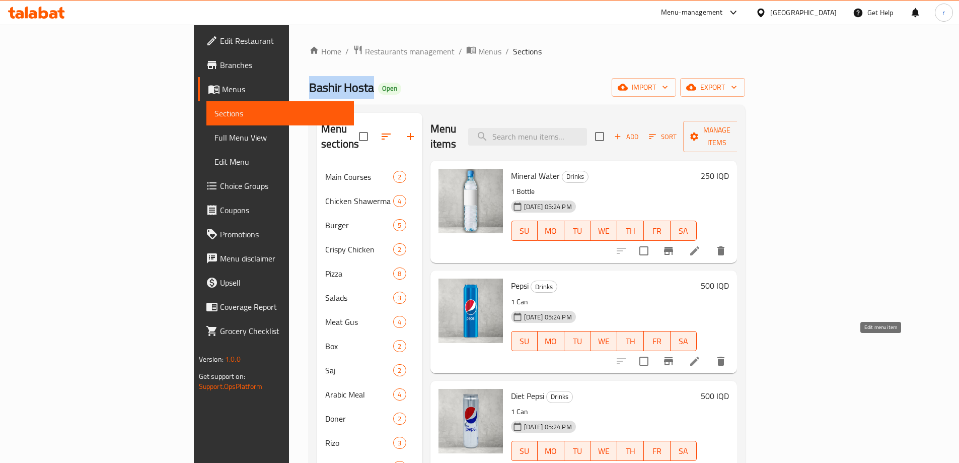
click at [701, 355] on icon at bounding box center [695, 361] width 12 height 12
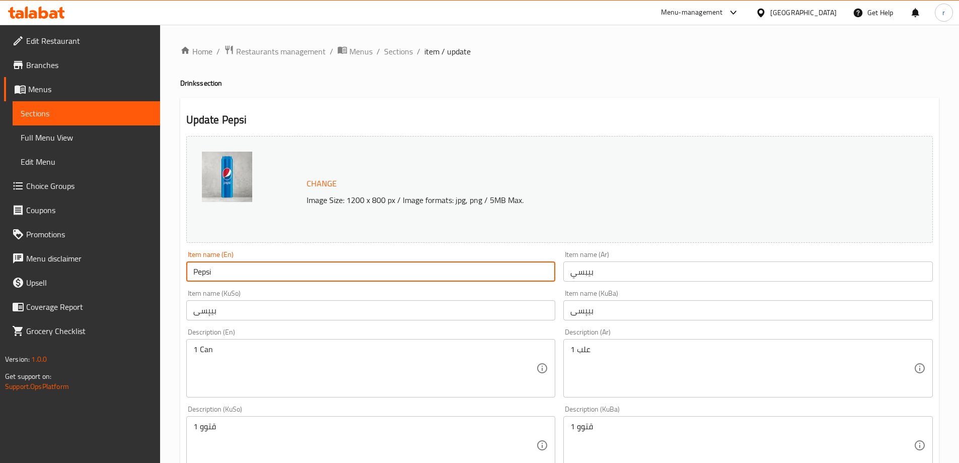
drag, startPoint x: 191, startPoint y: 273, endPoint x: 145, endPoint y: 273, distance: 46.3
click at [145, 273] on div "Edit Restaurant Branches Menus Sections Full Menu View Edit Menu Choice Groups …" at bounding box center [479, 433] width 959 height 817
paste input "Coca-Cola"
type input "Coca-Cola"
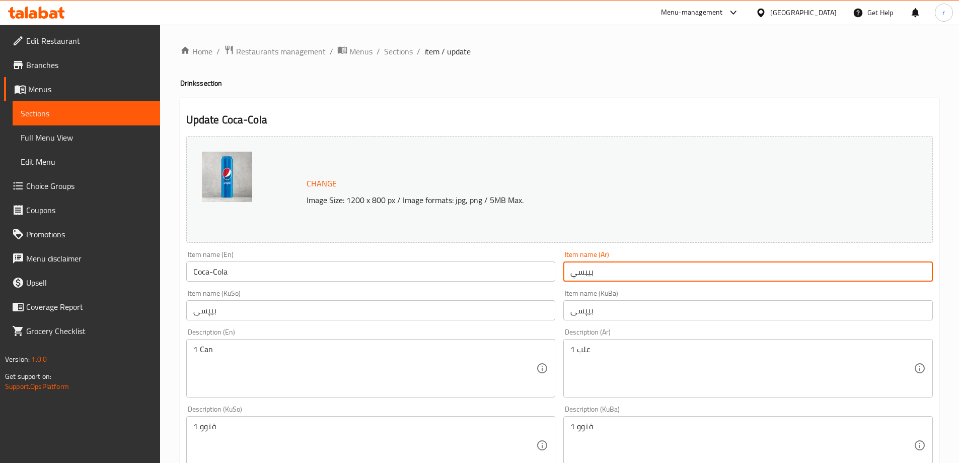
drag, startPoint x: 579, startPoint y: 271, endPoint x: 535, endPoint y: 273, distance: 43.9
click at [537, 272] on div "Change Image Size: 1200 x 800 px / Image formats: jpg, png / 5MB Max. Item name…" at bounding box center [559, 414] width 755 height 564
paste input "كوكاكولا"
type input "كوكاكولا"
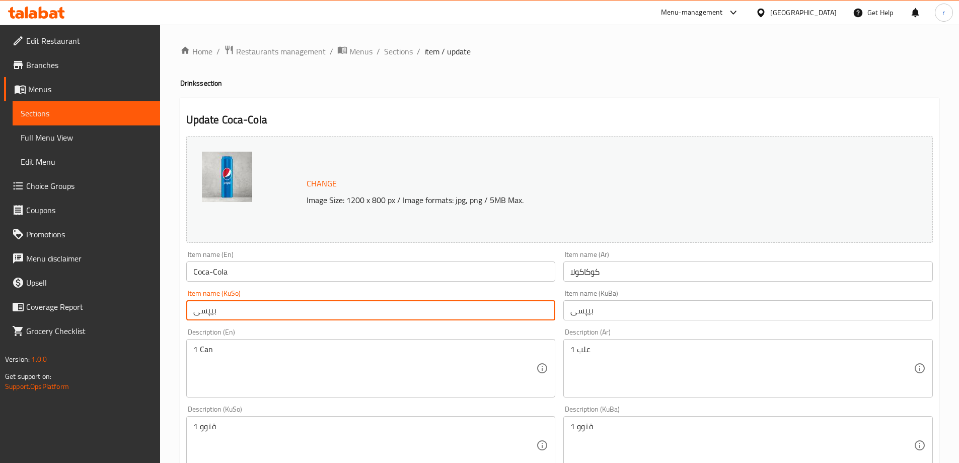
drag, startPoint x: 295, startPoint y: 312, endPoint x: 135, endPoint y: 307, distance: 159.7
click at [124, 312] on div "Edit Restaurant Branches Menus Sections Full Menu View Edit Menu Choice Groups …" at bounding box center [479, 433] width 959 height 817
paste input "کۆکاکۆلا"
type input "کۆکاکۆلا"
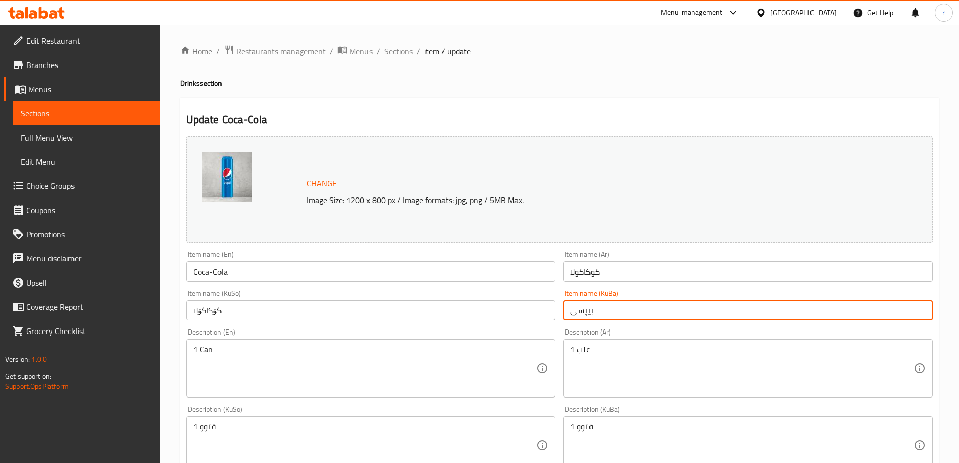
drag, startPoint x: 607, startPoint y: 307, endPoint x: 503, endPoint y: 309, distance: 104.7
click at [503, 309] on div "Change Image Size: 1200 x 800 px / Image formats: jpg, png / 5MB Max. Item name…" at bounding box center [559, 414] width 755 height 564
paste input "کۆکاکۆلا"
type input "کۆکاکۆلا"
click at [299, 162] on div at bounding box center [252, 190] width 101 height 76
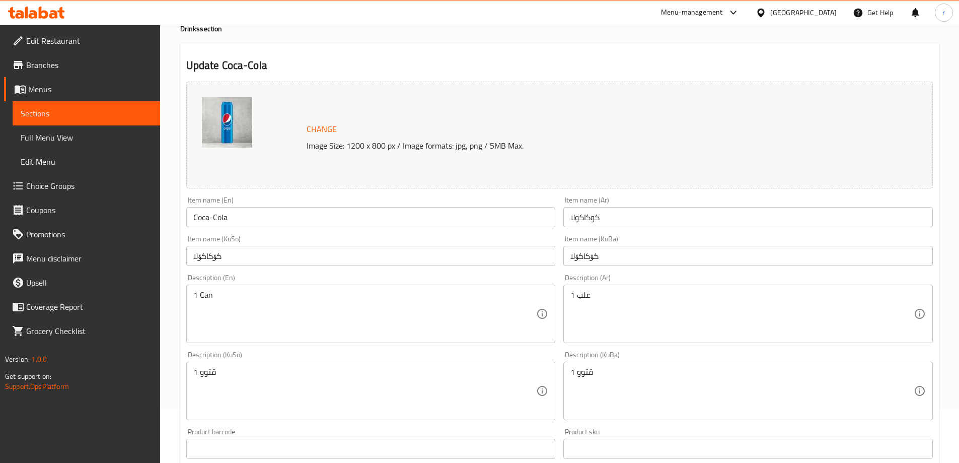
scroll to position [379, 0]
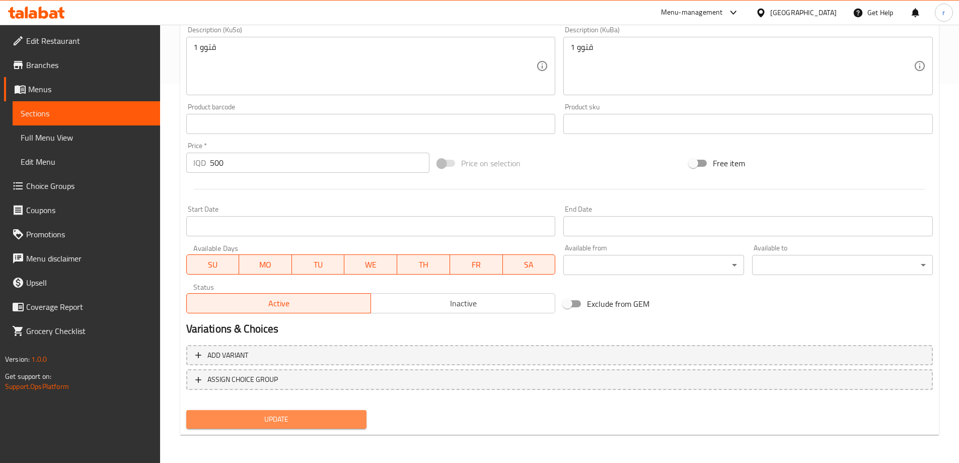
click at [309, 411] on button "Update" at bounding box center [276, 419] width 181 height 19
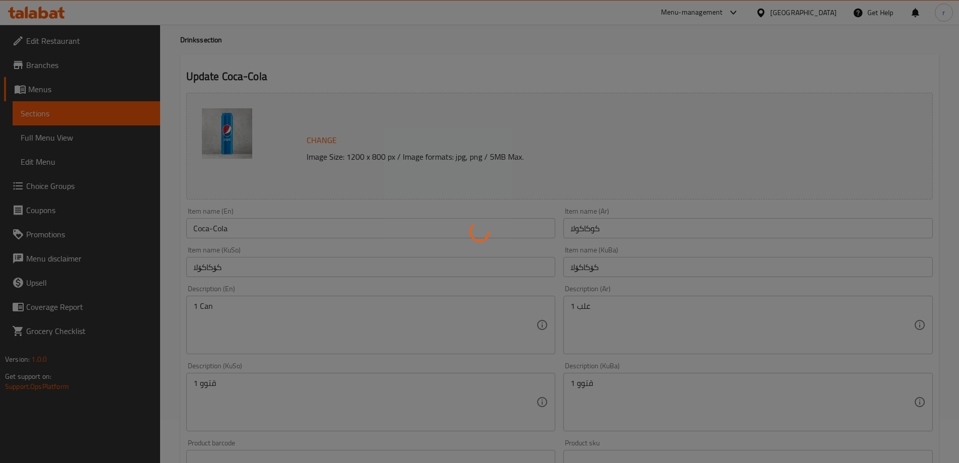
scroll to position [0, 0]
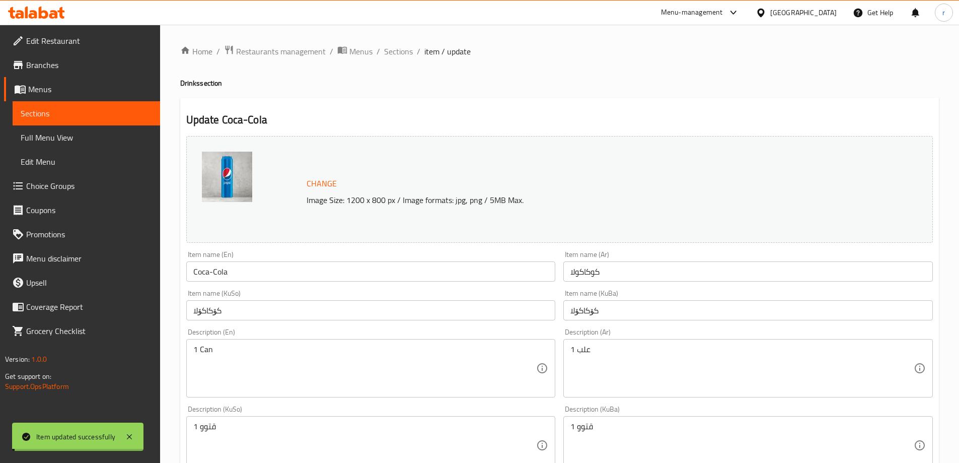
click at [405, 52] on span "Sections" at bounding box center [398, 51] width 29 height 12
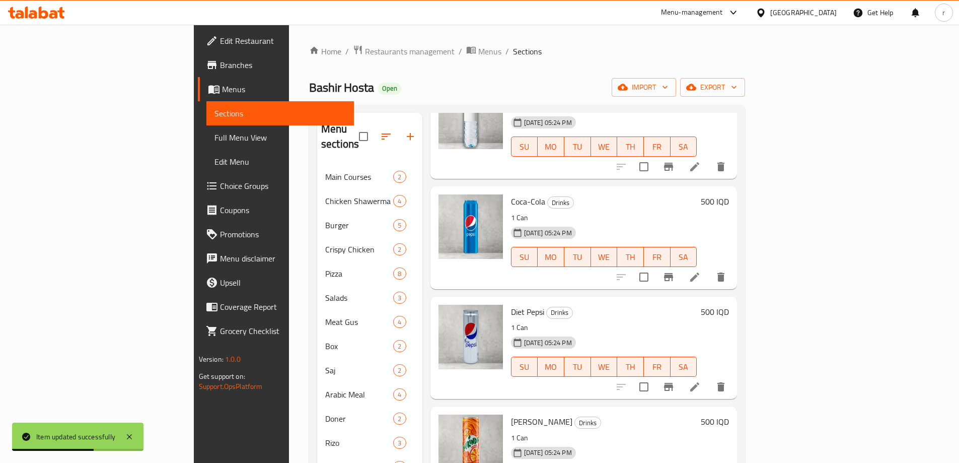
scroll to position [168, 0]
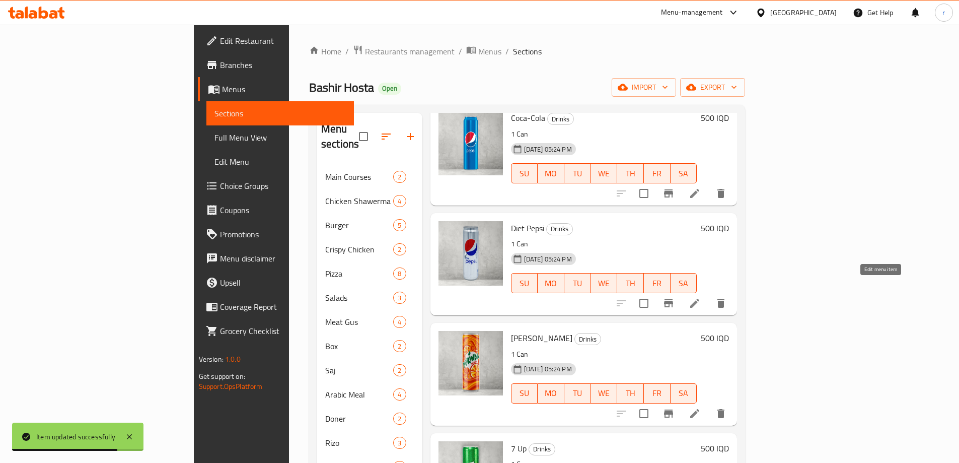
click at [699, 299] on icon at bounding box center [694, 303] width 9 height 9
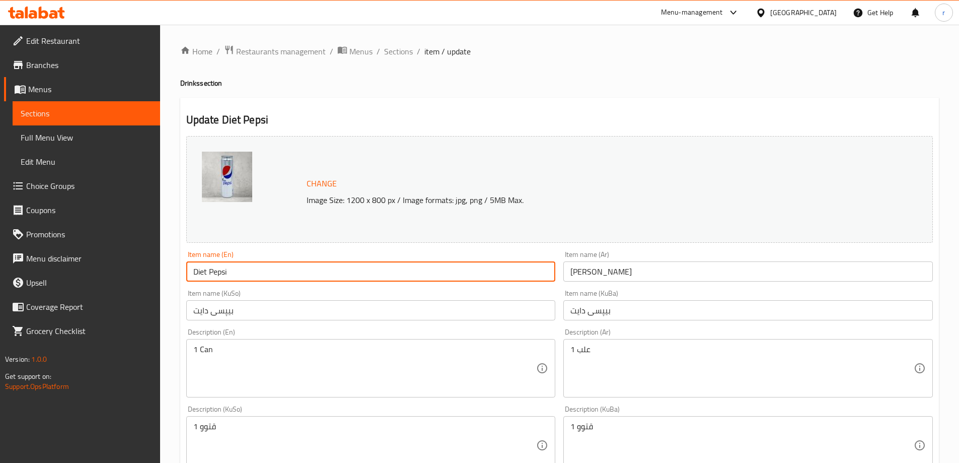
drag, startPoint x: 262, startPoint y: 278, endPoint x: 167, endPoint y: 274, distance: 95.2
click at [167, 274] on div "Home / Restaurants management / Menus / Sections / item / update Drinks section…" at bounding box center [559, 433] width 799 height 817
paste input "Coca-Cola Zero"
type input "Coca-Cola Zero"
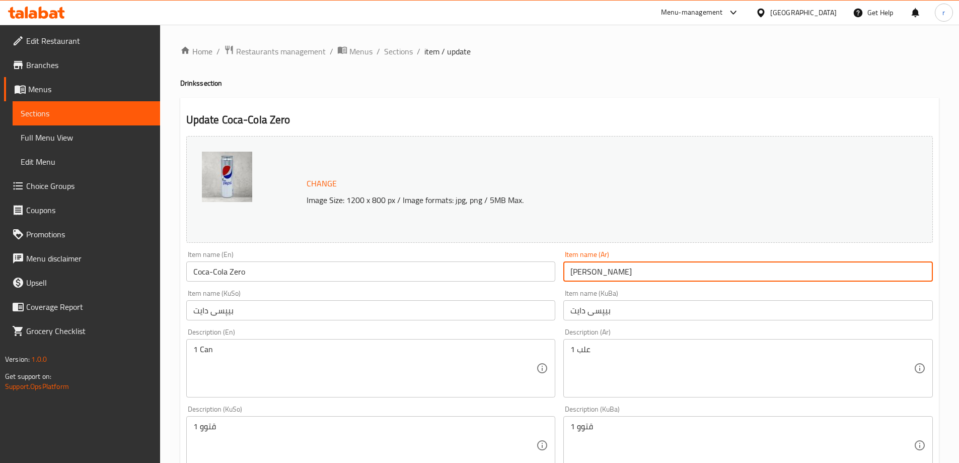
drag, startPoint x: 737, startPoint y: 271, endPoint x: 476, endPoint y: 286, distance: 261.8
click at [476, 286] on div "Change Image Size: 1200 x 800 px / Image formats: jpg, png / 5MB Max. Item name…" at bounding box center [559, 414] width 755 height 564
paste input "[PERSON_NAME]"
type input "[PERSON_NAME]"
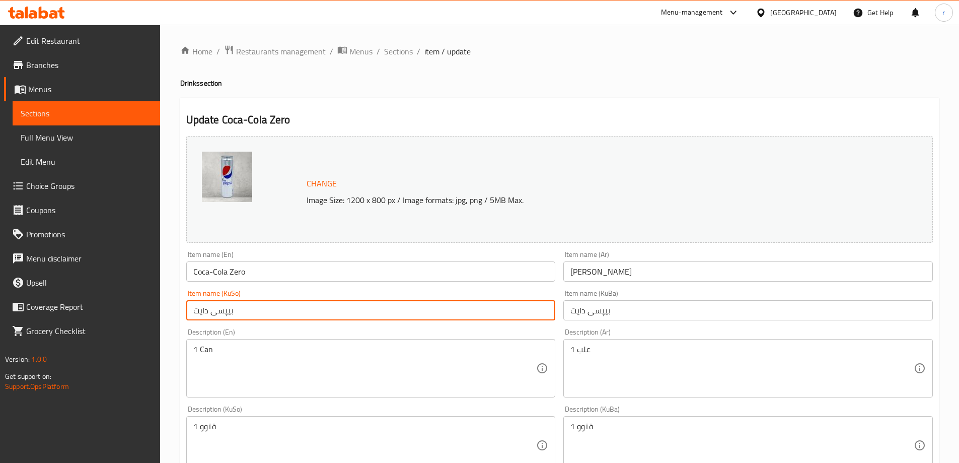
drag, startPoint x: 328, startPoint y: 312, endPoint x: 133, endPoint y: 303, distance: 195.0
click at [133, 303] on div "Edit Restaurant Branches Menus Sections Full Menu View Edit Menu Choice Groups …" at bounding box center [479, 433] width 959 height 817
paste input "کۆکاکۆلا زیڕۆ"
type input "کۆکاکۆلا زیڕۆ"
drag, startPoint x: 618, startPoint y: 316, endPoint x: 479, endPoint y: 321, distance: 139.1
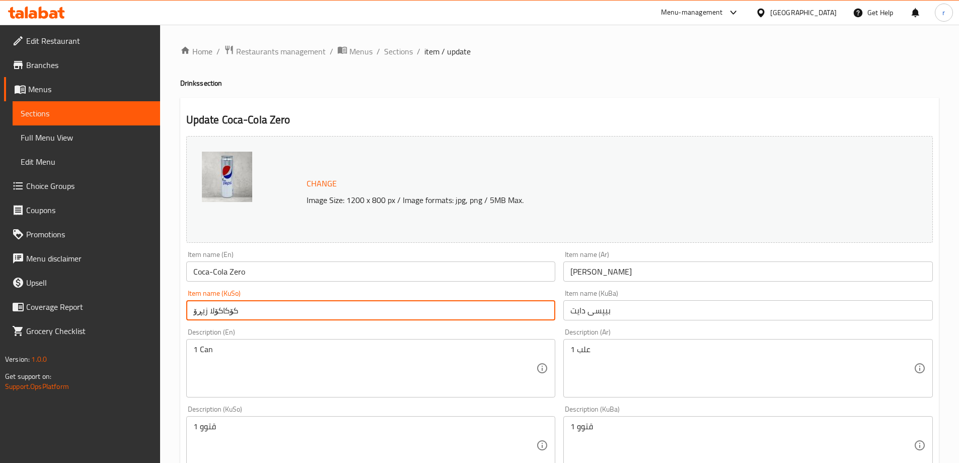
click at [479, 321] on div "Change Image Size: 1200 x 800 px / Image formats: jpg, png / 5MB Max. Item name…" at bounding box center [559, 414] width 755 height 564
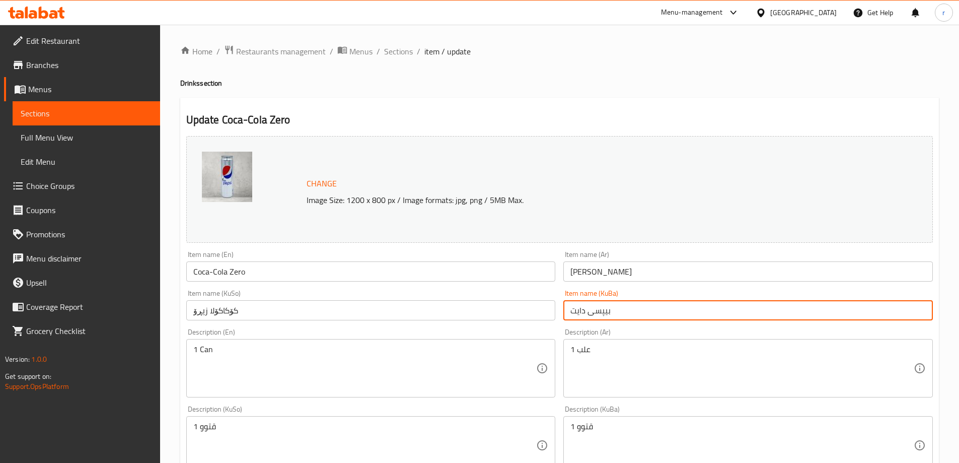
paste input "کۆکاکۆلا زیڕۆ"
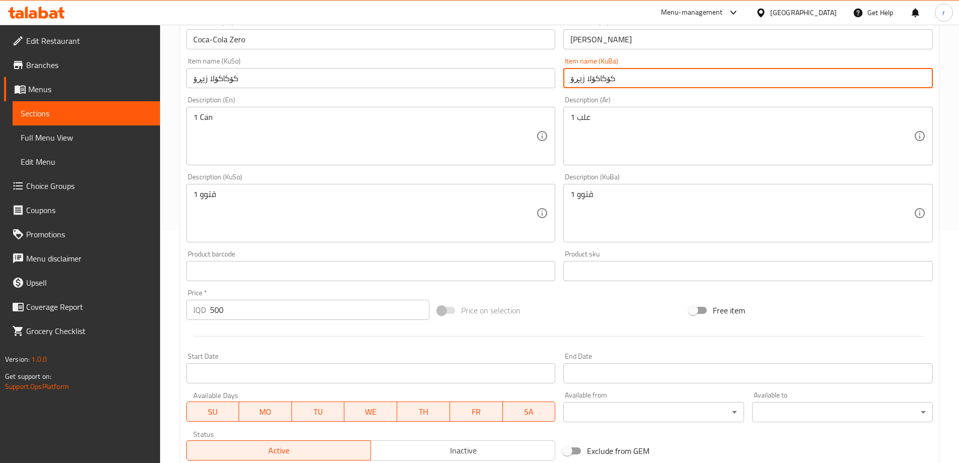
scroll to position [379, 0]
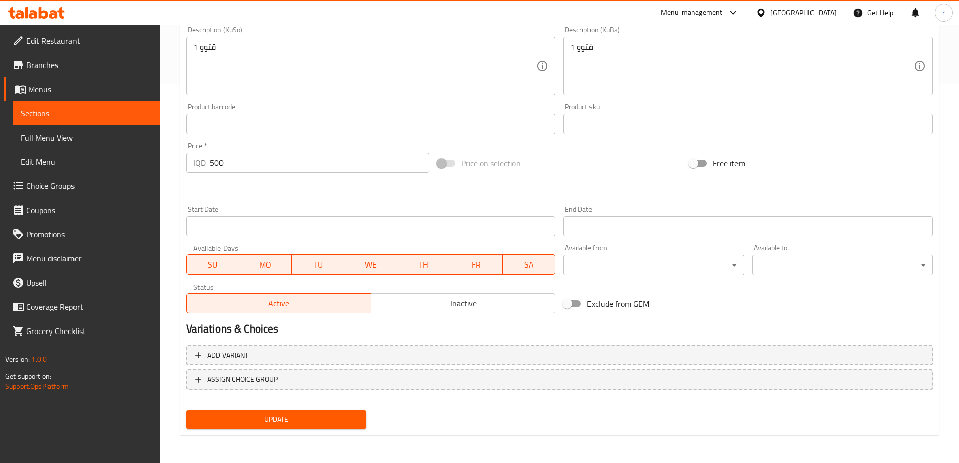
type input "کۆکاکۆلا زیڕۆ"
click at [305, 417] on span "Update" at bounding box center [276, 419] width 165 height 13
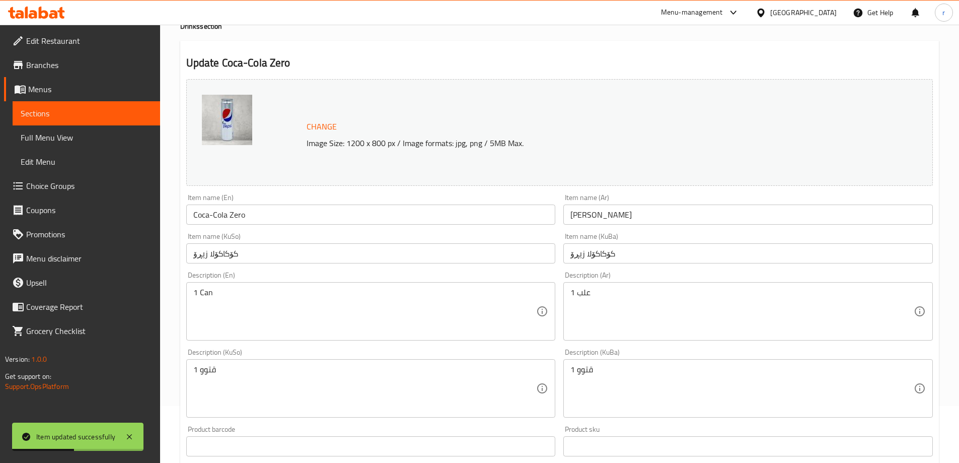
scroll to position [0, 0]
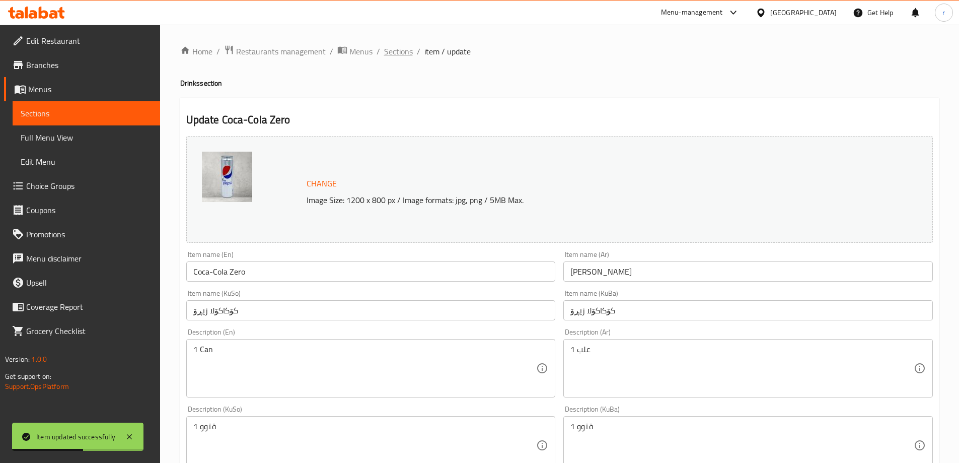
click at [403, 49] on span "Sections" at bounding box center [398, 51] width 29 height 12
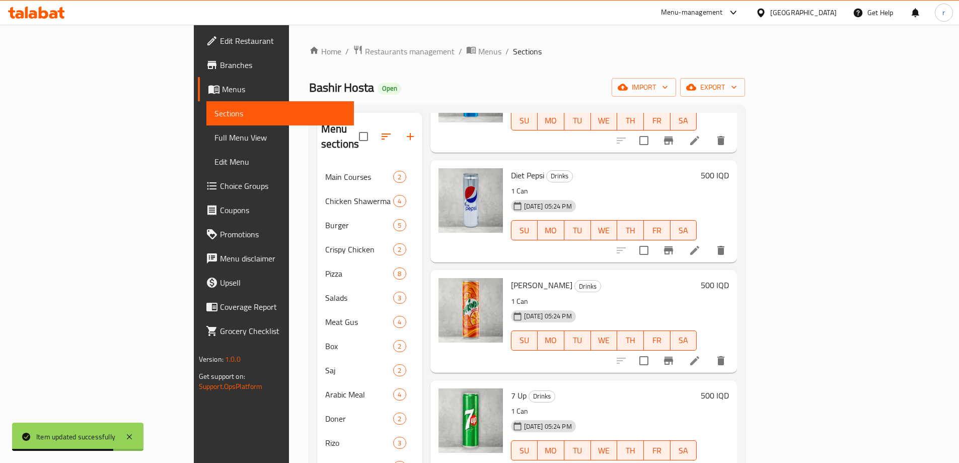
scroll to position [223, 0]
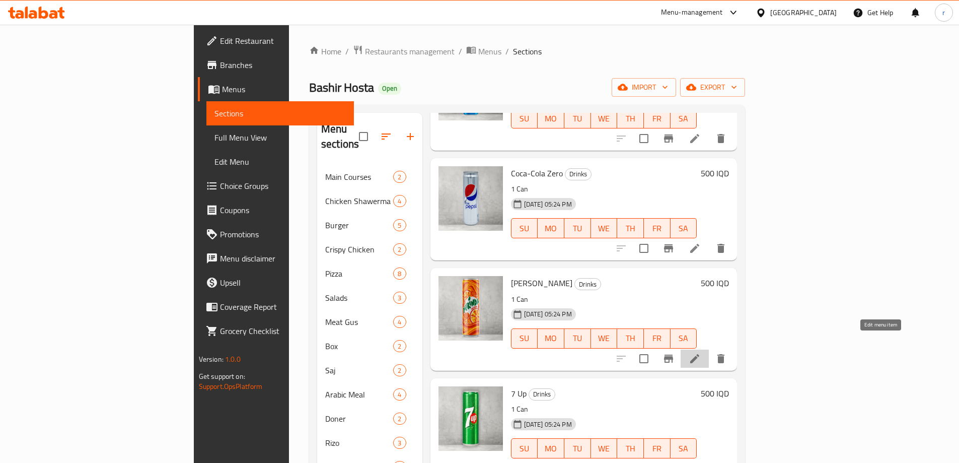
click at [699, 354] on icon at bounding box center [694, 358] width 9 height 9
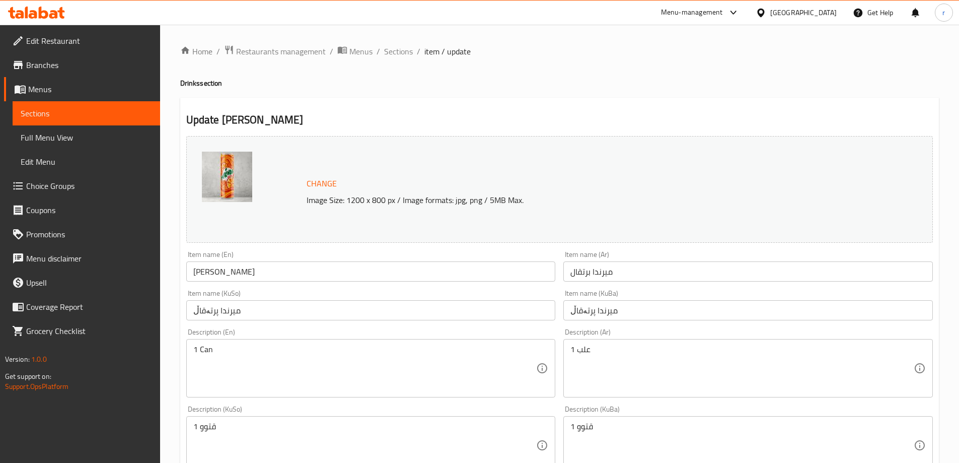
scroll to position [84, 0]
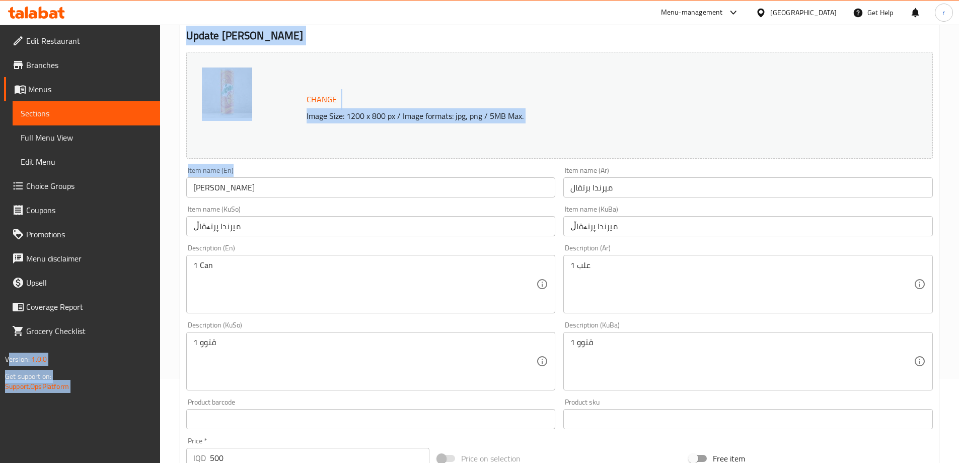
drag, startPoint x: 271, startPoint y: 175, endPoint x: 148, endPoint y: 182, distance: 123.5
click at [148, 182] on div "Edit Restaurant Branches Menus Sections Full Menu View Edit Menu Choice Groups …" at bounding box center [479, 349] width 959 height 817
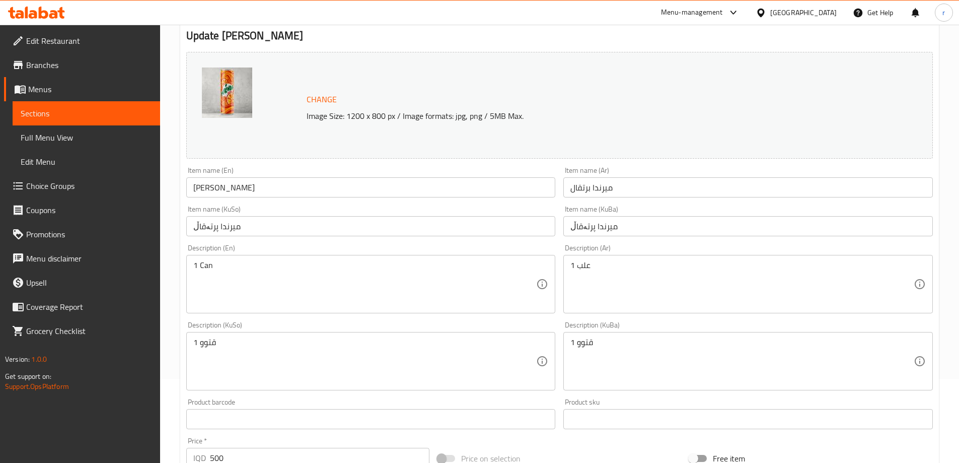
click at [239, 181] on input "Mirinda Orange" at bounding box center [371, 187] width 370 height 20
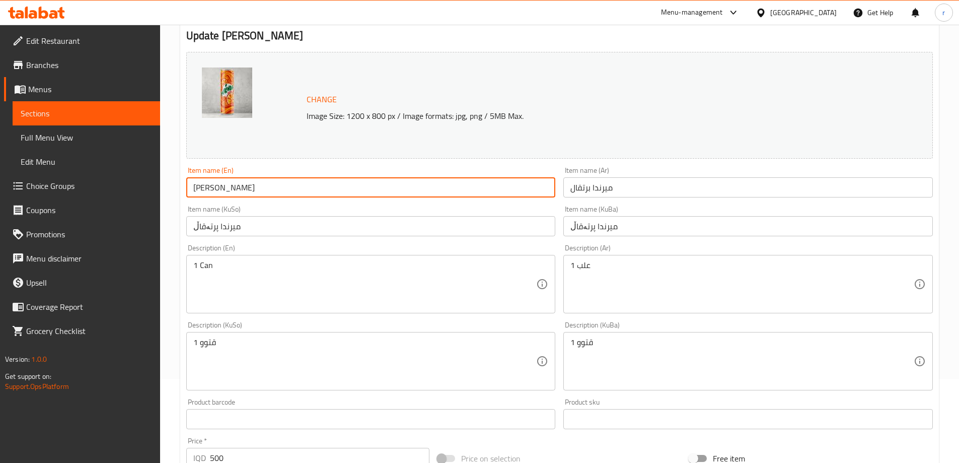
drag, startPoint x: 250, startPoint y: 185, endPoint x: 171, endPoint y: 185, distance: 79.1
click at [171, 185] on div "Home / Restaurants management / Menus / Sections / item / update Drinks section…" at bounding box center [559, 349] width 799 height 817
paste input "Fant"
type input "Fanta Orange"
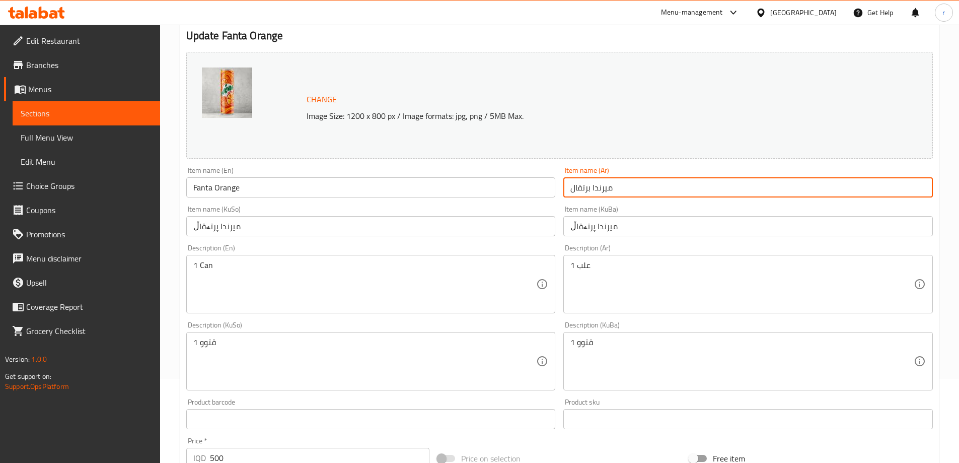
drag, startPoint x: 680, startPoint y: 186, endPoint x: 470, endPoint y: 181, distance: 210.0
click at [470, 181] on div "Change Image Size: 1200 x 800 px / Image formats: jpg, png / 5MB Max. Item name…" at bounding box center [559, 330] width 755 height 564
paste input "انت"
type input "فانتا برتقال"
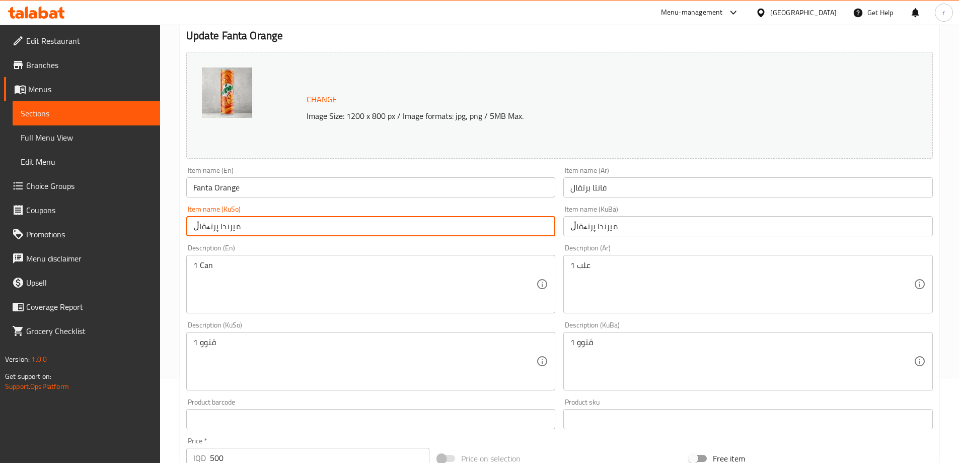
drag, startPoint x: 255, startPoint y: 227, endPoint x: 144, endPoint y: 223, distance: 111.3
click at [144, 223] on div "Edit Restaurant Branches Menus Sections Full Menu View Edit Menu Choice Groups …" at bounding box center [479, 349] width 959 height 817
paste input "انت"
type input "فانتا پرتەقاڵ"
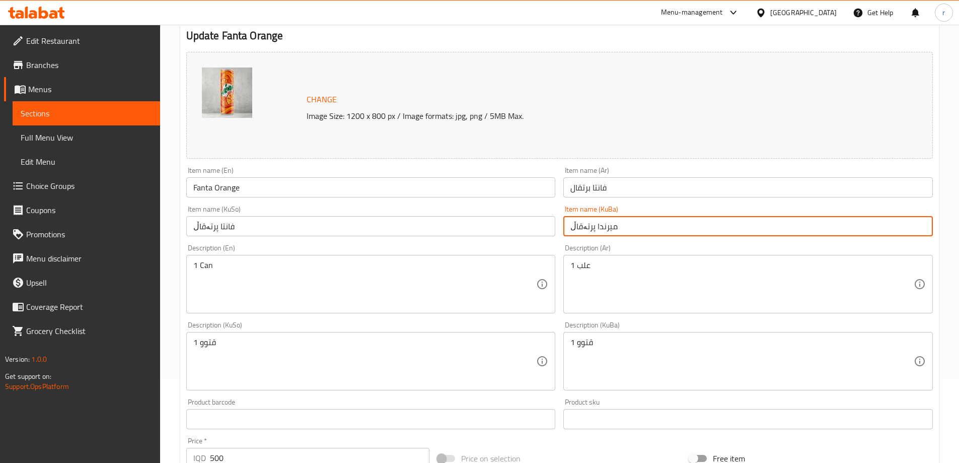
drag, startPoint x: 654, startPoint y: 226, endPoint x: 454, endPoint y: 222, distance: 200.4
click at [454, 222] on div "Change Image Size: 1200 x 800 px / Image formats: jpg, png / 5MB Max. Item name…" at bounding box center [559, 330] width 755 height 564
paste input "انت"
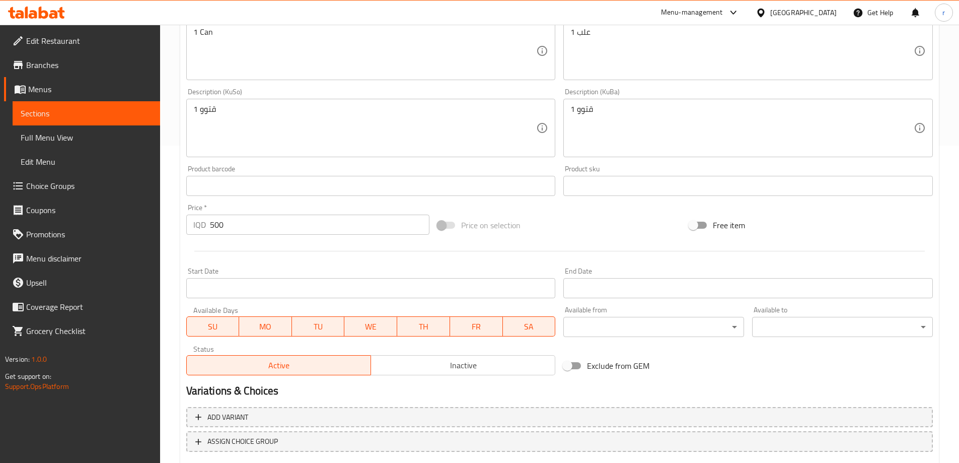
scroll to position [379, 0]
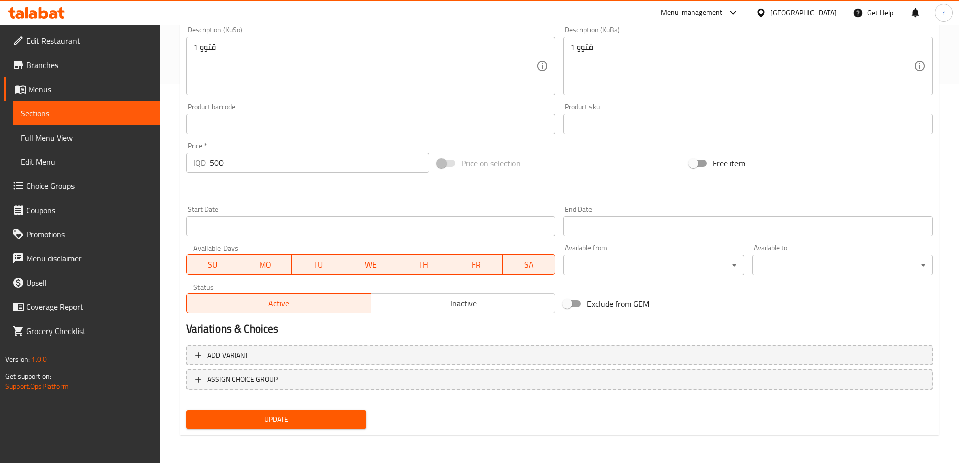
type input "فانتا پرتەقاڵ"
click at [312, 415] on span "Update" at bounding box center [276, 419] width 165 height 13
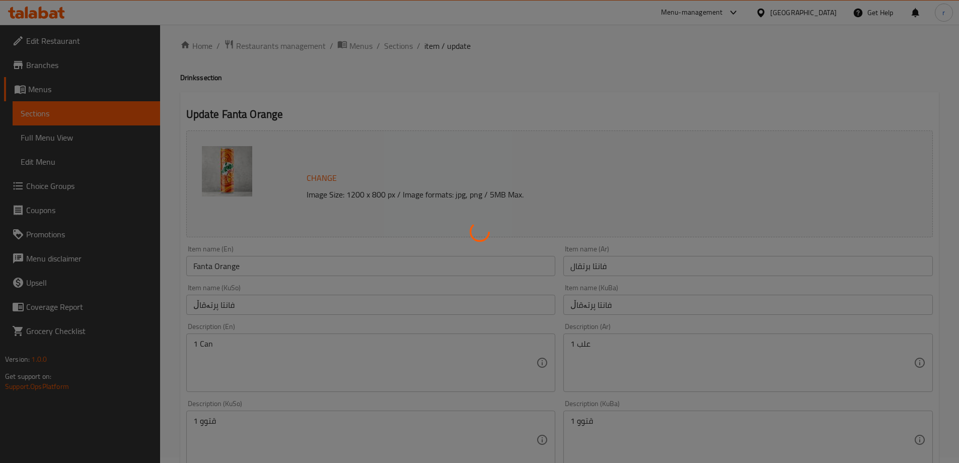
scroll to position [0, 0]
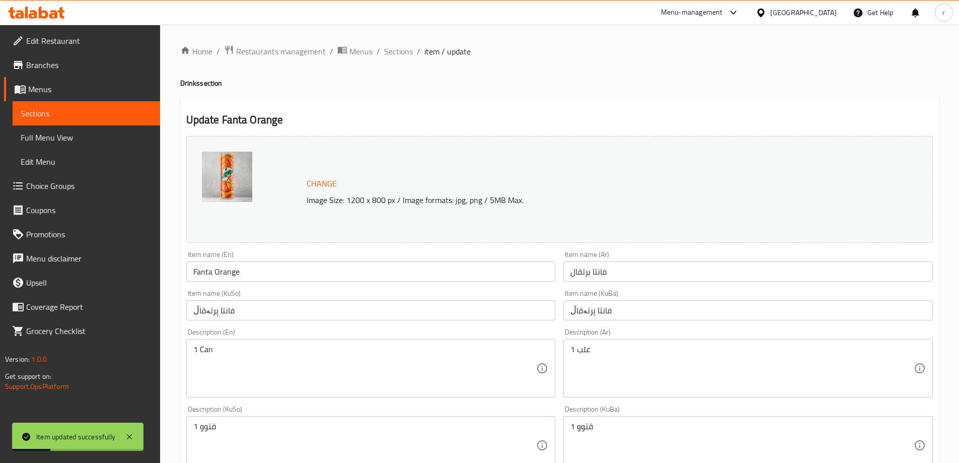
click at [394, 50] on span "Sections" at bounding box center [398, 51] width 29 height 12
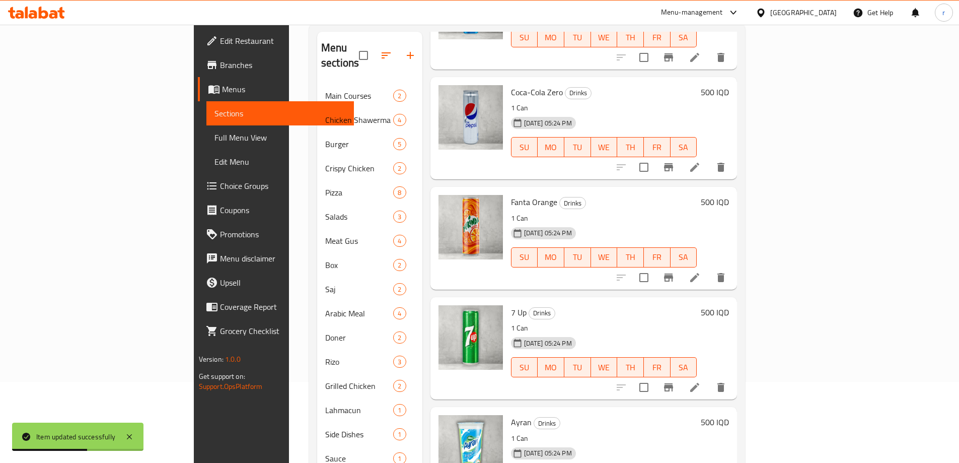
scroll to position [141, 0]
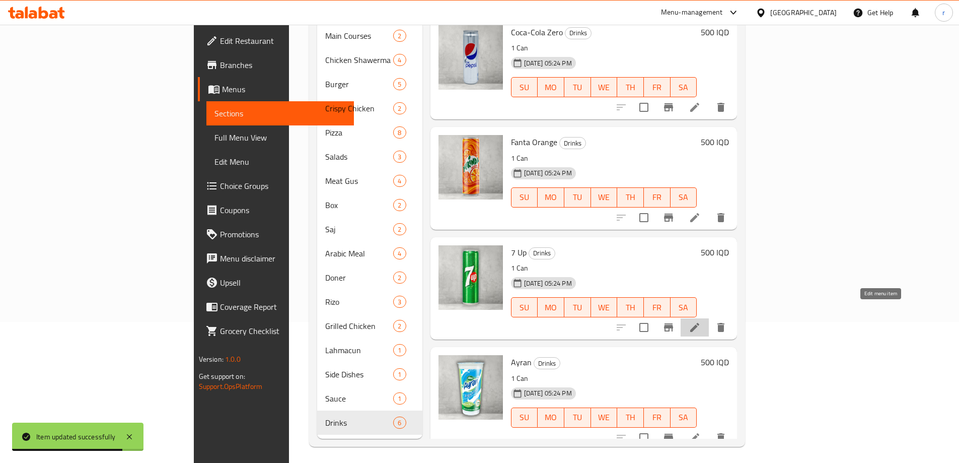
click at [701, 321] on icon at bounding box center [695, 327] width 12 height 12
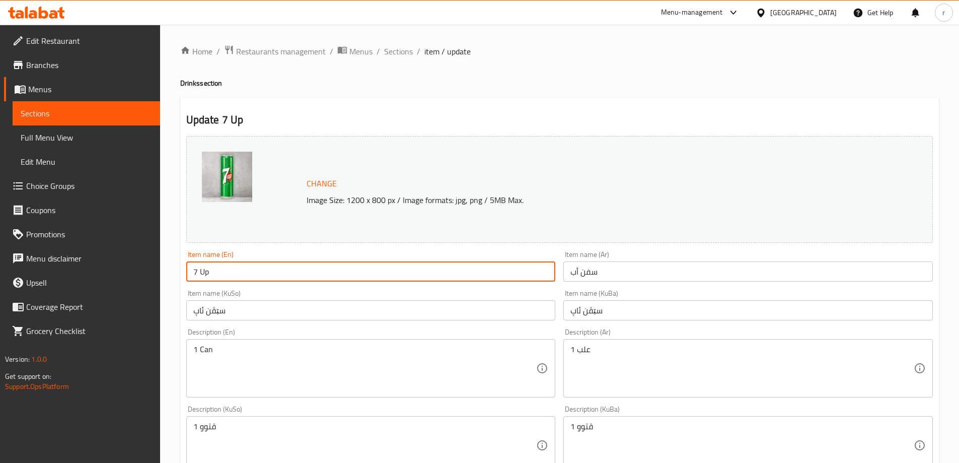
drag, startPoint x: 253, startPoint y: 271, endPoint x: 127, endPoint y: 266, distance: 125.5
click at [121, 268] on div "Edit Restaurant Branches Menus Sections Full Menu View Edit Menu Choice Groups …" at bounding box center [479, 433] width 959 height 817
paste input "Sprite"
type input "Sprite"
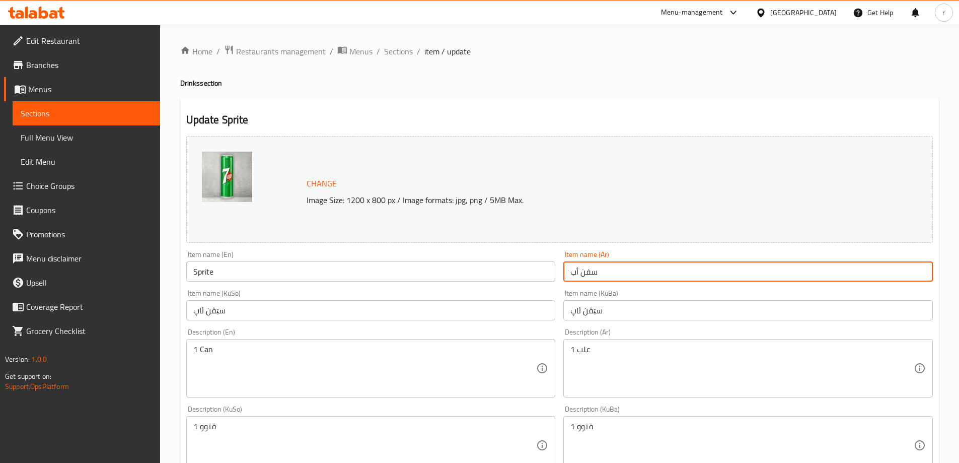
drag, startPoint x: 616, startPoint y: 269, endPoint x: 534, endPoint y: 269, distance: 81.6
click at [534, 269] on div "Change Image Size: 1200 x 800 px / Image formats: jpg, png / 5MB Max. Item name…" at bounding box center [559, 414] width 755 height 564
paste input "برايت"
type input "سبرايت"
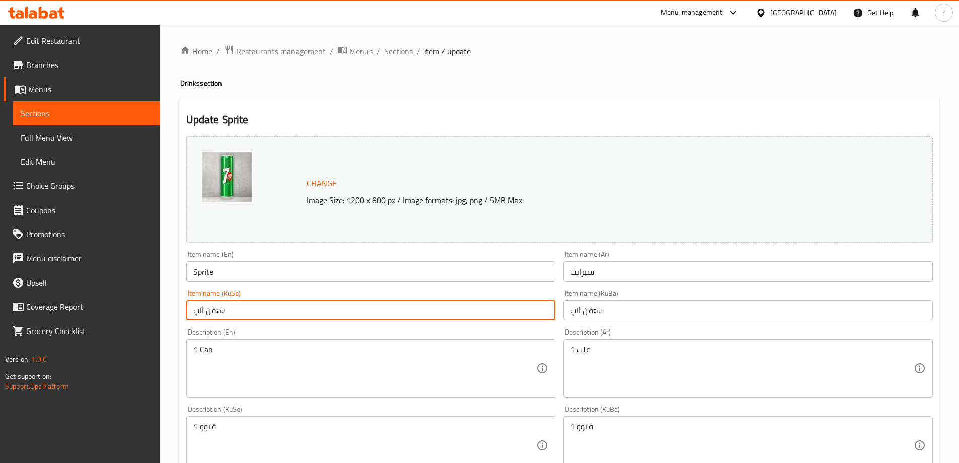
drag, startPoint x: 263, startPoint y: 313, endPoint x: 139, endPoint y: 309, distance: 124.4
click at [139, 309] on div "Edit Restaurant Branches Menus Sections Full Menu View Edit Menu Choice Groups …" at bounding box center [479, 433] width 959 height 817
paste input "پرایت"
type input "سپرایت"
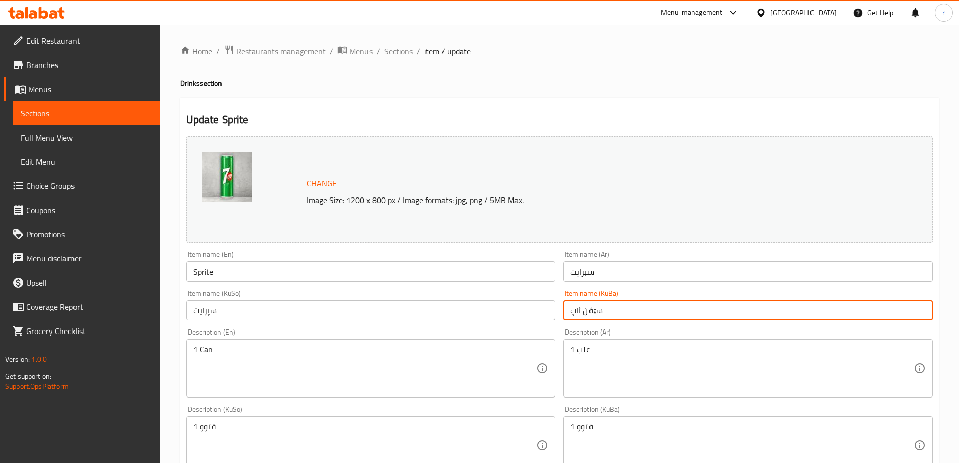
drag, startPoint x: 604, startPoint y: 315, endPoint x: 508, endPoint y: 310, distance: 96.3
click at [508, 310] on div "Change Image Size: 1200 x 800 px / Image formats: jpg, png / 5MB Max. Item name…" at bounding box center [559, 414] width 755 height 564
paste input "پرایت"
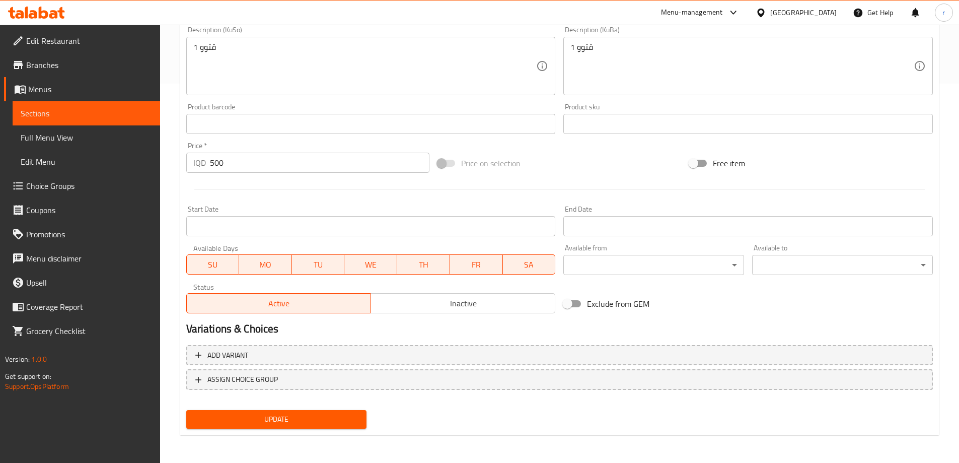
type input "سپرایت"
click at [320, 420] on span "Update" at bounding box center [276, 419] width 165 height 13
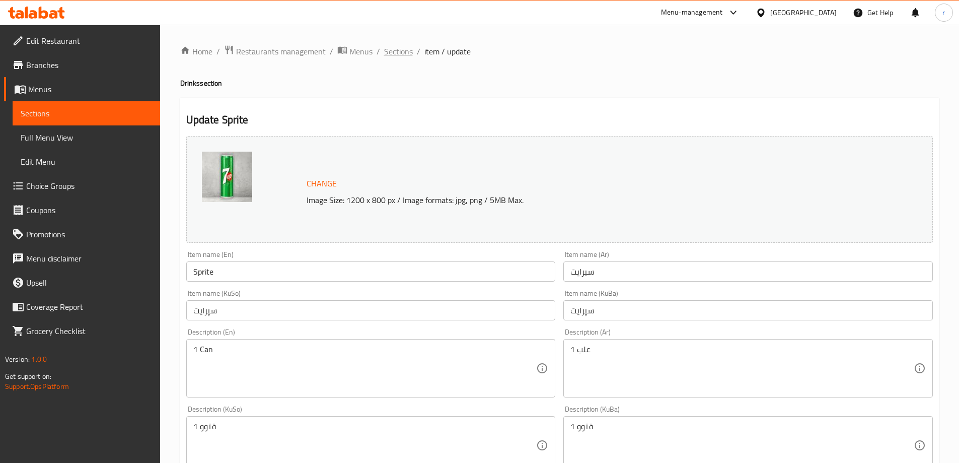
click at [392, 46] on span "Sections" at bounding box center [398, 51] width 29 height 12
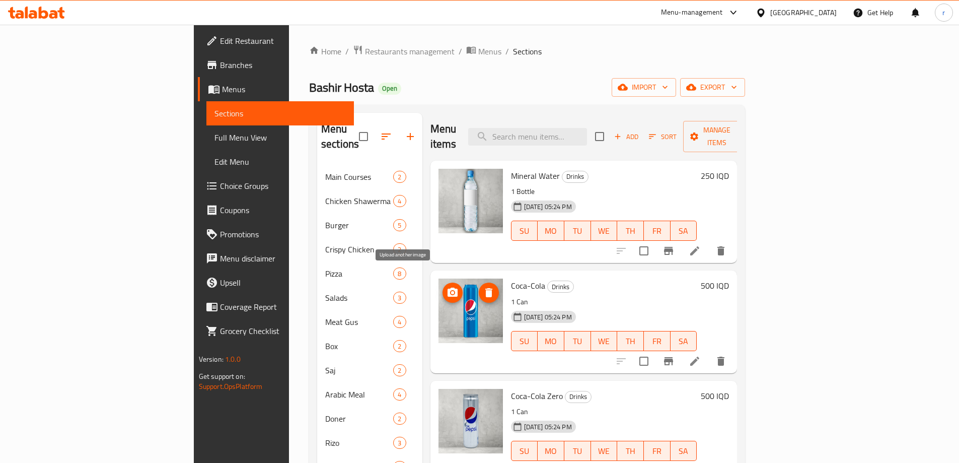
click at [443, 286] on span "upload picture" at bounding box center [453, 292] width 20 height 12
click at [448, 288] on icon "upload picture" at bounding box center [453, 292] width 10 height 9
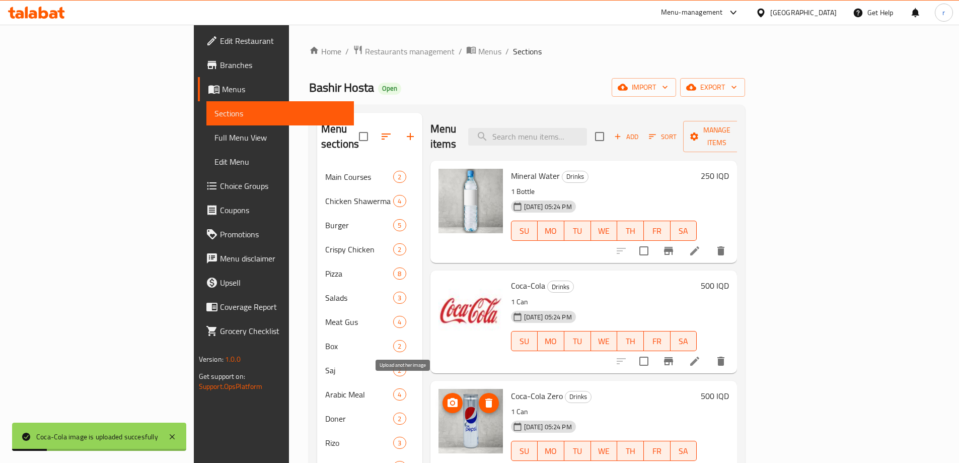
click at [451, 401] on circle "upload picture" at bounding box center [452, 402] width 3 height 3
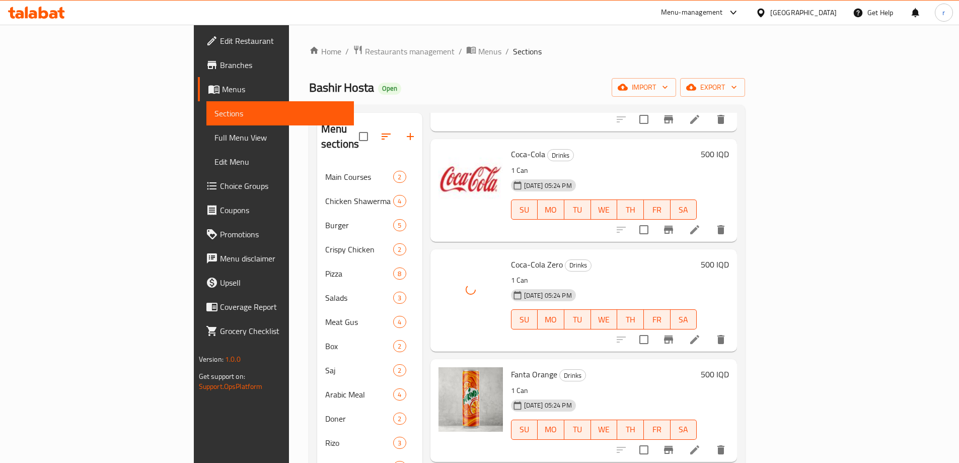
scroll to position [223, 0]
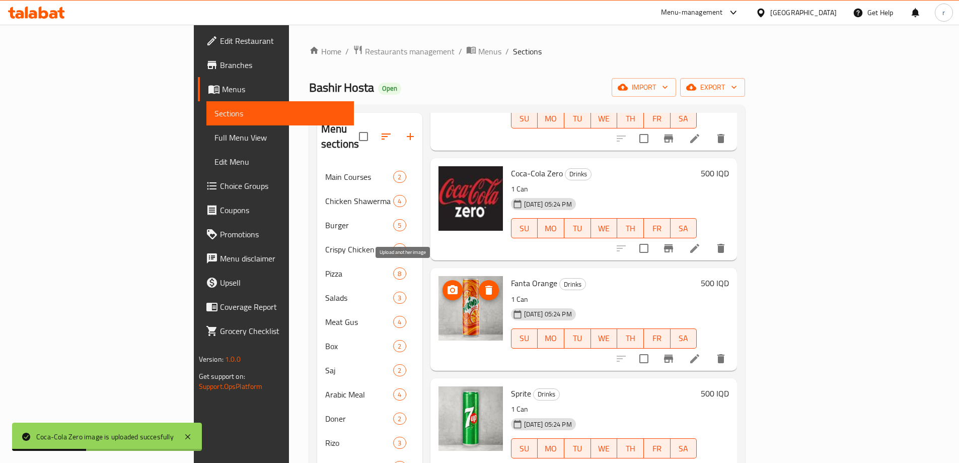
click at [448, 285] on icon "upload picture" at bounding box center [453, 289] width 10 height 9
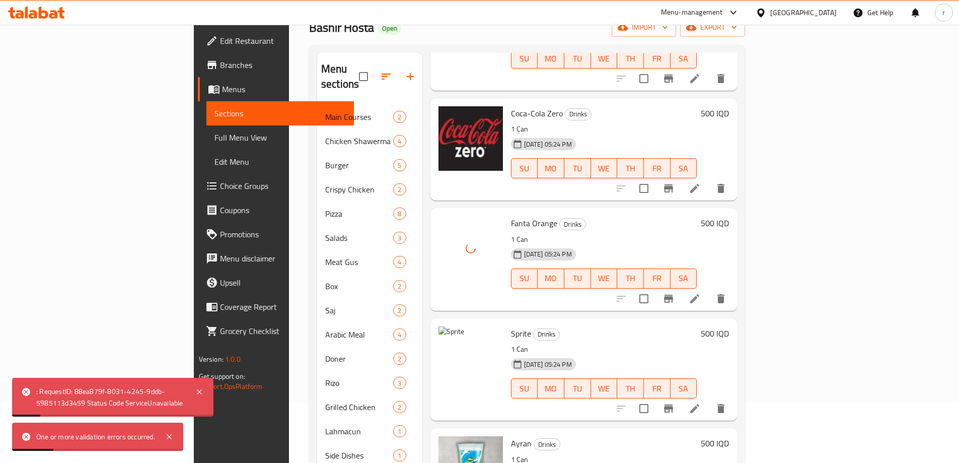
scroll to position [84, 0]
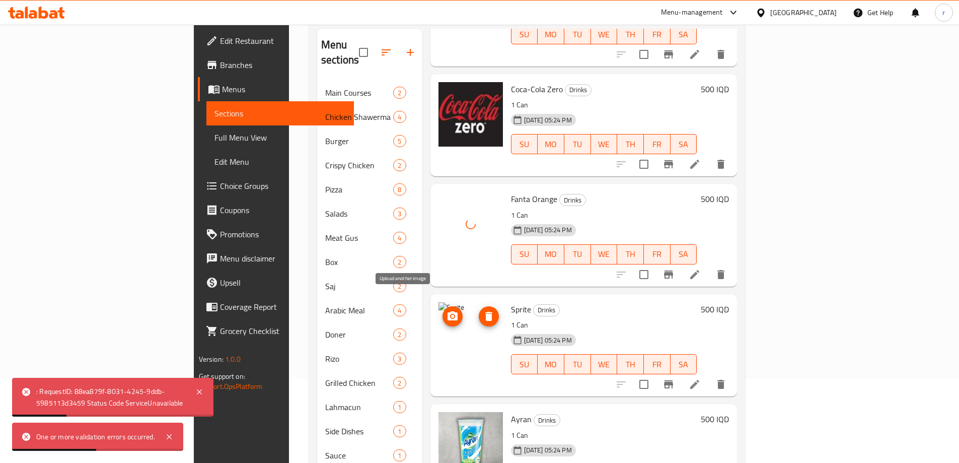
click at [451, 315] on circle "upload picture" at bounding box center [452, 316] width 3 height 3
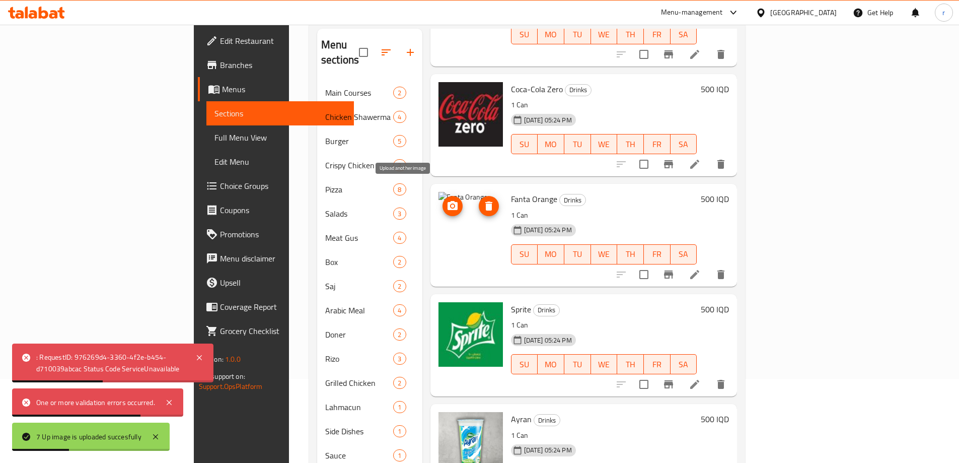
click at [443, 200] on span "upload picture" at bounding box center [453, 206] width 20 height 12
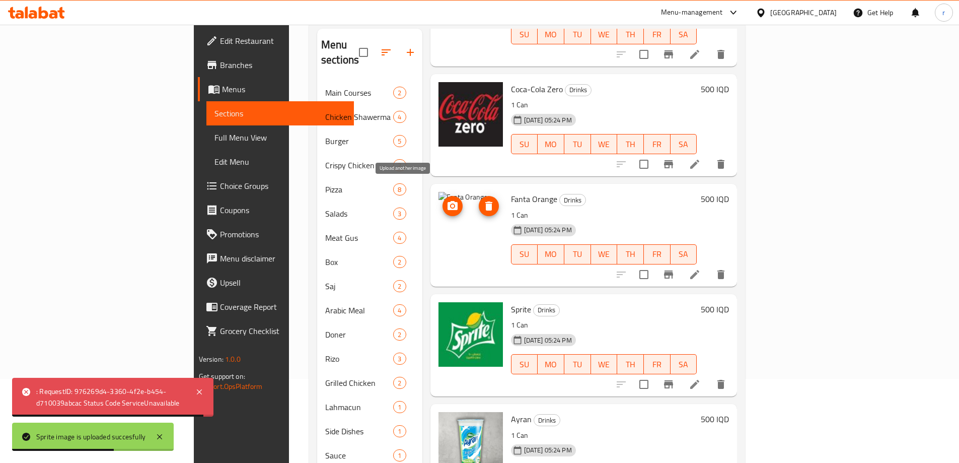
click at [447, 200] on icon "upload picture" at bounding box center [453, 206] width 12 height 12
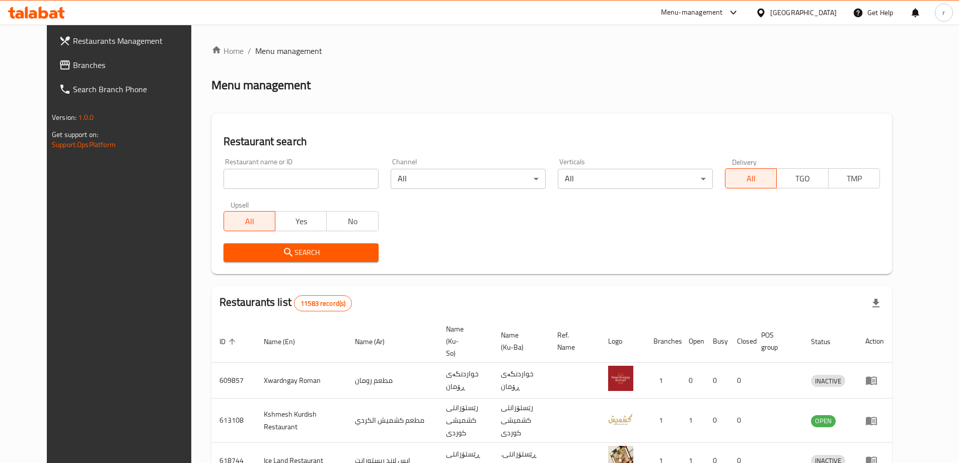
click at [73, 66] on span "Branches" at bounding box center [136, 65] width 126 height 12
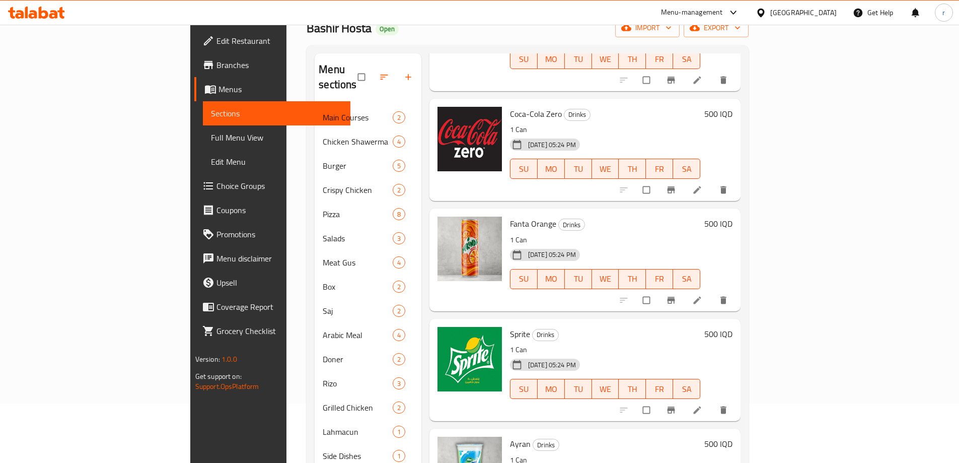
scroll to position [84, 0]
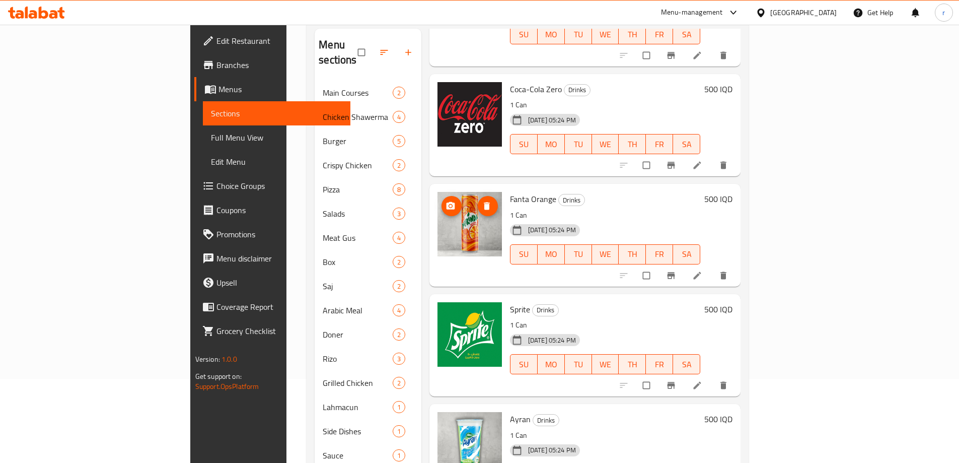
click at [442, 201] on span "upload picture" at bounding box center [452, 206] width 20 height 10
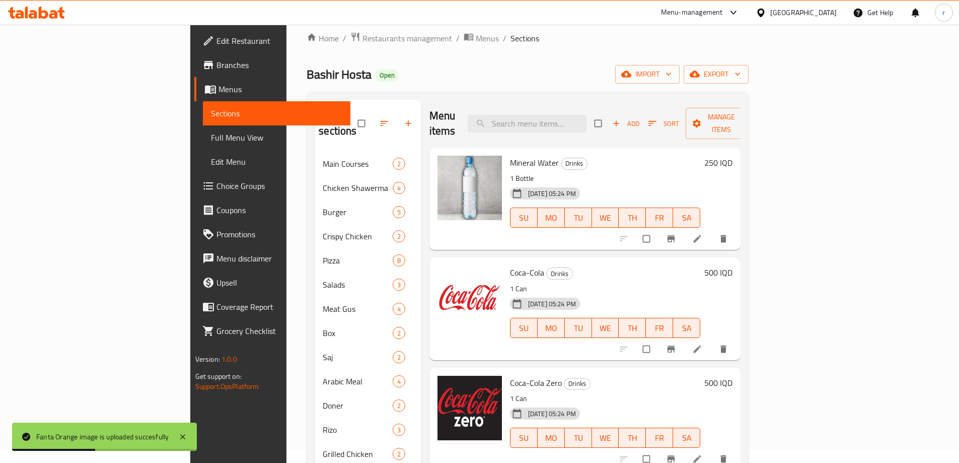
scroll to position [0, 0]
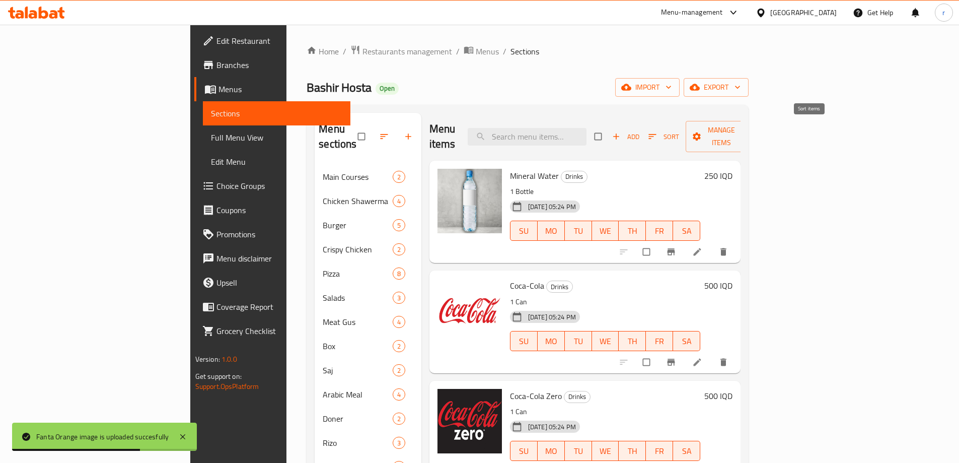
click at [658, 131] on icon "button" at bounding box center [653, 136] width 10 height 10
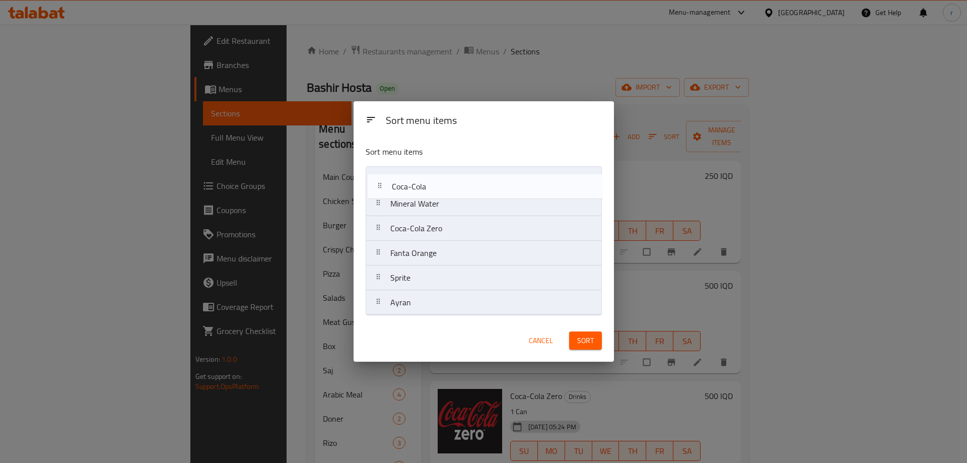
drag, startPoint x: 426, startPoint y: 204, endPoint x: 428, endPoint y: 178, distance: 26.7
click at [428, 178] on nav "Mineral Water Coca-Cola Coca-Cola Zero Fanta Orange Sprite Ayran" at bounding box center [484, 240] width 236 height 149
drag, startPoint x: 423, startPoint y: 260, endPoint x: 428, endPoint y: 203, distance: 56.6
click at [428, 203] on nav "Coca-Cola Mineral Water Coca-Cola Zero Fanta Orange Sprite Ayran" at bounding box center [484, 240] width 236 height 149
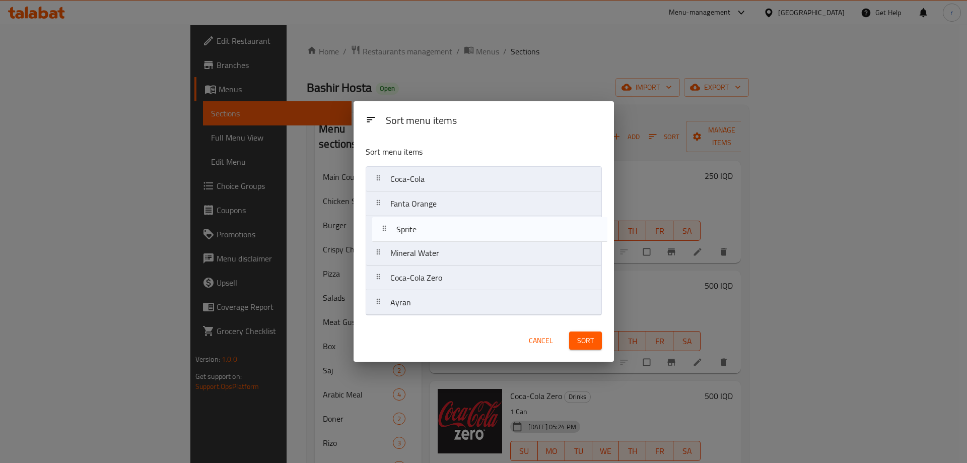
drag, startPoint x: 415, startPoint y: 286, endPoint x: 421, endPoint y: 233, distance: 53.7
click at [421, 233] on nav "Coca-Cola Fanta Orange Mineral Water Coca-Cola Zero Sprite Ayran" at bounding box center [484, 240] width 236 height 149
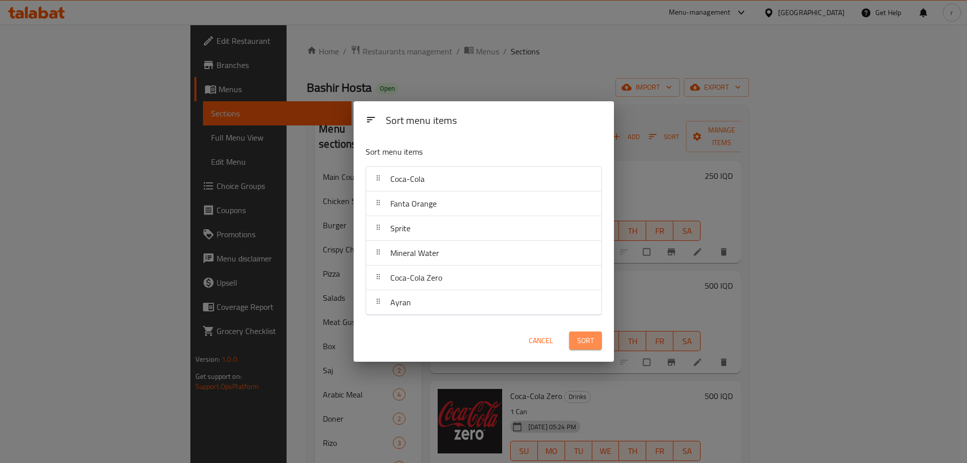
click at [596, 345] on button "Sort" at bounding box center [585, 340] width 33 height 19
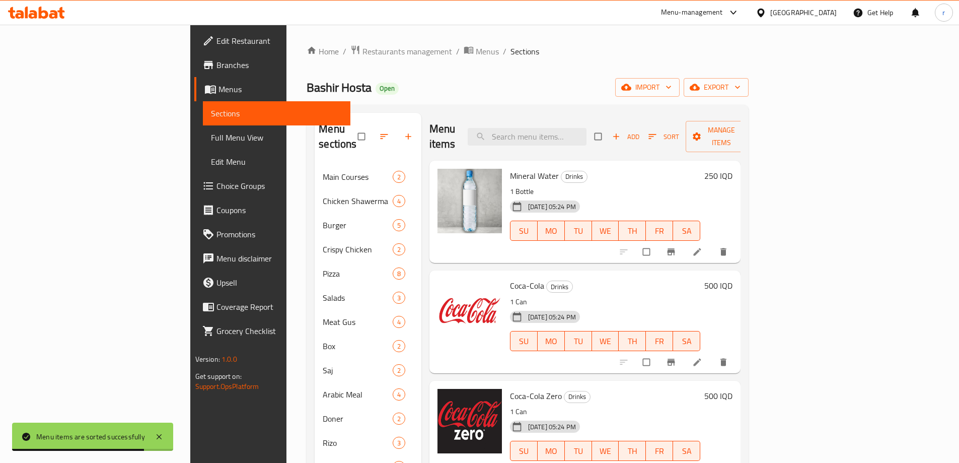
click at [211, 141] on span "Full Menu View" at bounding box center [276, 137] width 131 height 12
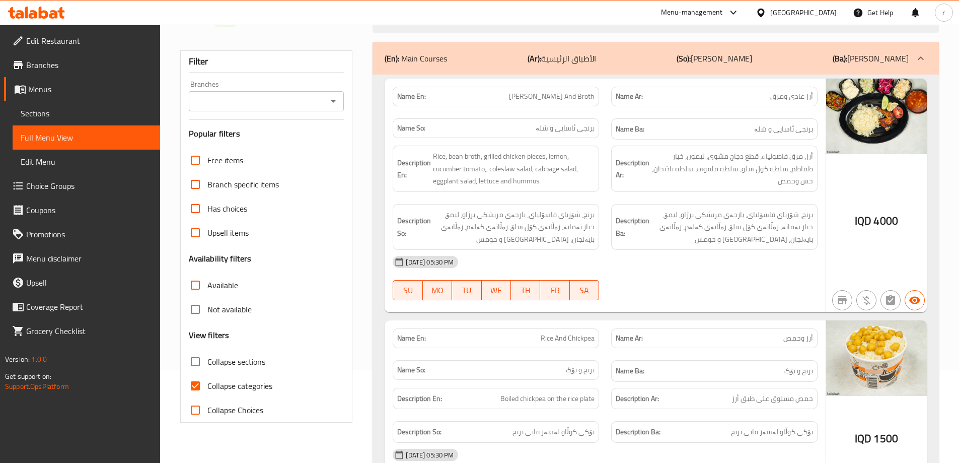
scroll to position [168, 0]
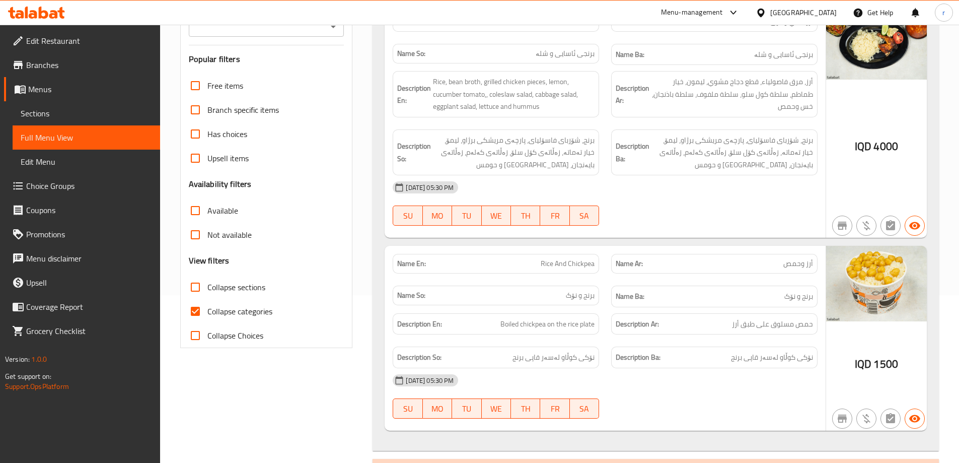
click at [235, 317] on span "Collapse categories" at bounding box center [239, 311] width 65 height 12
click at [207, 317] on input "Collapse categories" at bounding box center [195, 311] width 24 height 24
checkbox input "false"
click at [239, 291] on span "Collapse sections" at bounding box center [236, 287] width 58 height 12
click at [207, 291] on input "Collapse sections" at bounding box center [195, 287] width 24 height 24
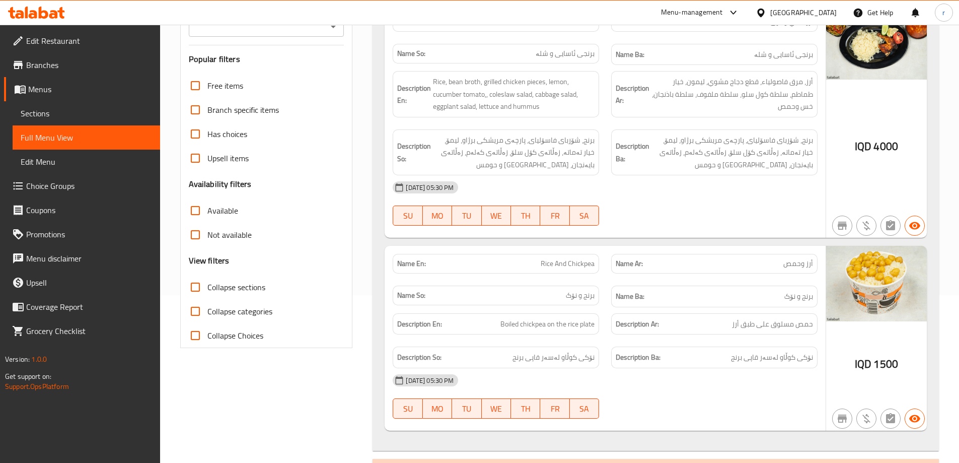
checkbox input "true"
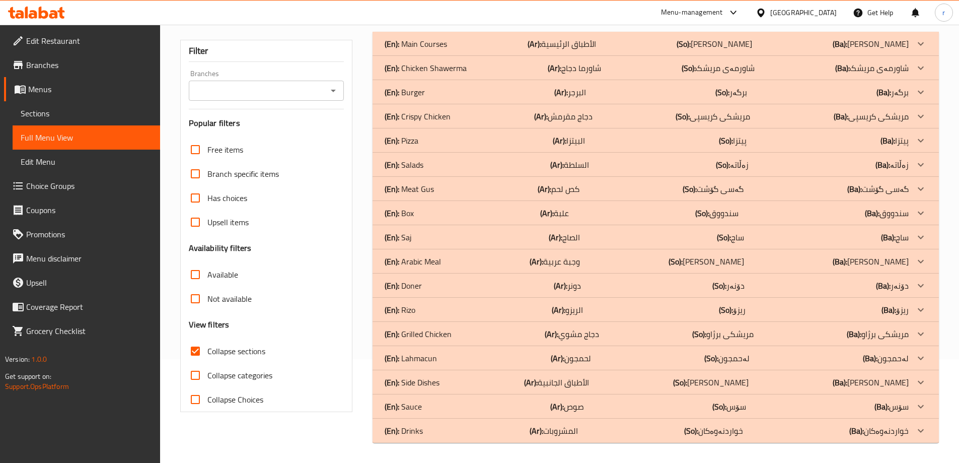
scroll to position [0, 0]
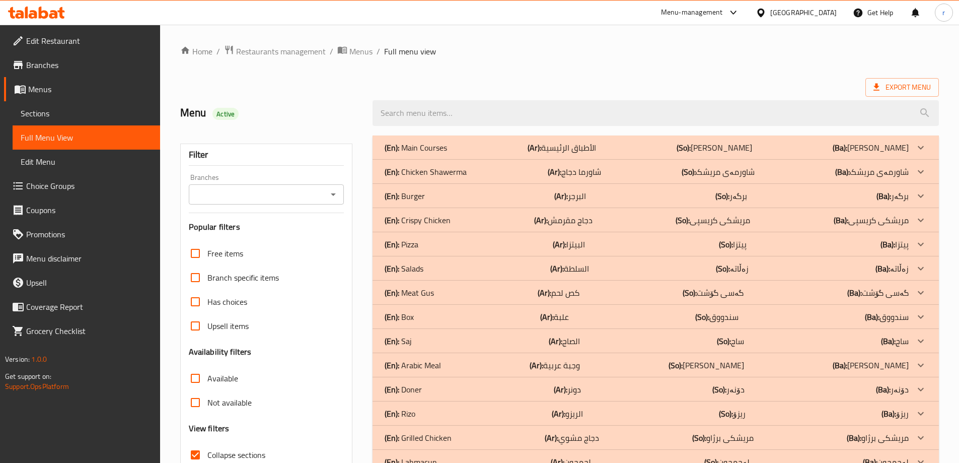
click at [258, 193] on input "Branches" at bounding box center [258, 194] width 133 height 14
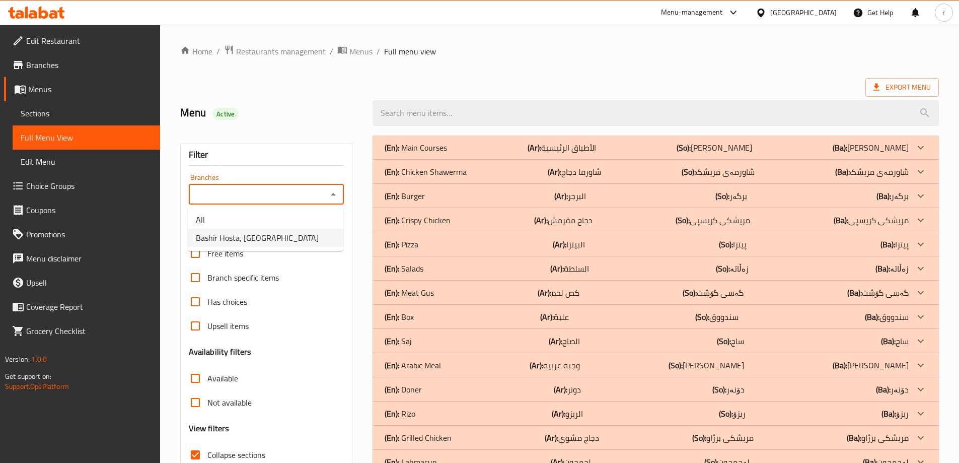
click at [295, 235] on li "Bashir Hosta, [GEOGRAPHIC_DATA]" at bounding box center [266, 238] width 156 height 18
type input "Bashir Hosta, [GEOGRAPHIC_DATA]"
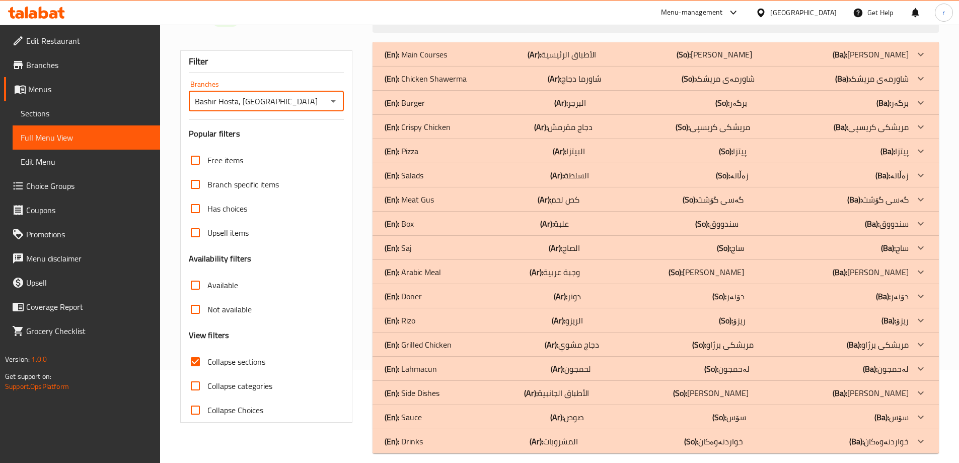
scroll to position [104, 0]
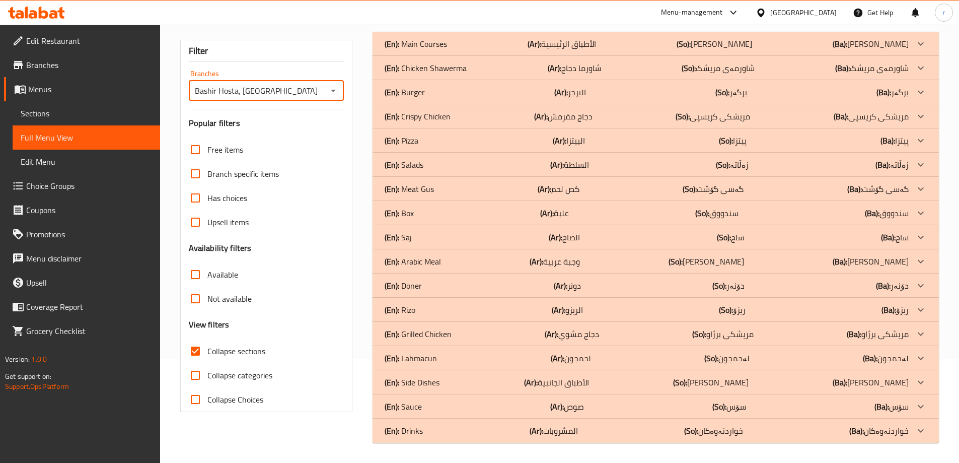
click at [516, 431] on div "(En): Drinks (Ar): المشروبات (So): خواردنەوەکان (Ba): خواردنەوەکان" at bounding box center [647, 430] width 524 height 12
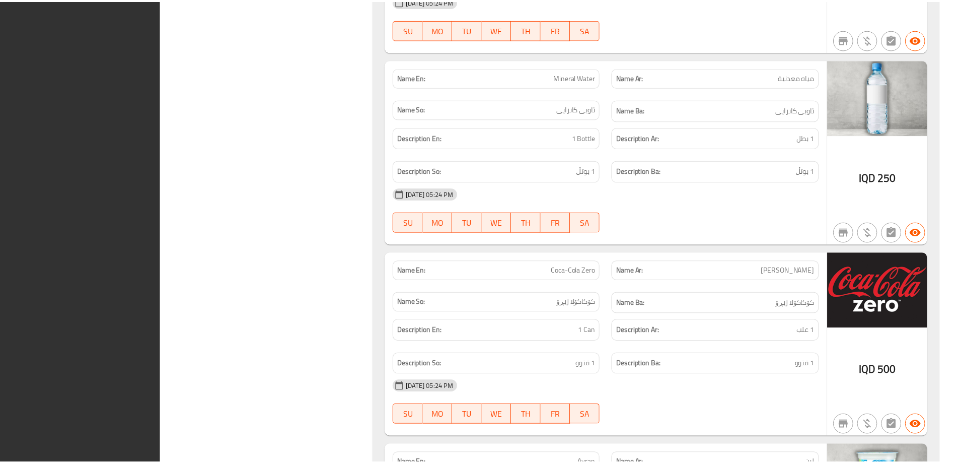
scroll to position [1291, 0]
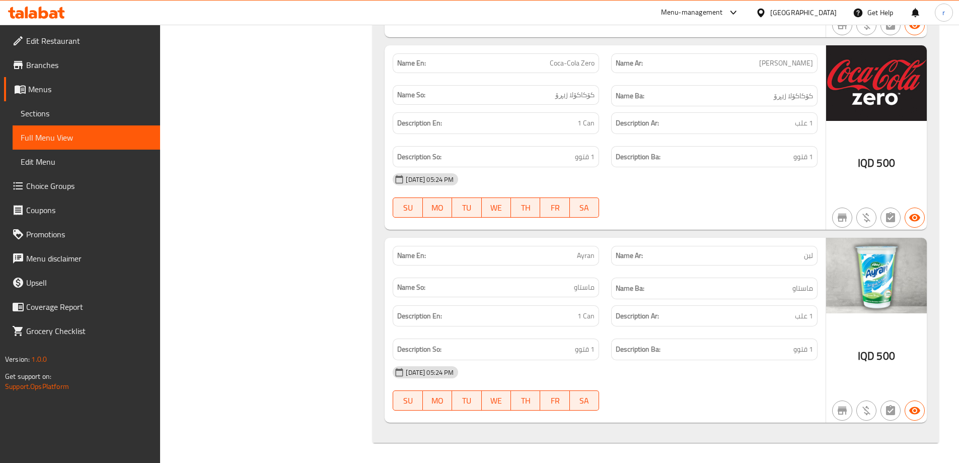
click at [43, 18] on icon at bounding box center [44, 13] width 10 height 12
